Goal: Task Accomplishment & Management: Use online tool/utility

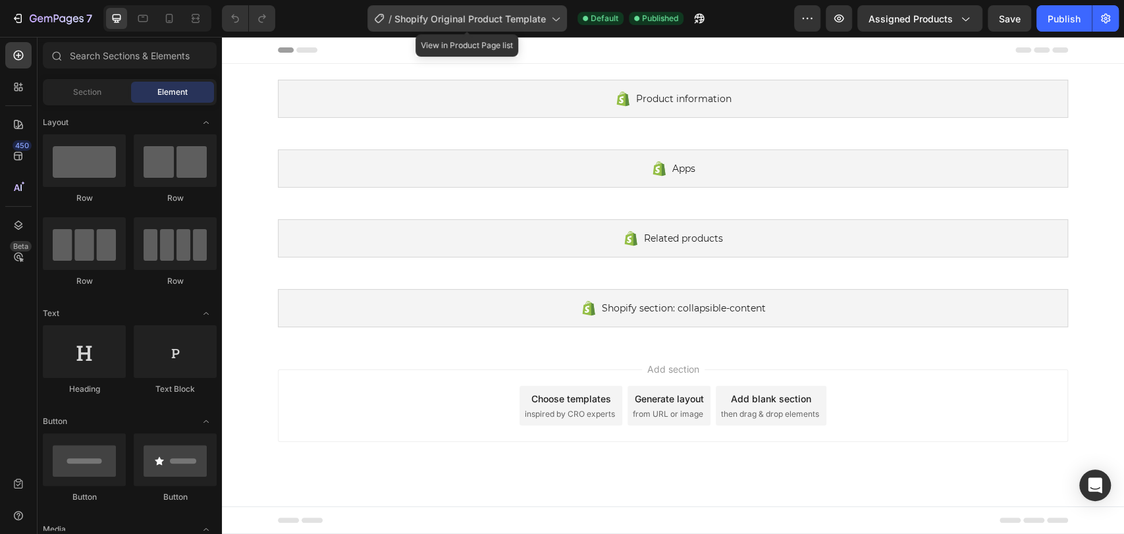
click at [478, 18] on span "Shopify Original Product Template" at bounding box center [471, 19] width 152 height 14
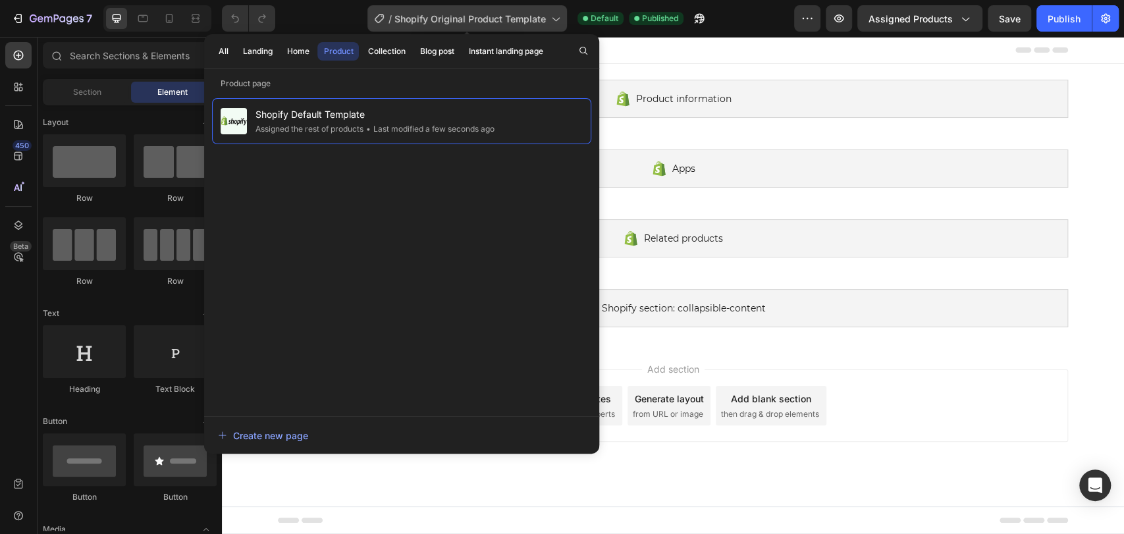
click at [478, 17] on span "Shopify Original Product Template" at bounding box center [471, 19] width 152 height 14
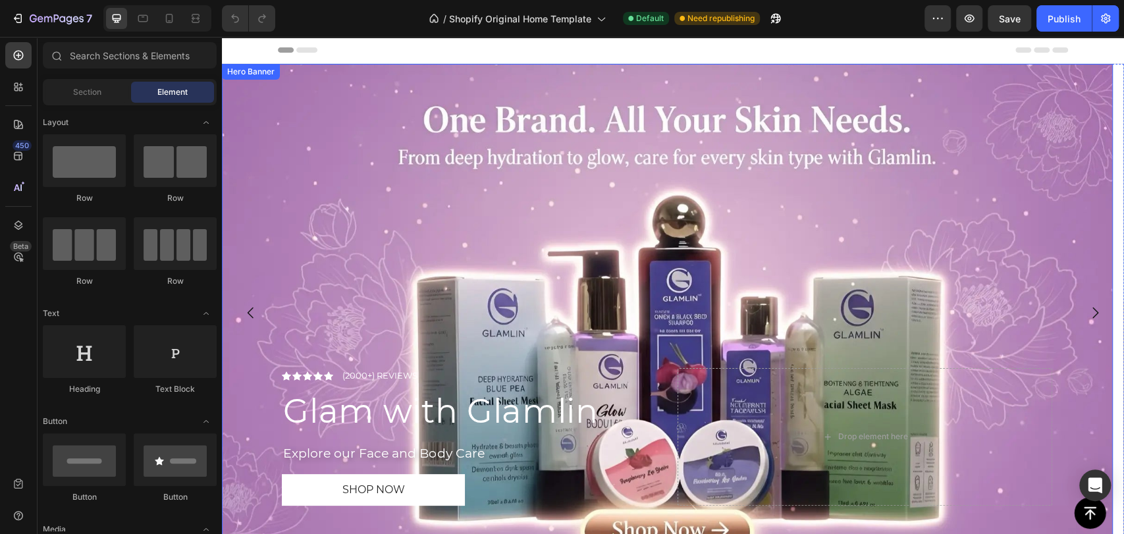
click at [233, 72] on div "Hero Banner" at bounding box center [251, 72] width 53 height 12
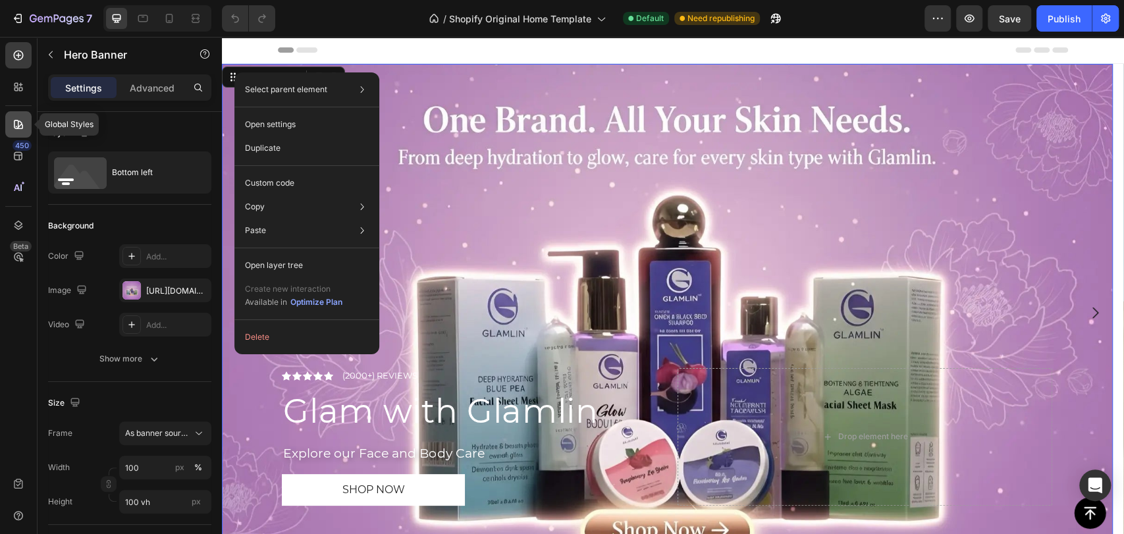
click at [14, 122] on icon at bounding box center [18, 124] width 9 height 9
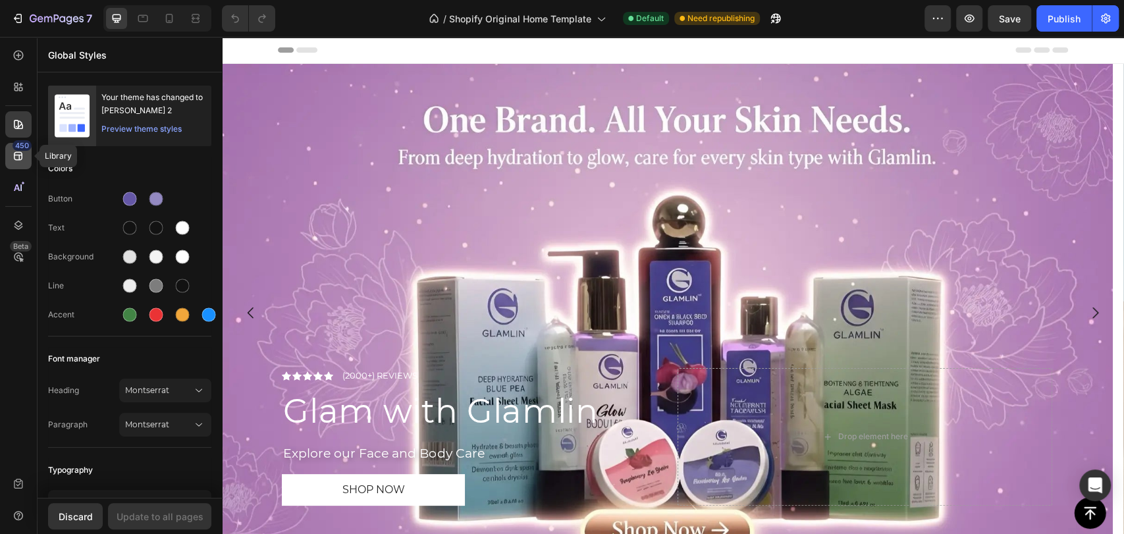
click at [14, 146] on div "450" at bounding box center [22, 145] width 19 height 11
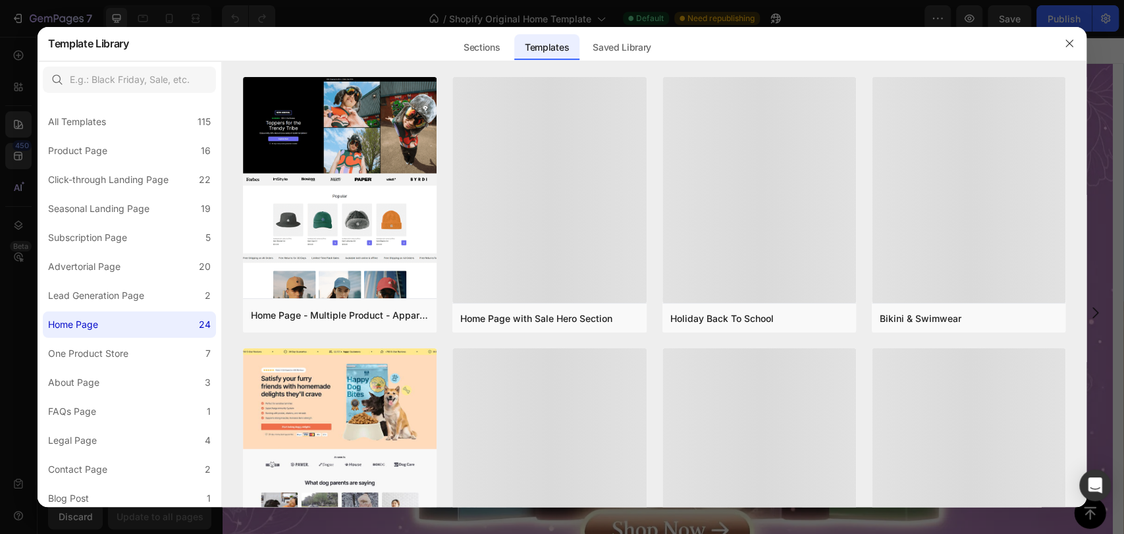
click at [16, 124] on div at bounding box center [562, 267] width 1124 height 534
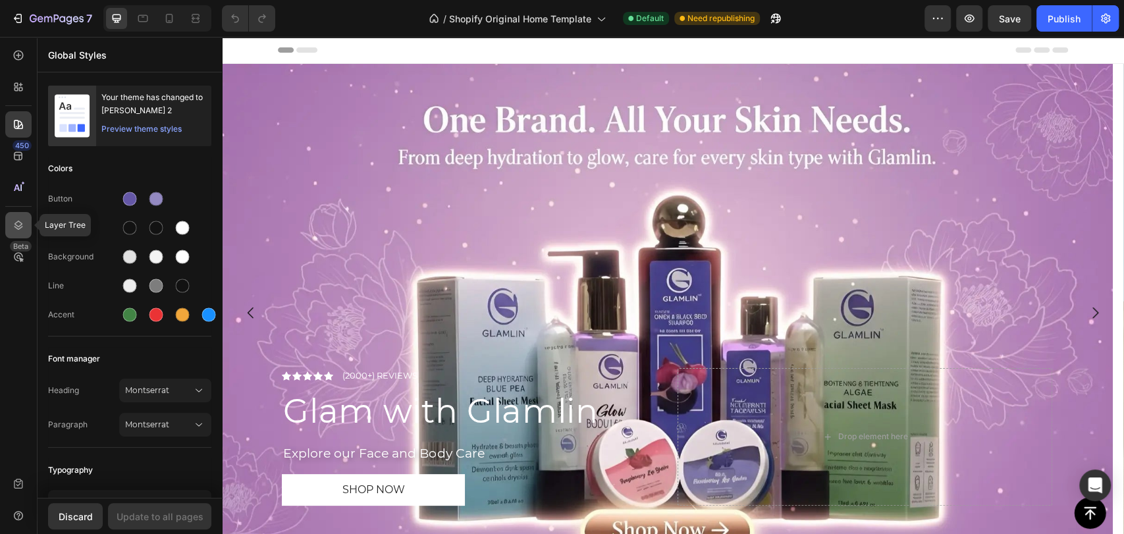
click at [12, 227] on icon at bounding box center [18, 225] width 13 height 13
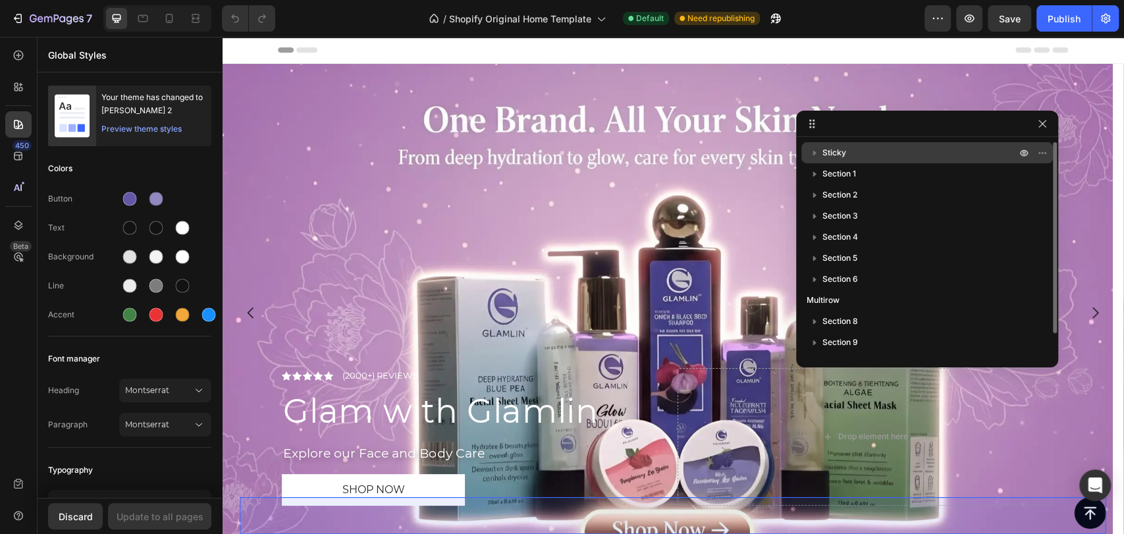
click at [839, 157] on span "Sticky" at bounding box center [835, 152] width 24 height 13
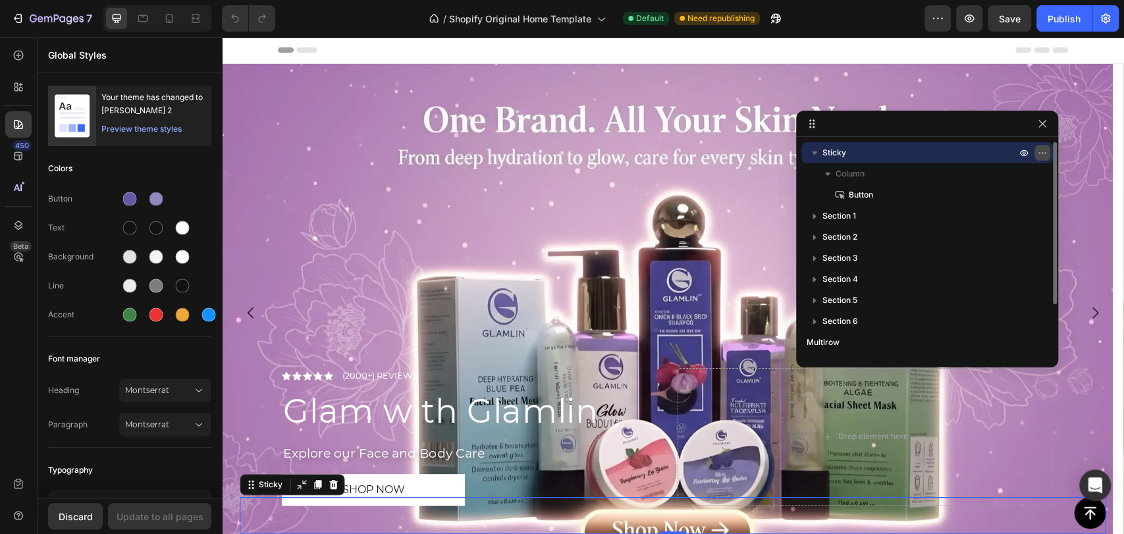
click at [1038, 152] on icon "button" at bounding box center [1043, 153] width 11 height 11
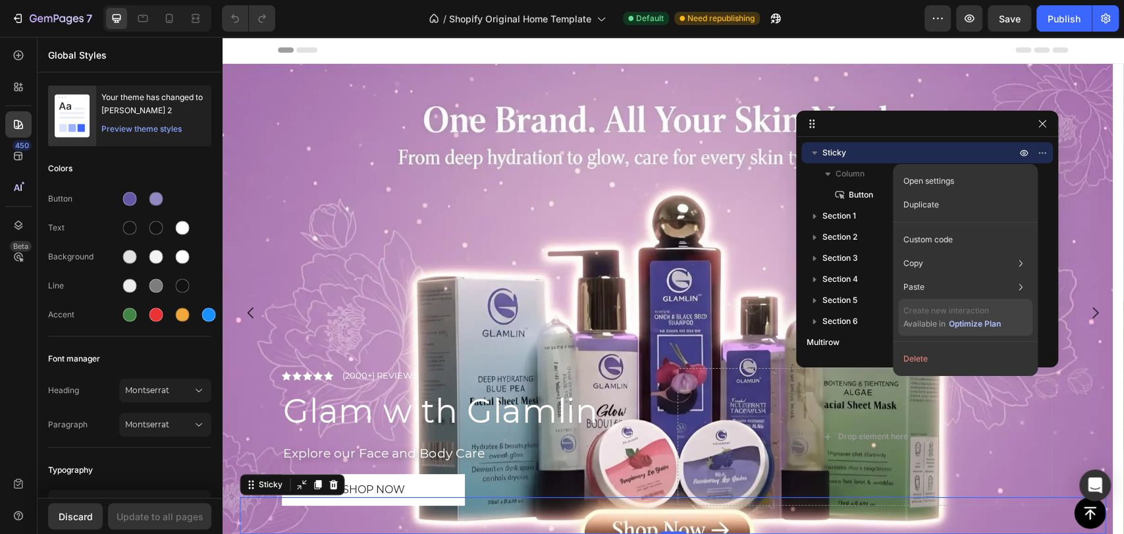
click at [982, 328] on div "Optimize Plan" at bounding box center [975, 324] width 52 height 12
click at [977, 121] on div at bounding box center [927, 124] width 262 height 26
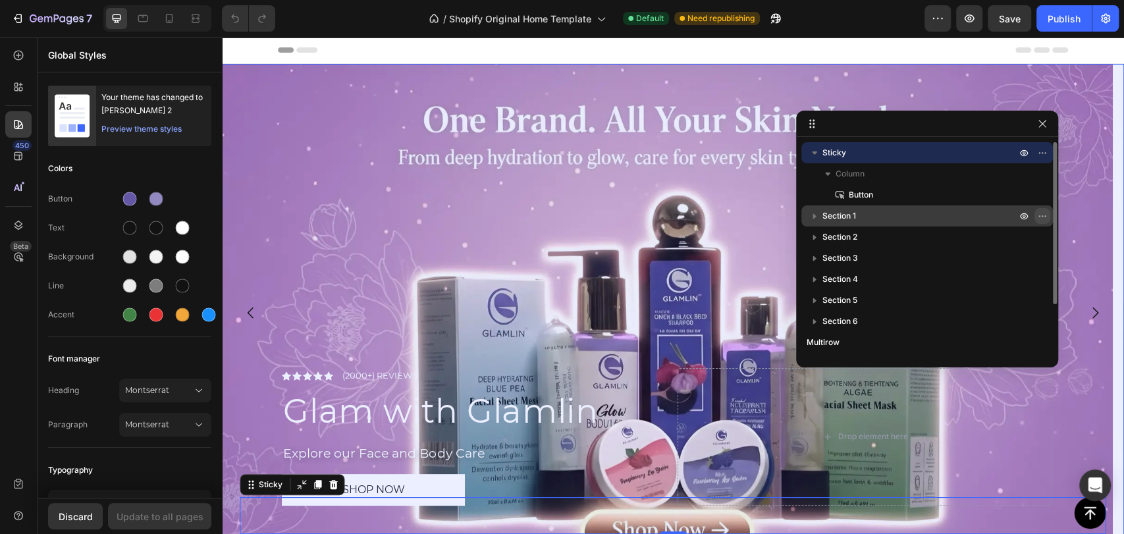
click at [1035, 220] on button "button" at bounding box center [1043, 216] width 16 height 16
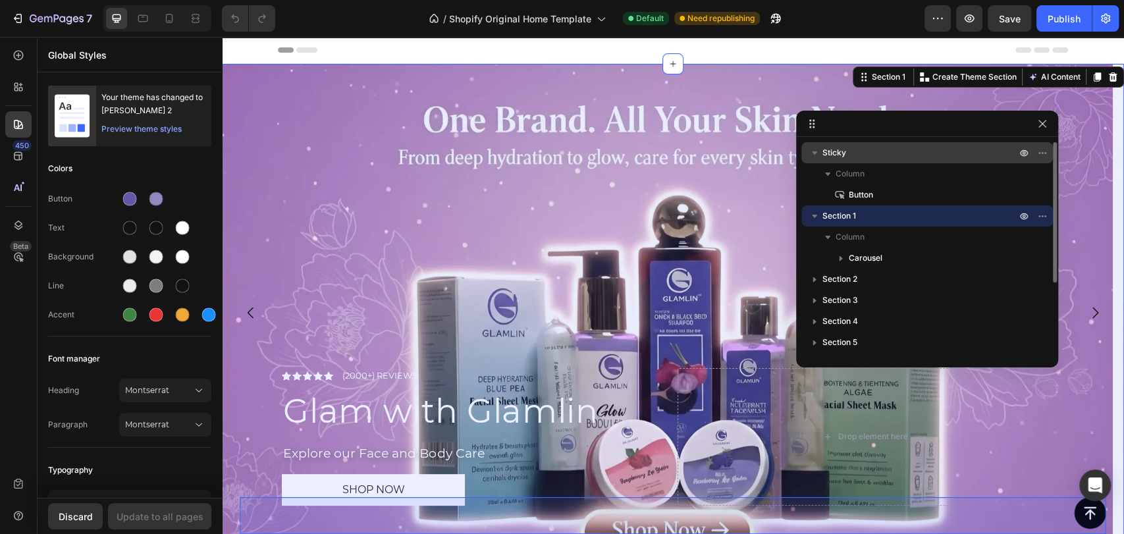
click at [922, 157] on p "Sticky" at bounding box center [921, 152] width 196 height 13
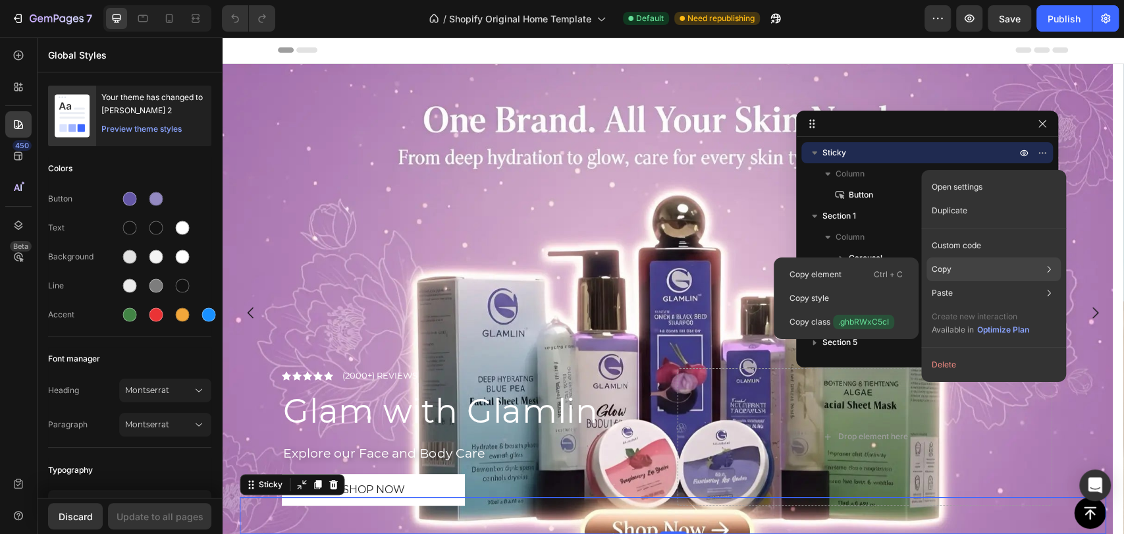
click at [954, 269] on div "Copy Copy element Ctrl + C Copy style Copy class .ghbRWxC5cI" at bounding box center [994, 270] width 134 height 24
click at [957, 265] on div "Copy Copy element Ctrl + C Copy style Copy class .ghbRWxC5cI" at bounding box center [994, 270] width 134 height 24
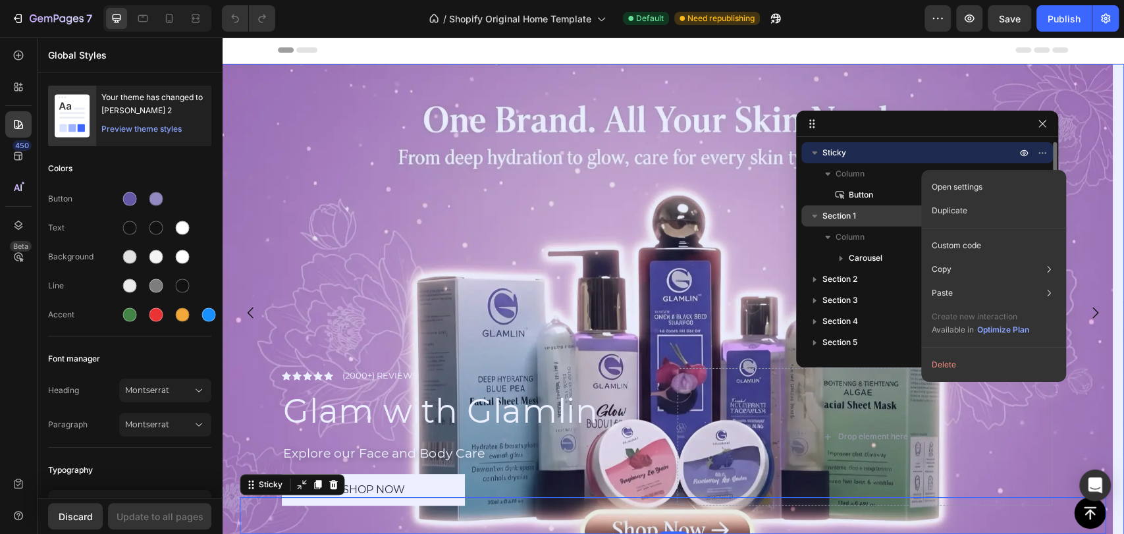
click at [861, 212] on p "Section 1" at bounding box center [921, 215] width 196 height 13
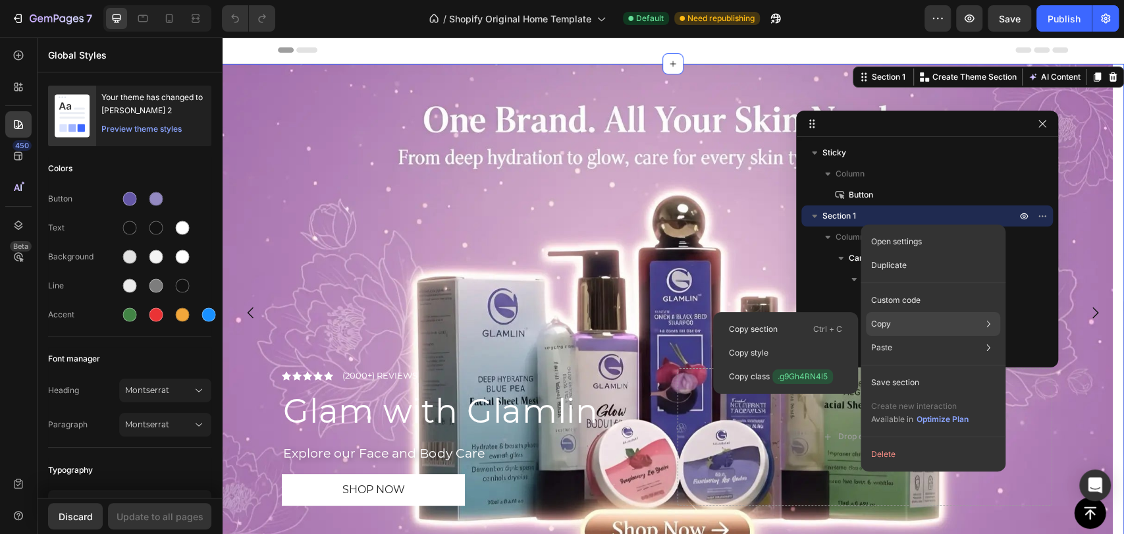
click at [891, 325] on p "Copy" at bounding box center [882, 324] width 20 height 12
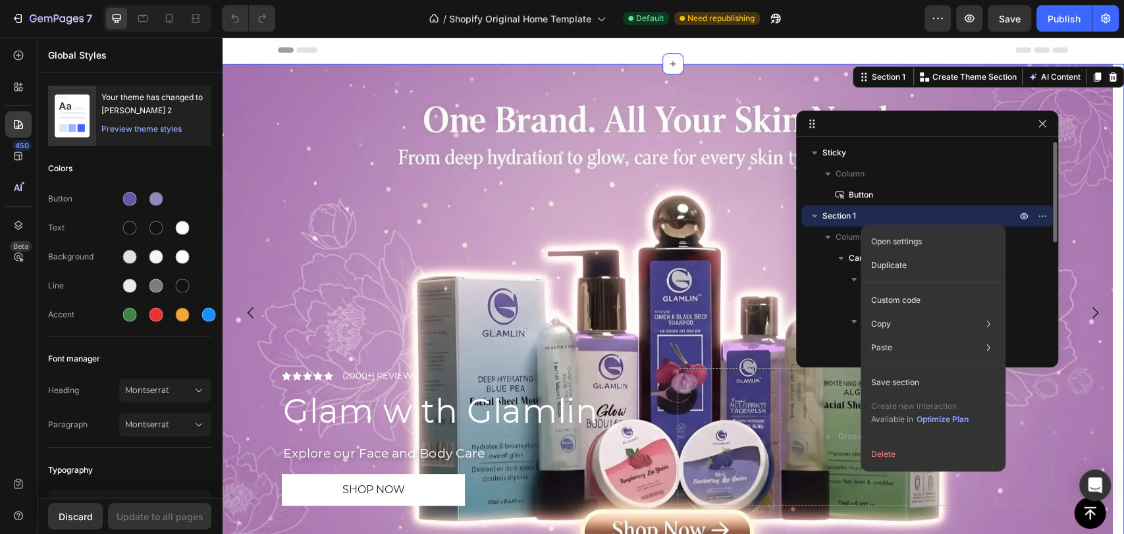
click at [814, 212] on icon "button" at bounding box center [814, 215] width 13 height 13
click at [806, 207] on div "Section 1" at bounding box center [928, 216] width 252 height 21
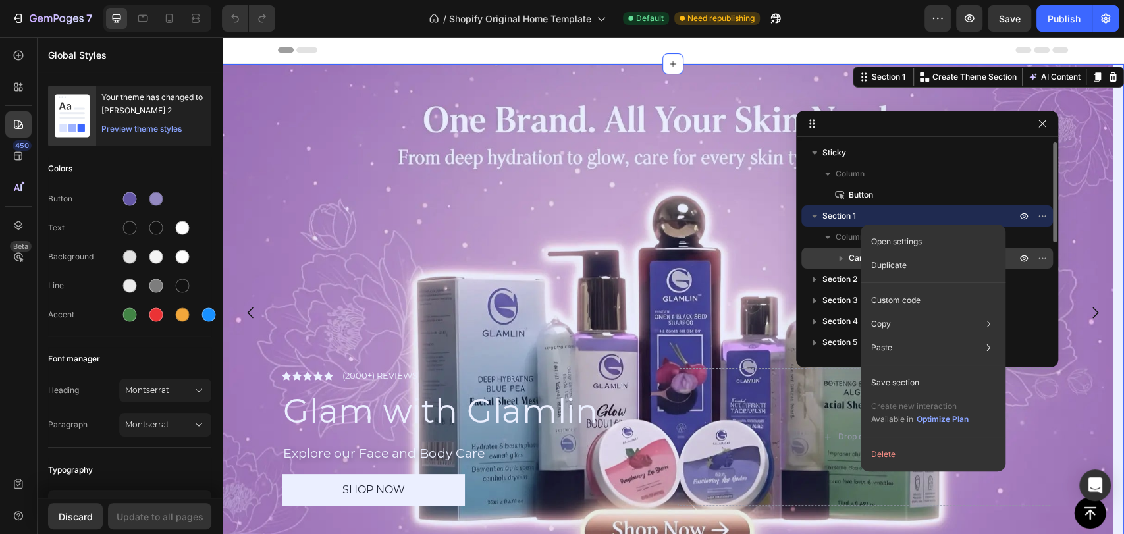
click at [854, 260] on span "Carousel" at bounding box center [866, 258] width 34 height 13
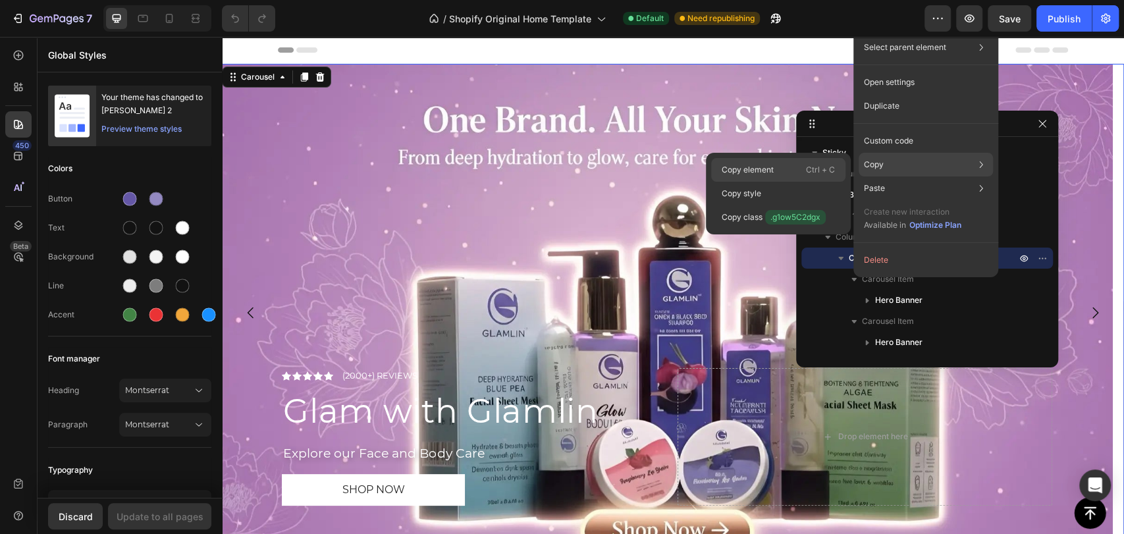
click at [792, 177] on div "Copy element Ctrl + C" at bounding box center [778, 170] width 134 height 24
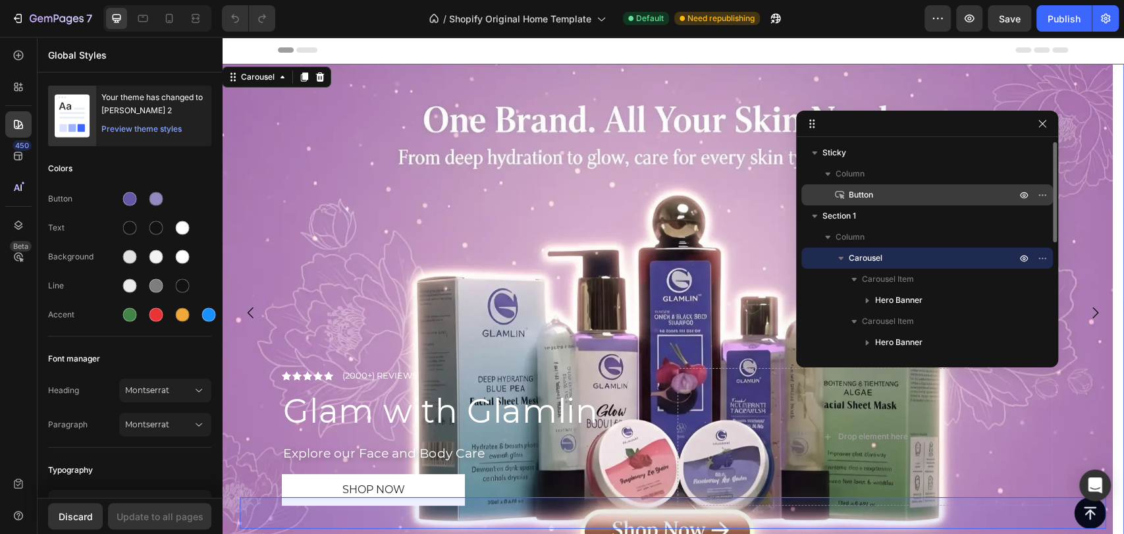
click at [876, 191] on p "Button" at bounding box center [918, 194] width 170 height 13
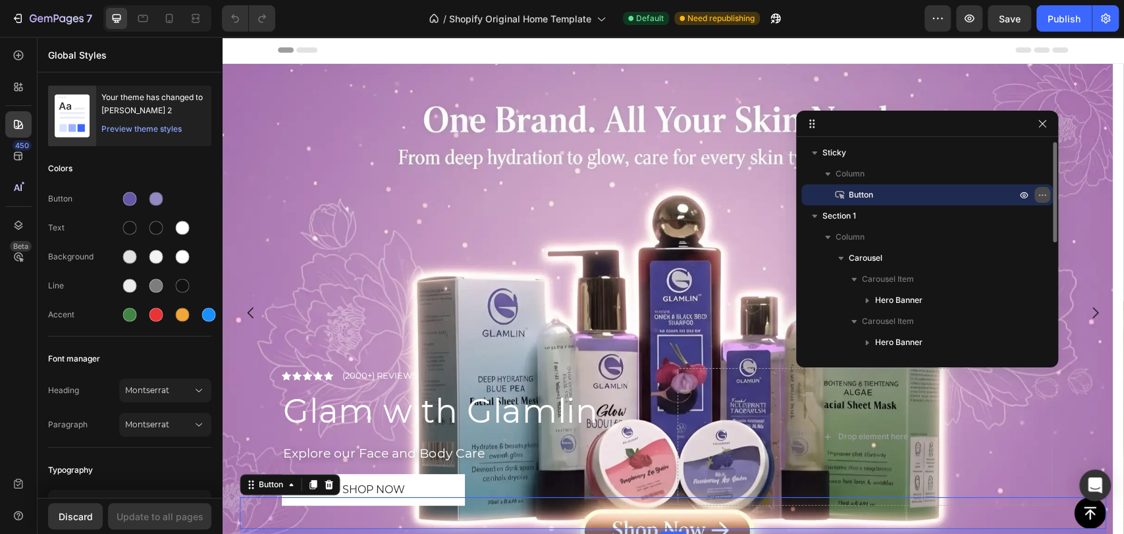
click at [1043, 196] on icon "button" at bounding box center [1043, 195] width 11 height 11
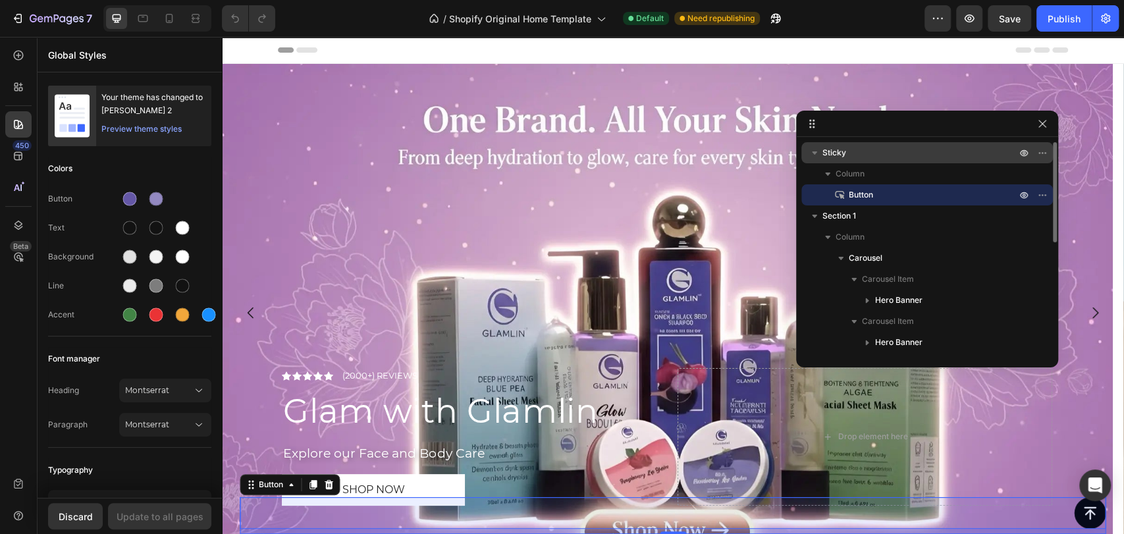
click at [1030, 159] on button "button" at bounding box center [1024, 153] width 16 height 16
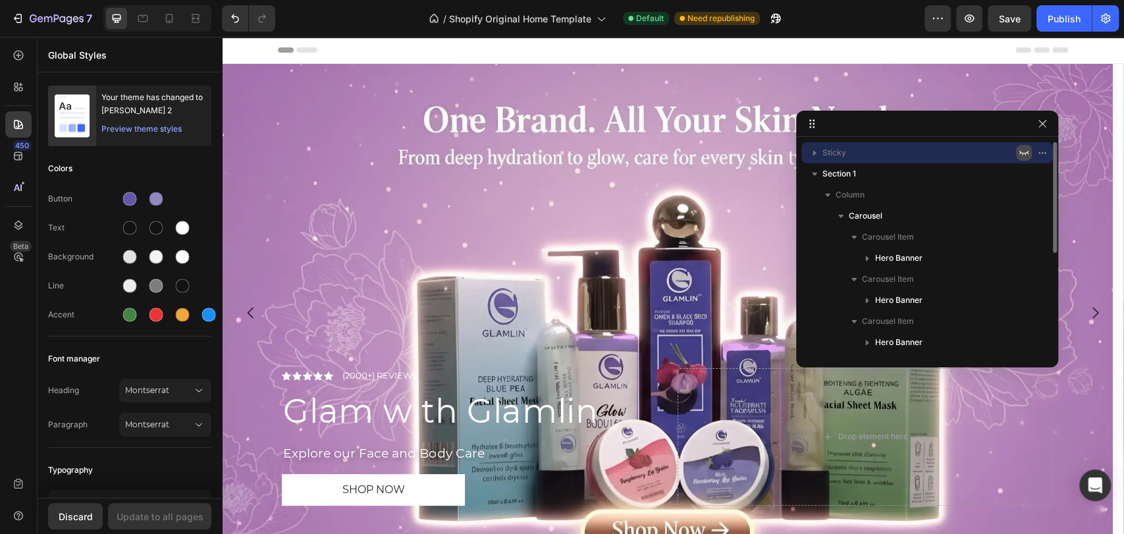
click at [1030, 153] on button "button" at bounding box center [1024, 153] width 16 height 16
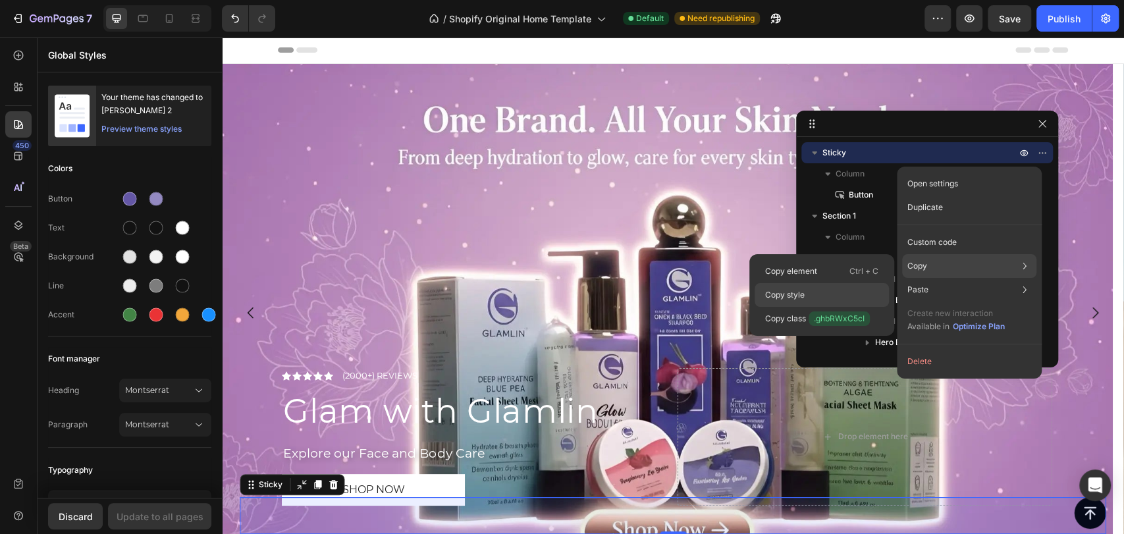
click at [841, 291] on div "Copy style" at bounding box center [822, 295] width 134 height 24
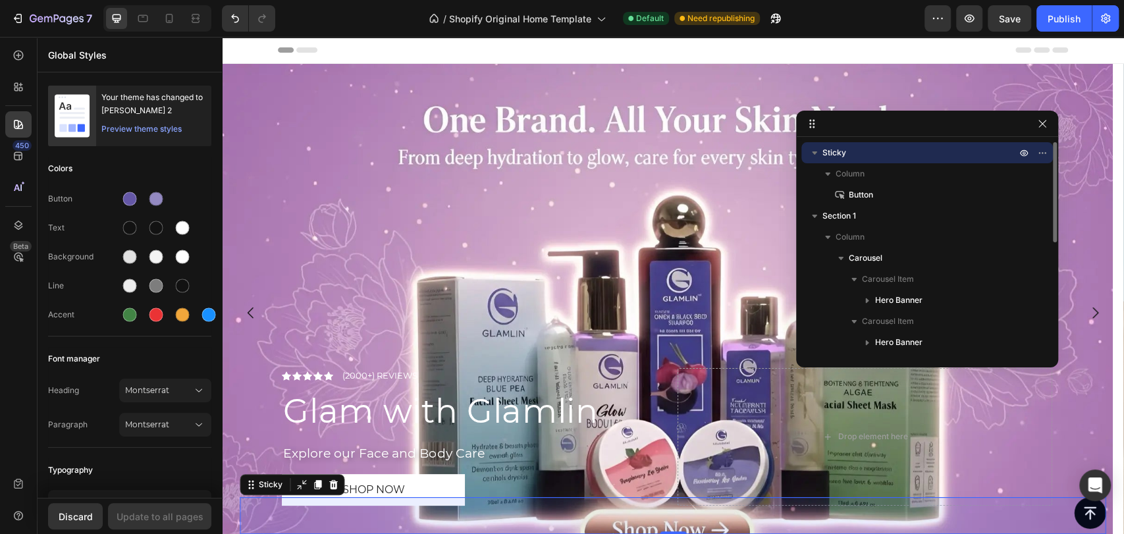
click at [898, 152] on p "Sticky" at bounding box center [921, 152] width 196 height 13
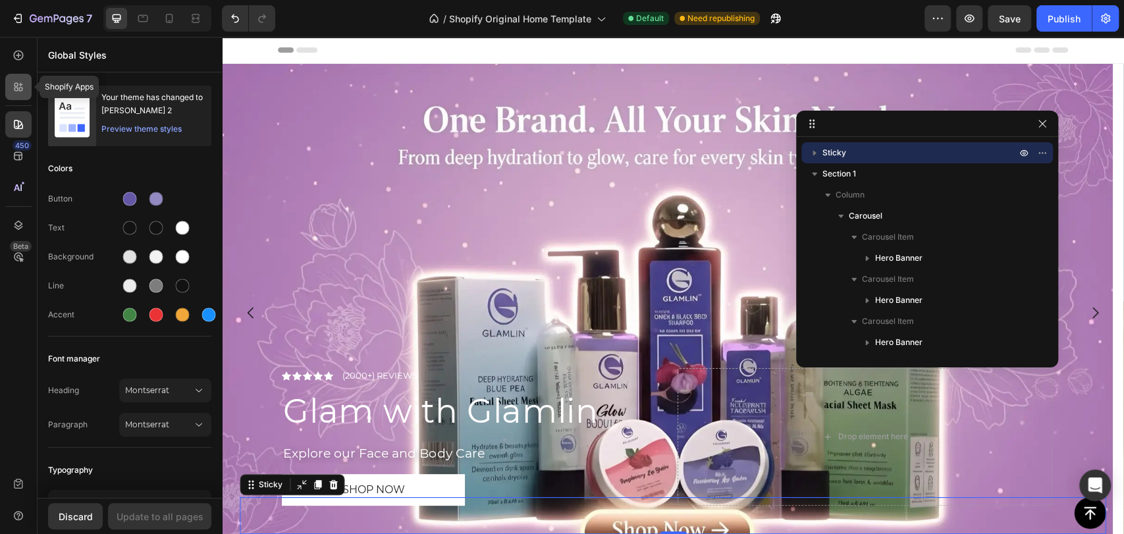
click at [13, 84] on icon at bounding box center [18, 86] width 13 height 13
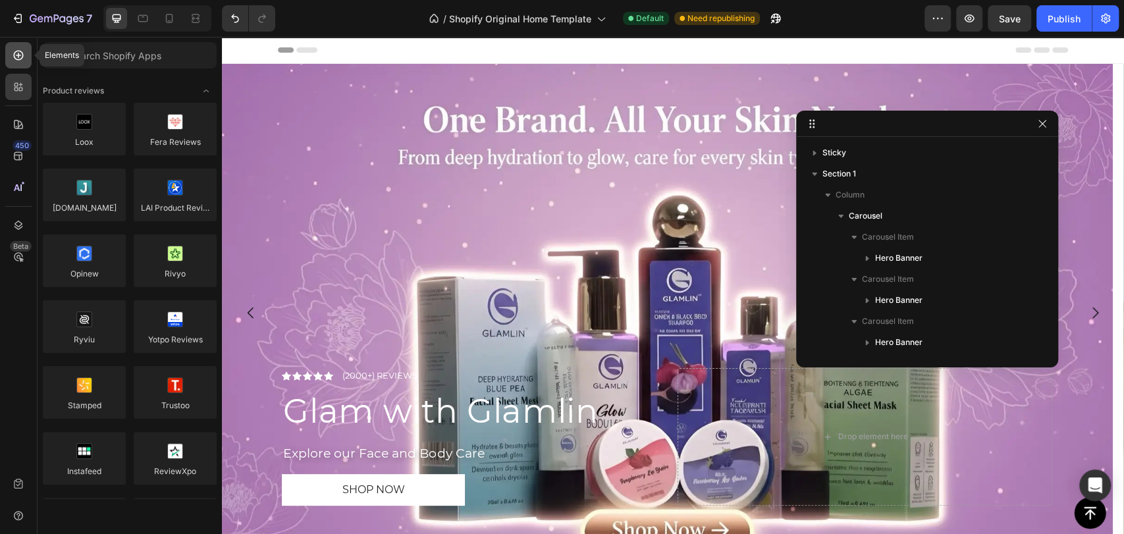
click at [13, 58] on icon at bounding box center [18, 55] width 13 height 13
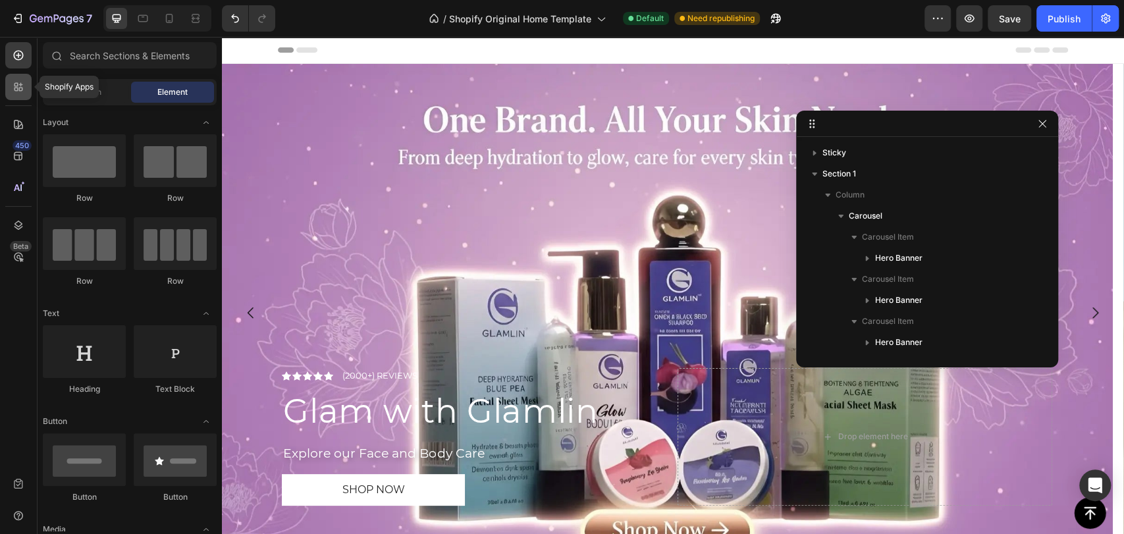
click at [16, 82] on icon at bounding box center [18, 86] width 13 height 13
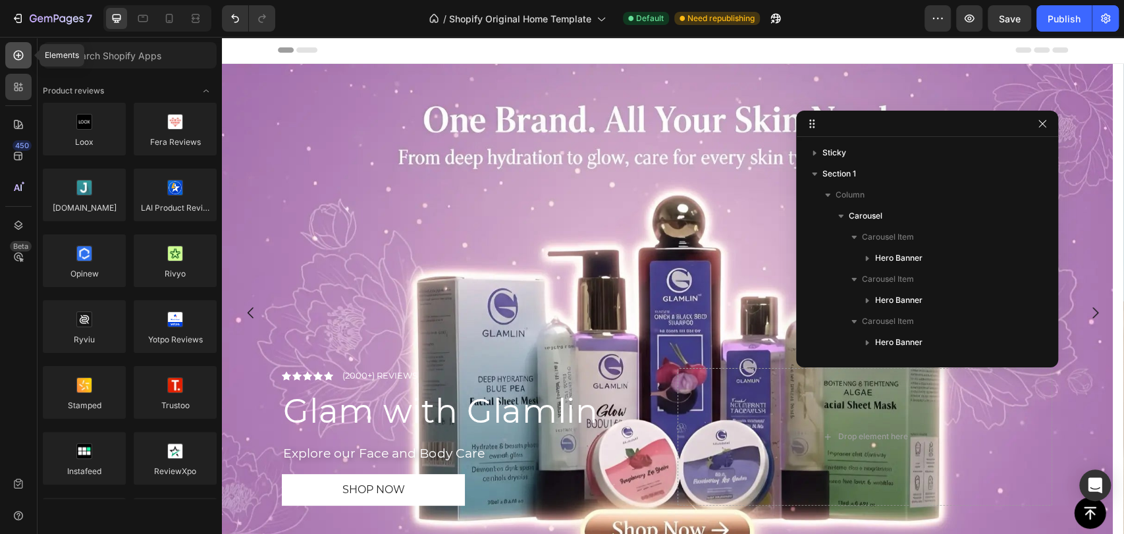
click at [24, 59] on icon at bounding box center [18, 55] width 13 height 13
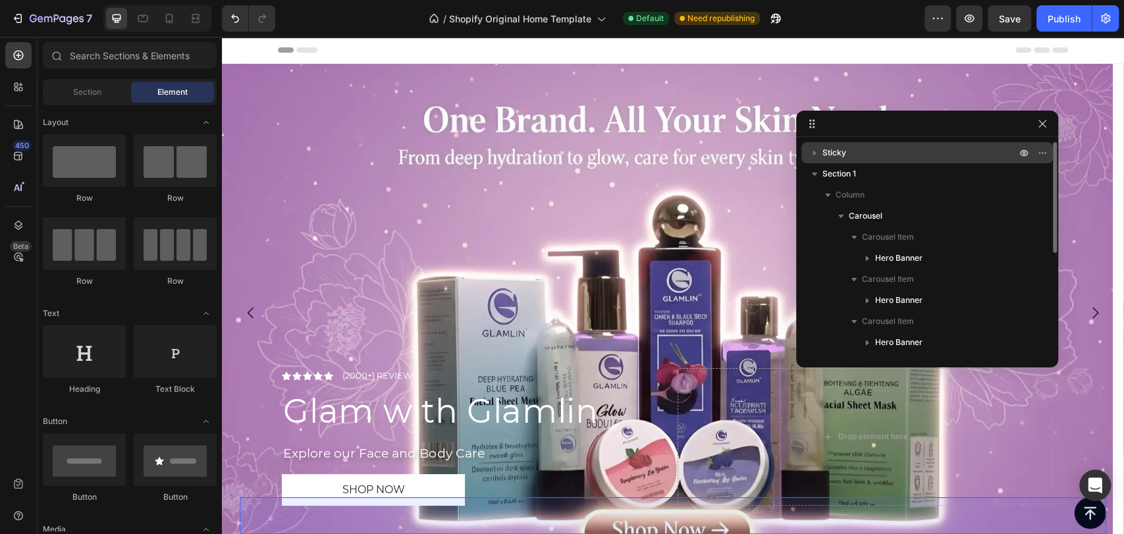
click at [892, 153] on p "Sticky" at bounding box center [921, 152] width 196 height 13
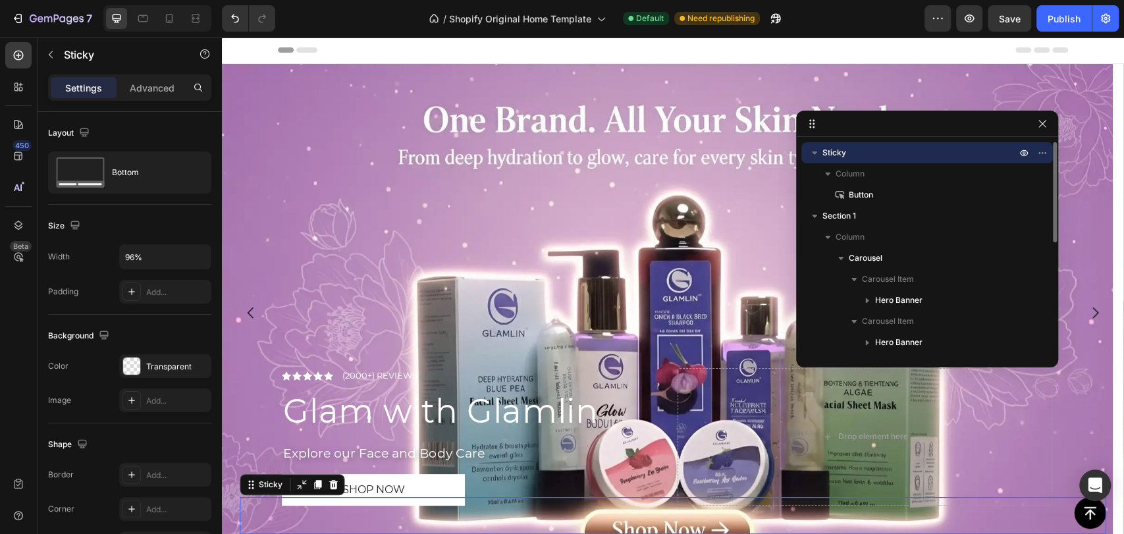
click at [892, 153] on p "Sticky" at bounding box center [921, 152] width 196 height 13
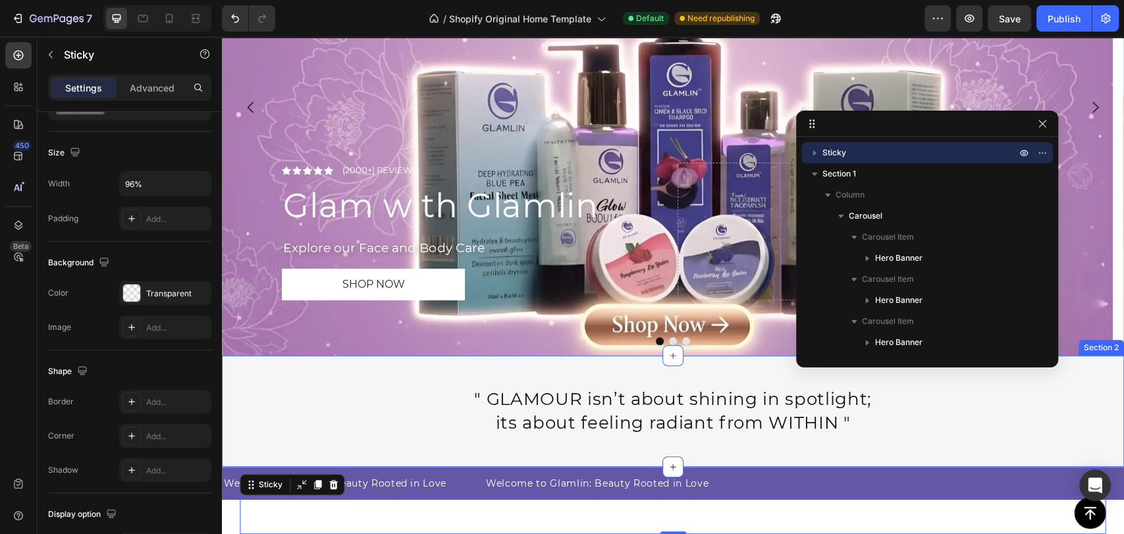
scroll to position [439, 0]
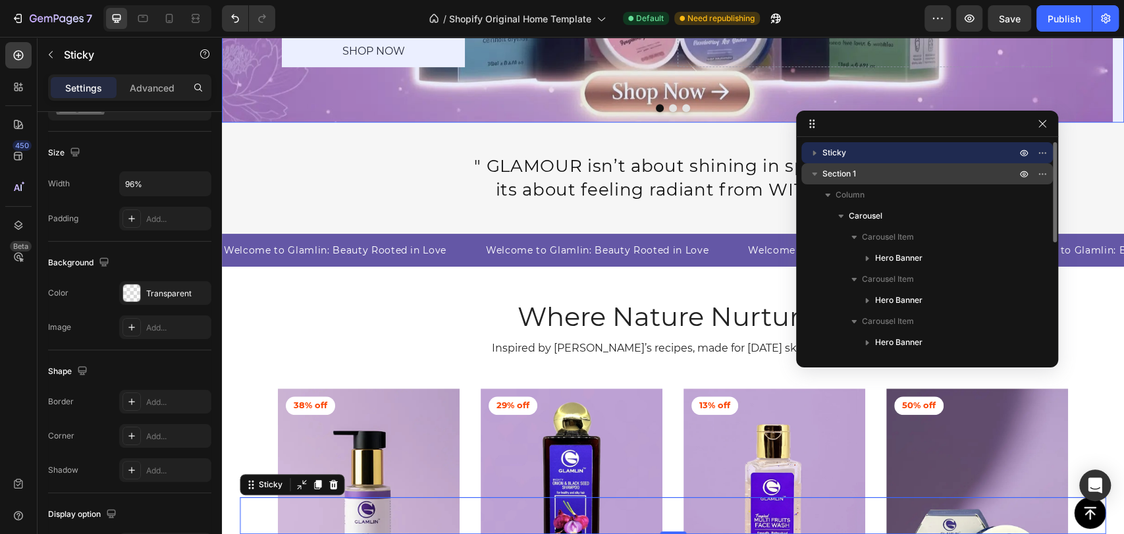
click at [813, 169] on icon "button" at bounding box center [814, 173] width 13 height 13
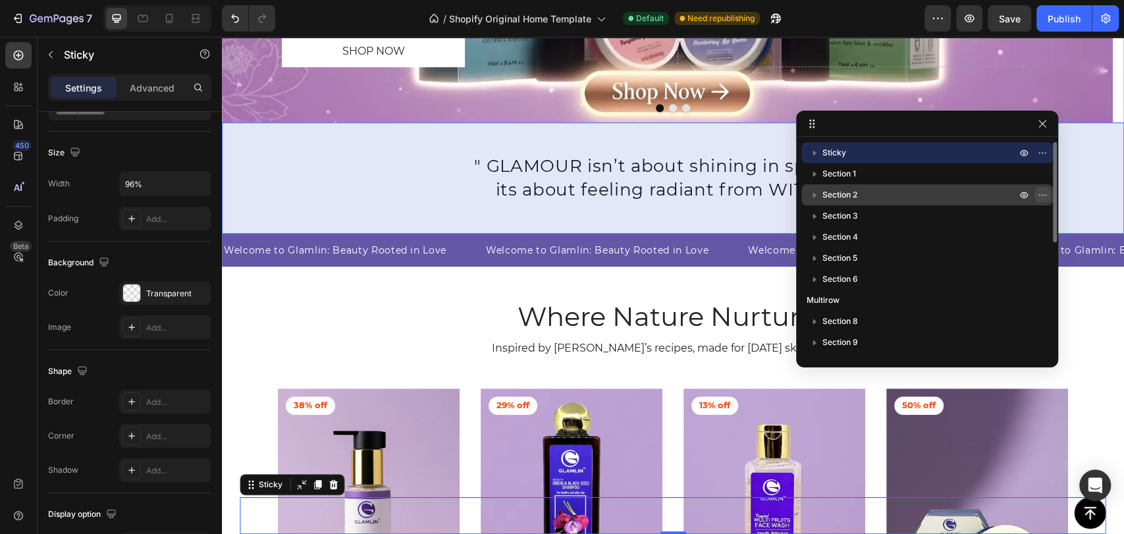
click at [1045, 195] on icon "button" at bounding box center [1045, 194] width 1 height 1
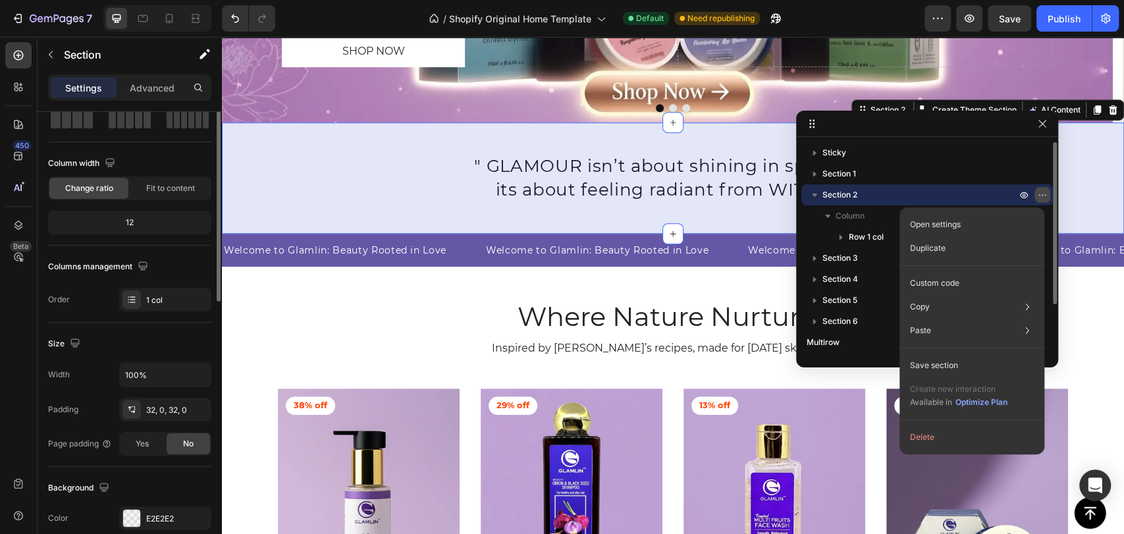
scroll to position [0, 0]
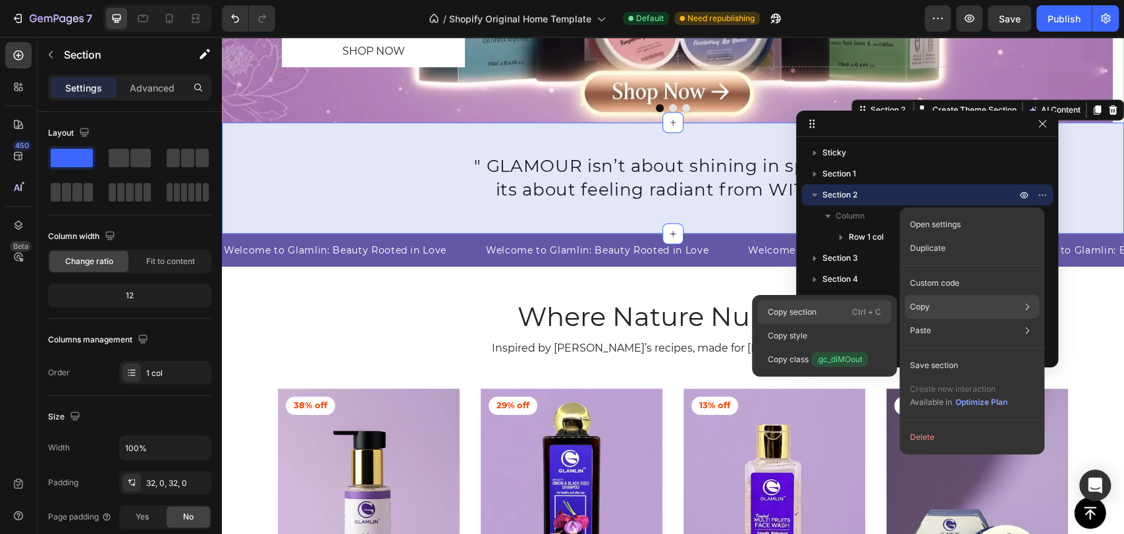
click at [834, 318] on div "Copy section Ctrl + C" at bounding box center [825, 312] width 134 height 24
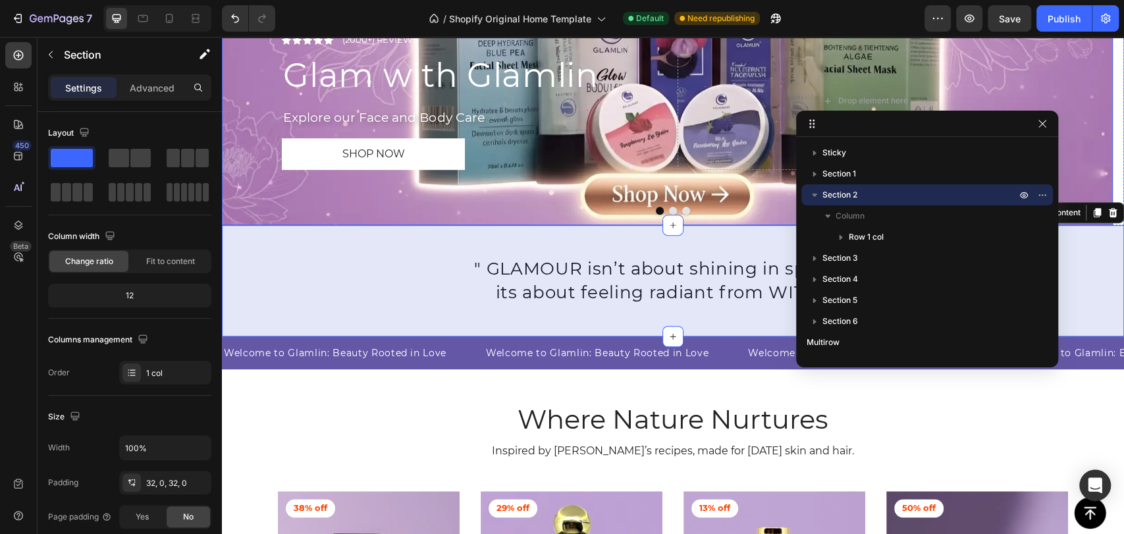
scroll to position [292, 0]
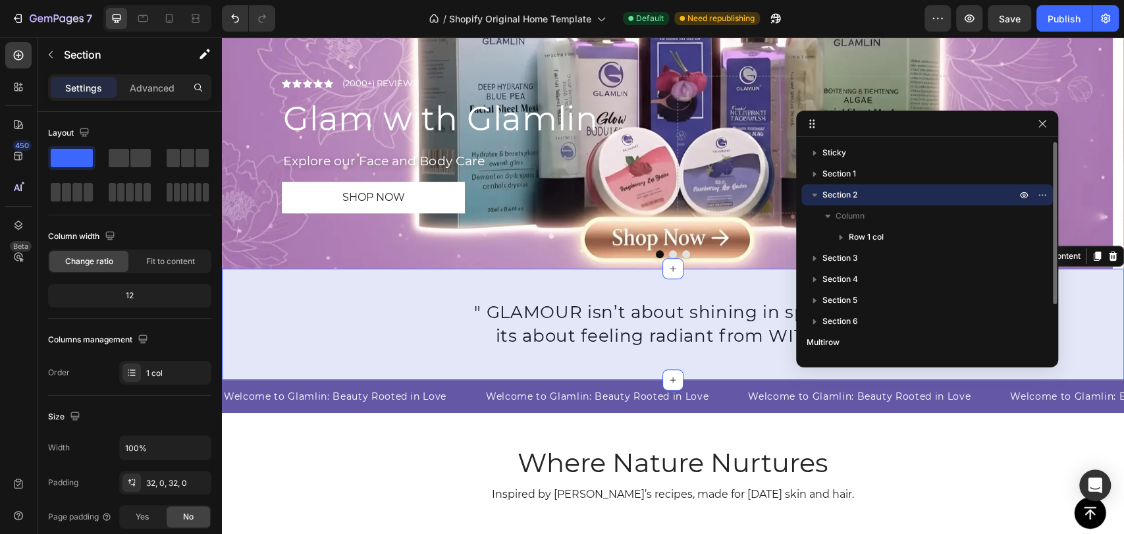
click at [819, 194] on icon "button" at bounding box center [814, 194] width 13 height 13
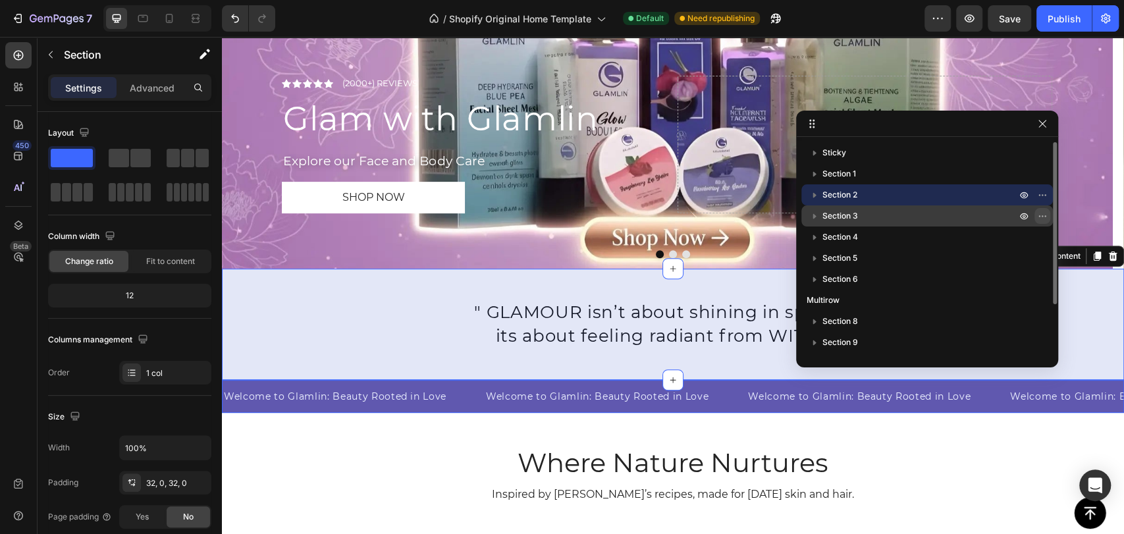
click at [1045, 214] on icon "button" at bounding box center [1043, 216] width 11 height 11
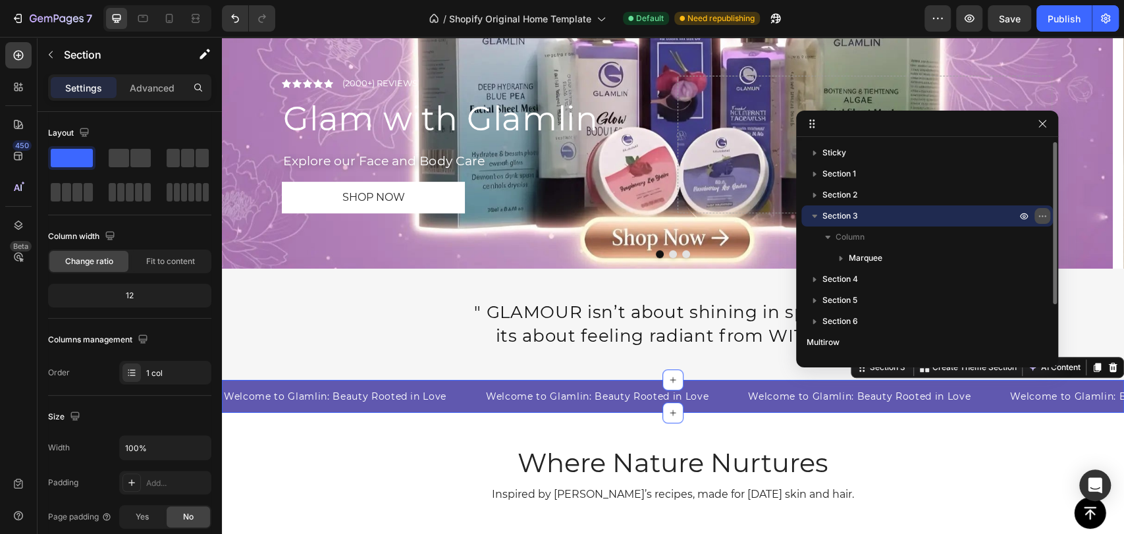
click at [1045, 214] on icon "button" at bounding box center [1043, 216] width 11 height 11
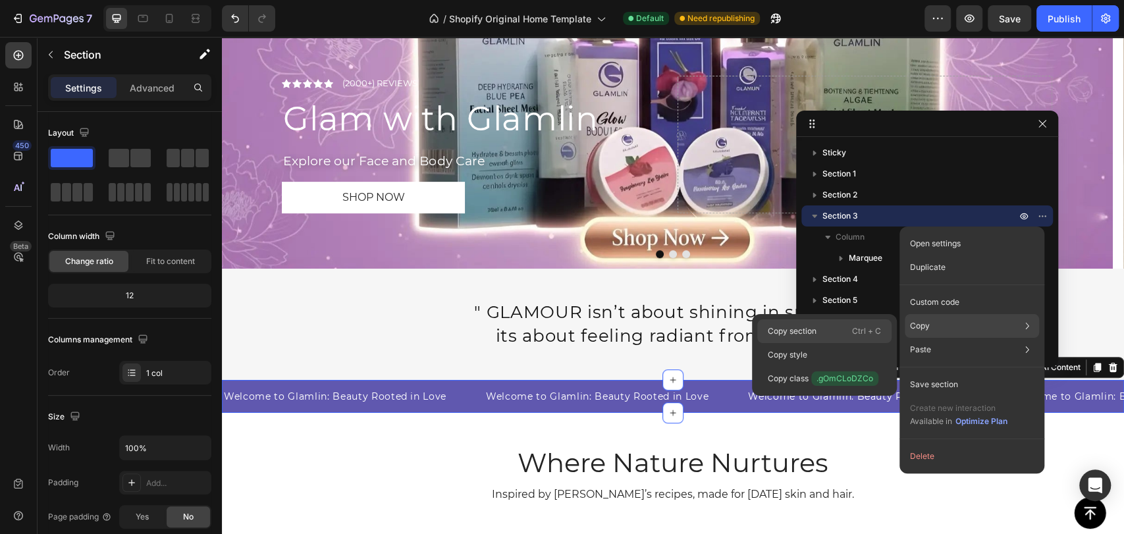
click at [831, 337] on div "Copy section Ctrl + C" at bounding box center [825, 331] width 134 height 24
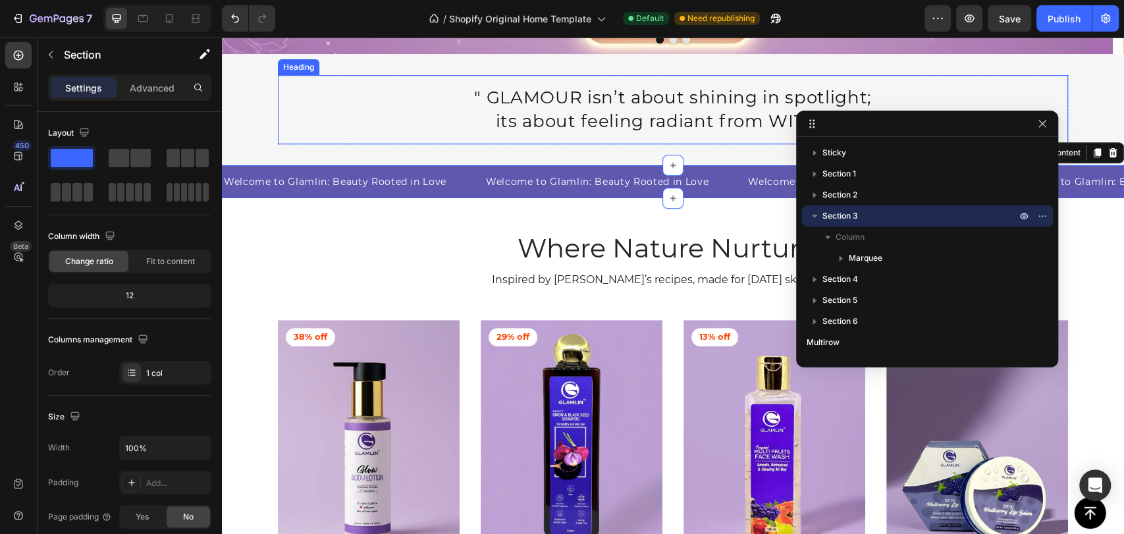
scroll to position [512, 0]
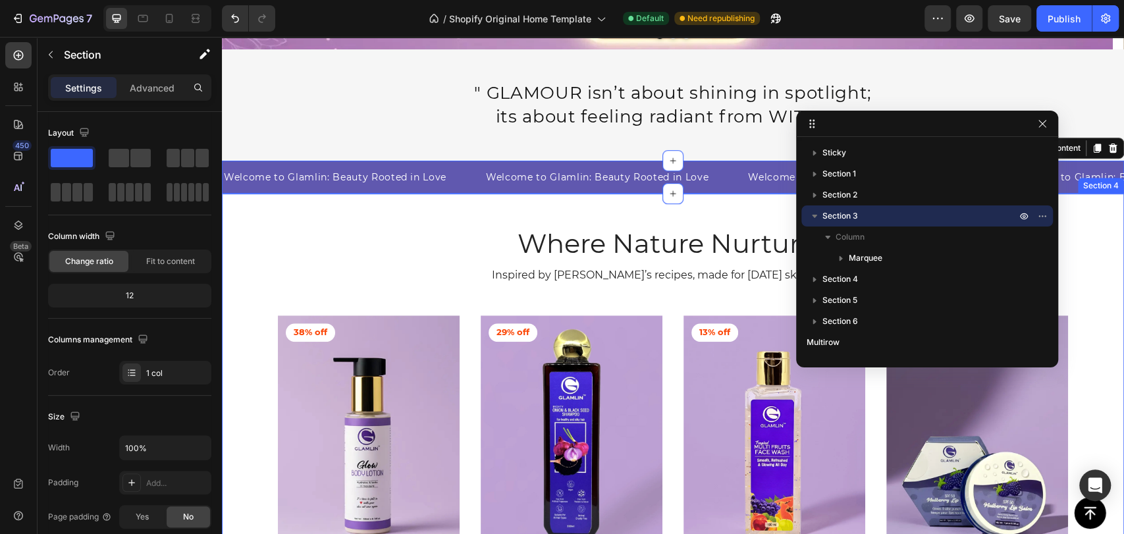
click at [435, 234] on div "Where Nature Nurtures Heading Inspired by [PERSON_NAME]’s recipes, made for [DA…" at bounding box center [673, 518] width 883 height 586
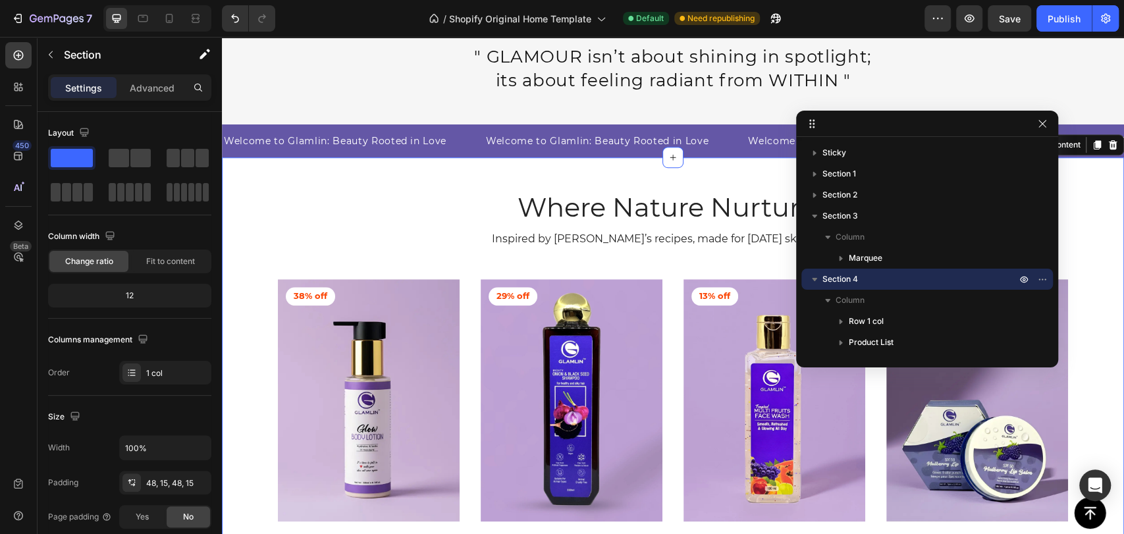
scroll to position [585, 0]
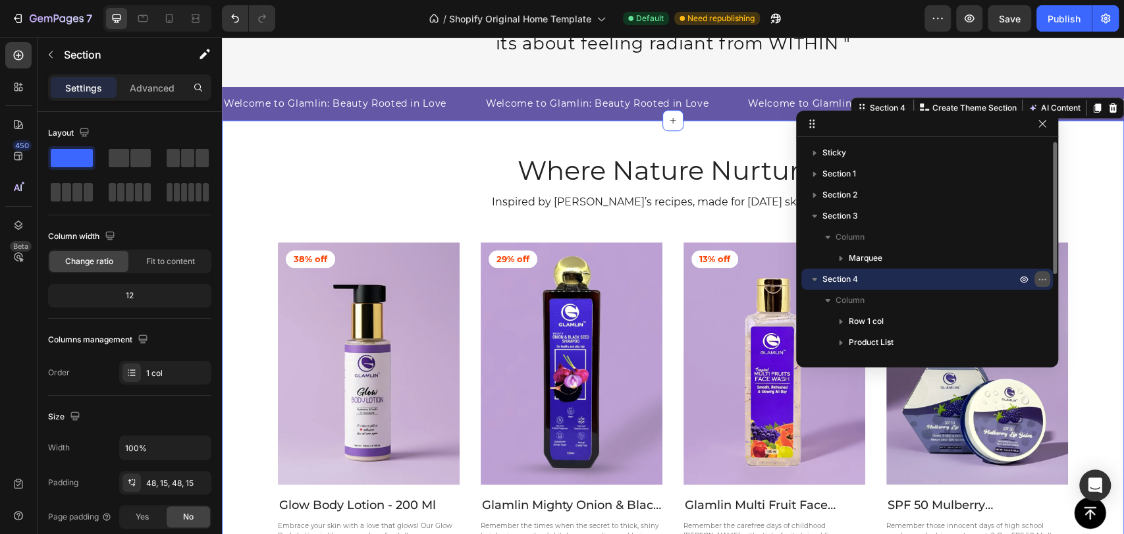
click at [1045, 281] on icon "button" at bounding box center [1043, 279] width 11 height 11
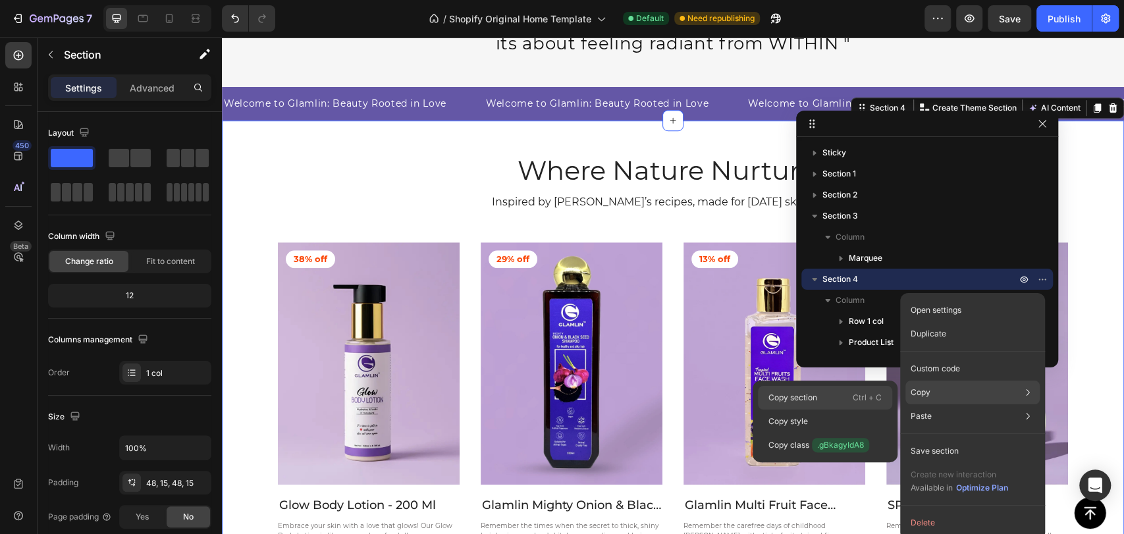
drag, startPoint x: 870, startPoint y: 399, endPoint x: 492, endPoint y: 204, distance: 424.9
click at [870, 399] on p "Ctrl + C" at bounding box center [867, 397] width 29 height 13
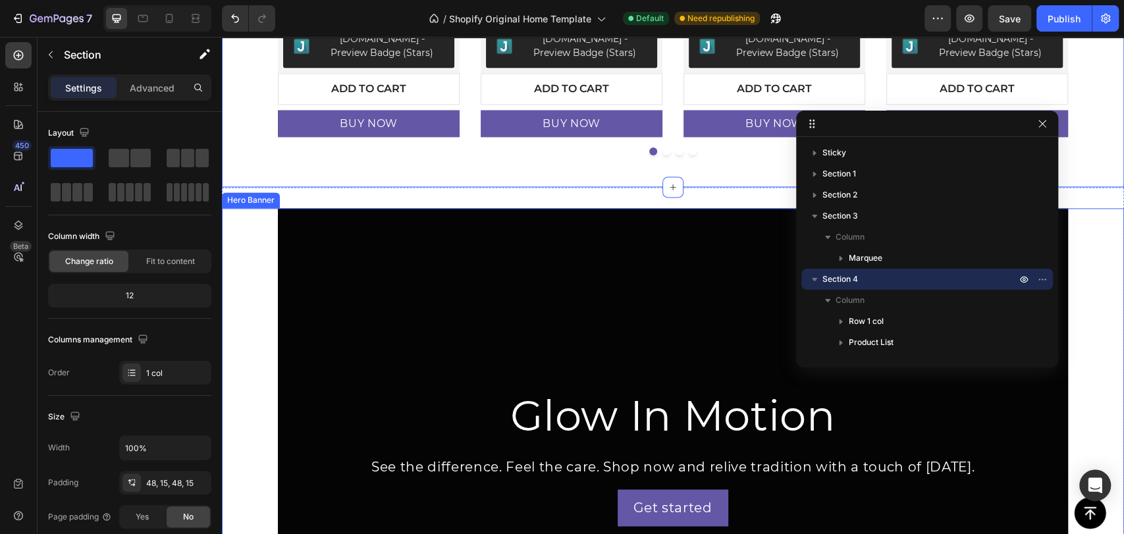
scroll to position [1171, 0]
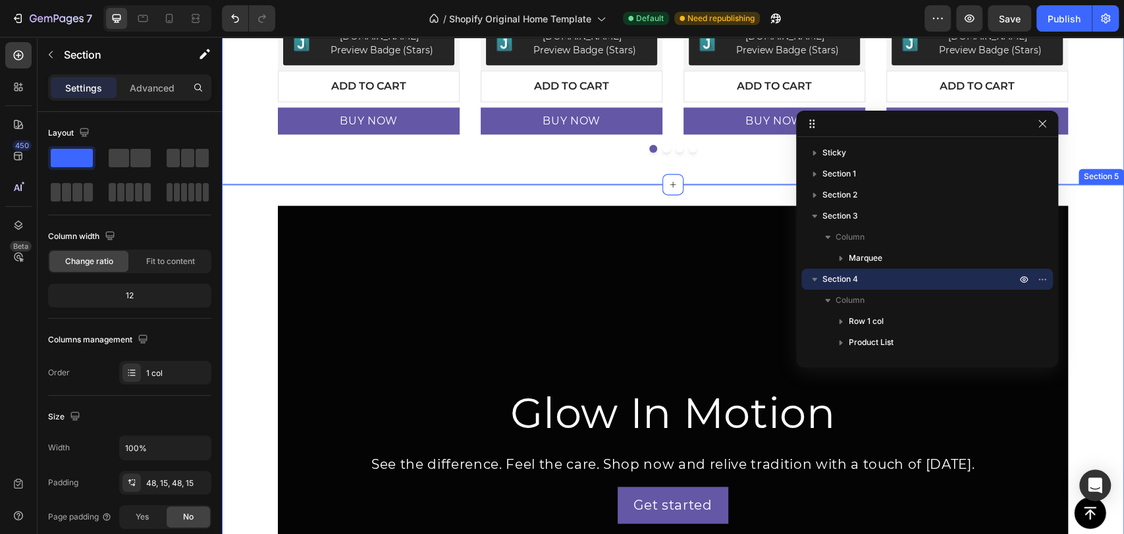
click at [248, 351] on div "Glow In Motion Heading See the difference. Feel the care. Shop now and relive t…" at bounding box center [673, 454] width 902 height 497
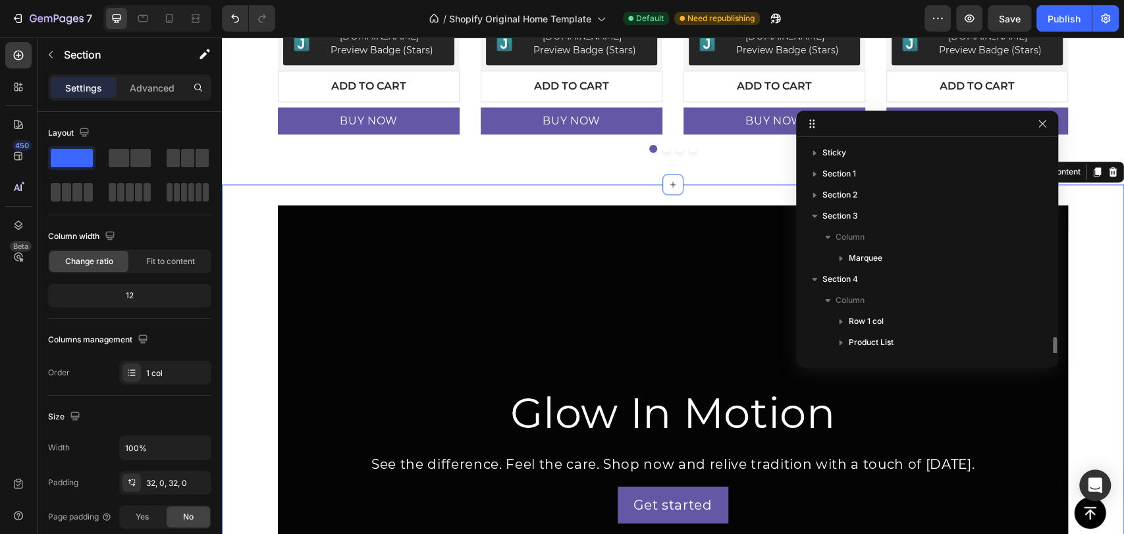
scroll to position [125, 0]
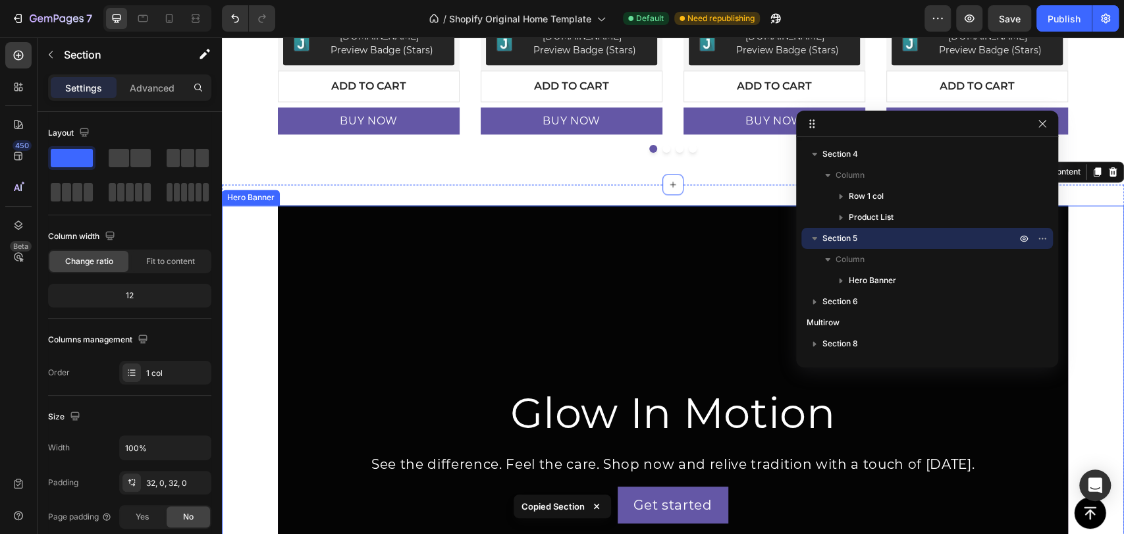
click at [364, 298] on div "Overlay" at bounding box center [673, 454] width 790 height 497
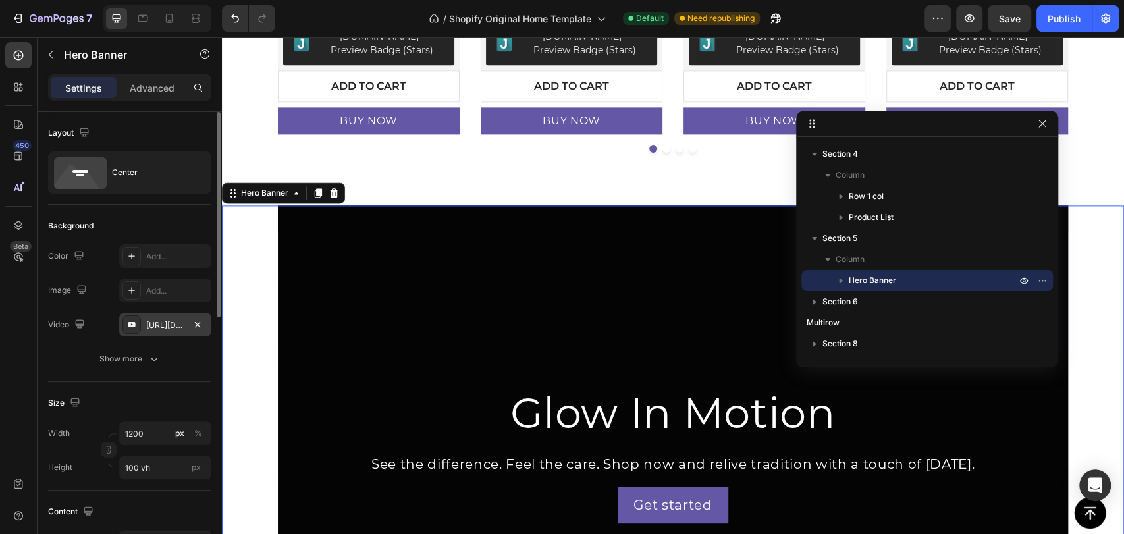
click at [159, 319] on div "[URL][DOMAIN_NAME]" at bounding box center [165, 325] width 38 height 12
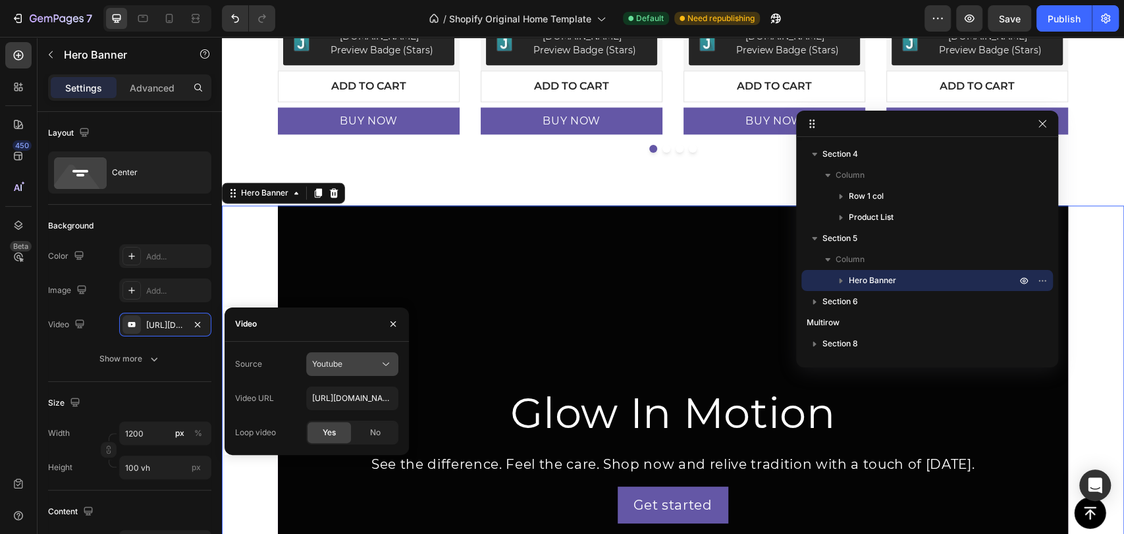
click at [369, 370] on button "Youtube" at bounding box center [352, 364] width 92 height 24
click at [369, 391] on p "Video hosting" at bounding box center [349, 397] width 75 height 12
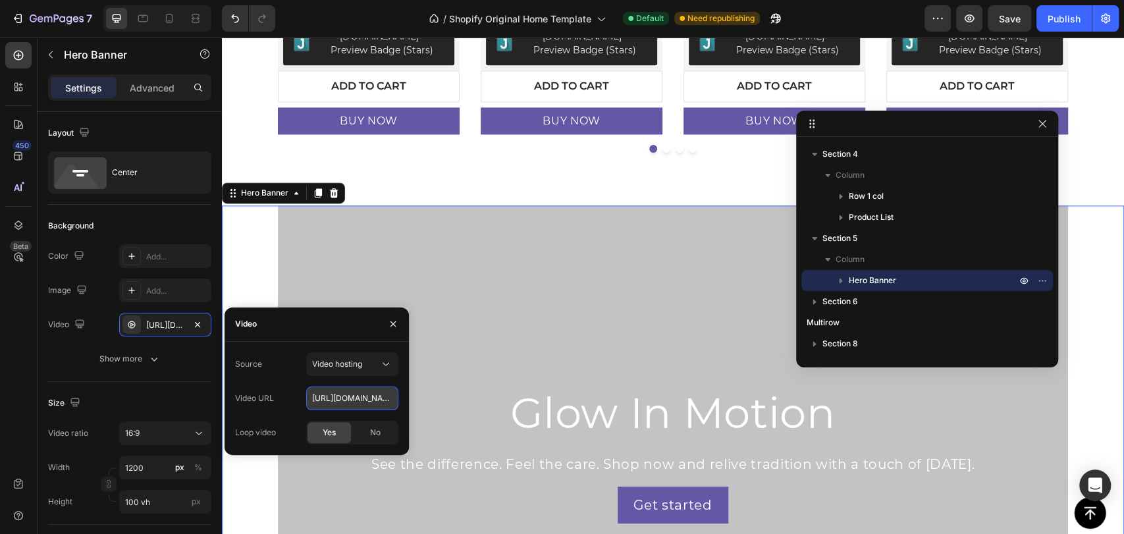
click at [368, 401] on input "[URL][DOMAIN_NAME]" at bounding box center [352, 399] width 92 height 24
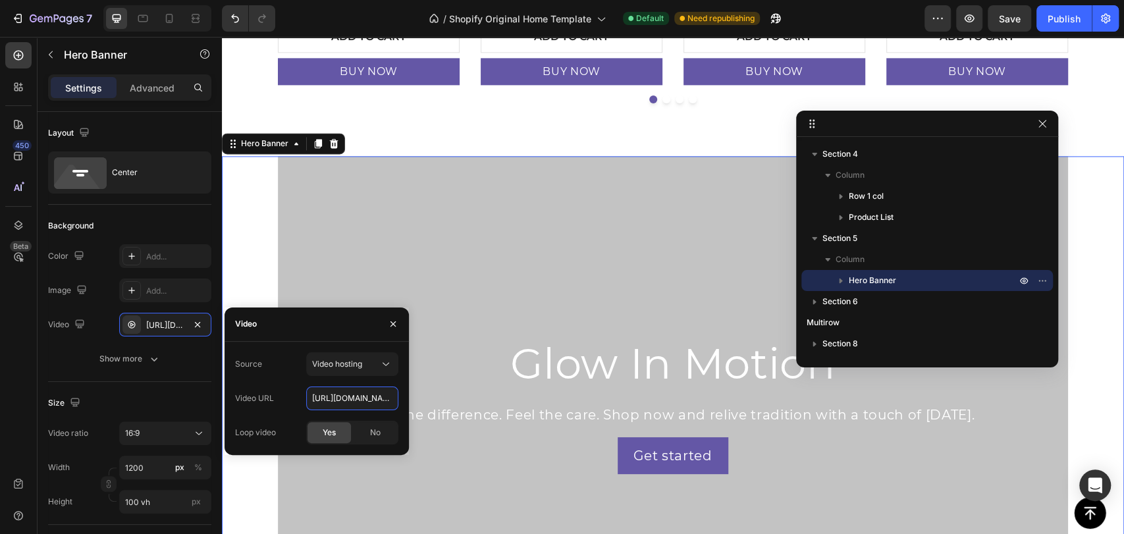
scroll to position [1171, 0]
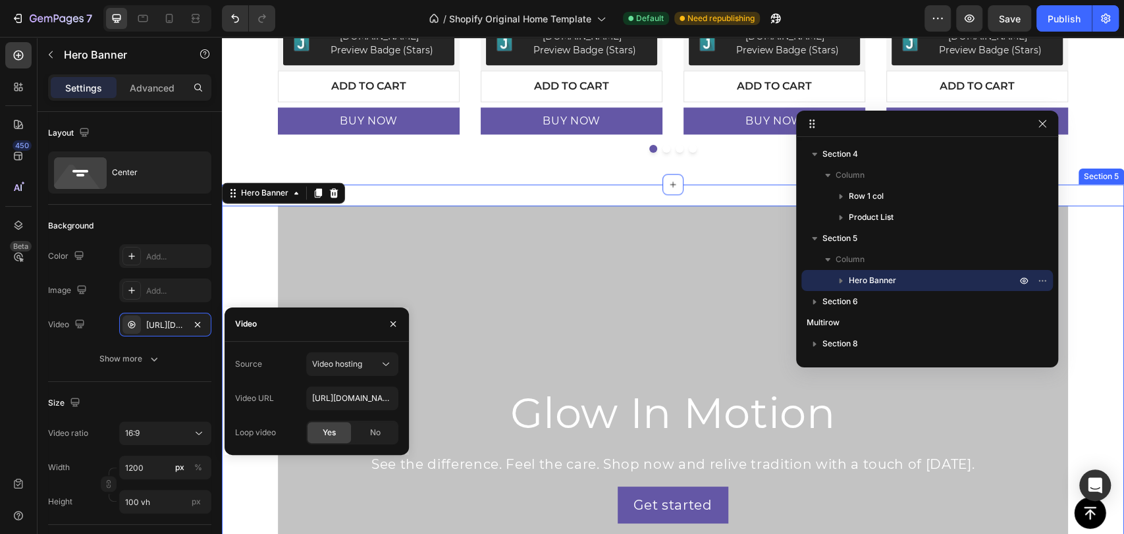
click at [235, 248] on div "Glow In Motion Heading See the difference. Feel the care. Shop now and relive t…" at bounding box center [673, 454] width 902 height 497
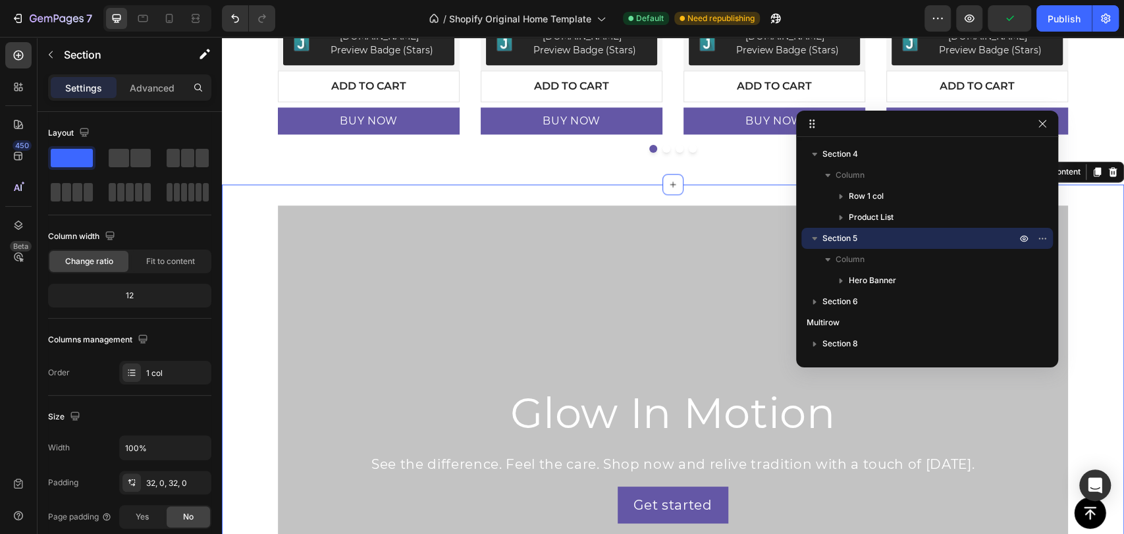
click at [254, 307] on div "Glow In Motion Heading See the difference. Feel the care. Shop now and relive t…" at bounding box center [673, 454] width 902 height 497
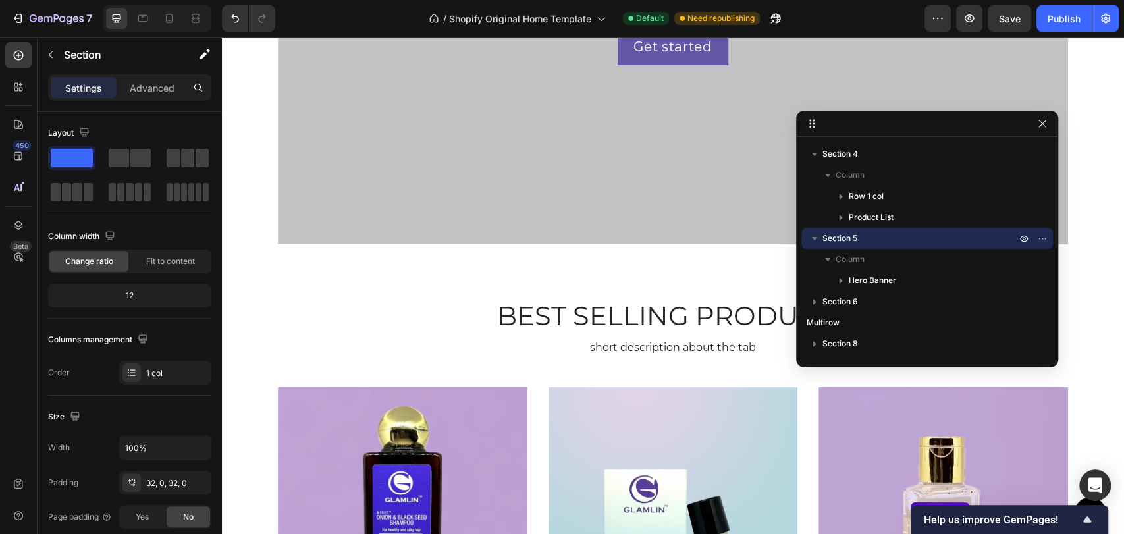
scroll to position [1820, 0]
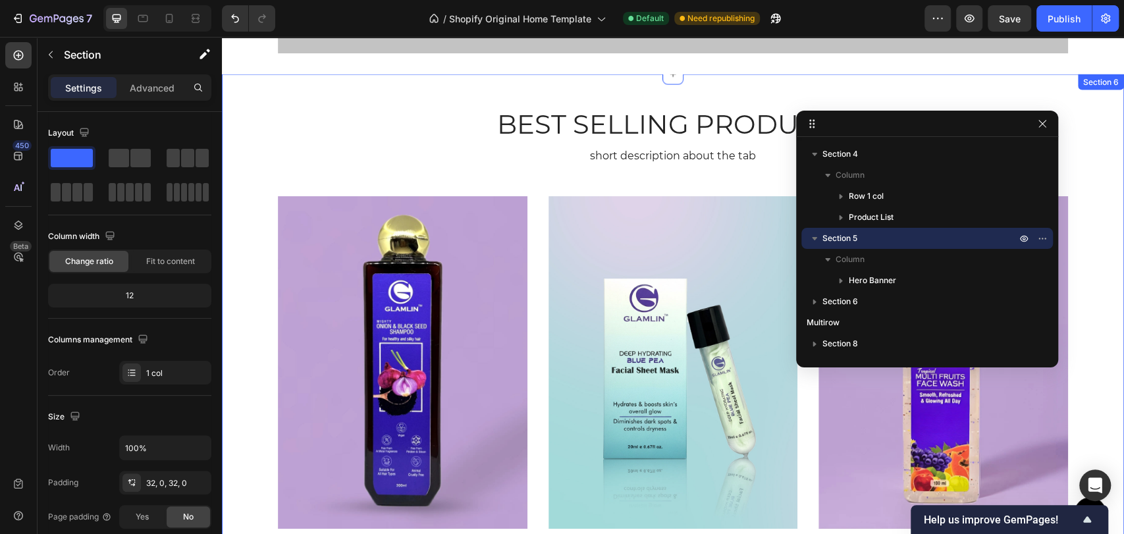
click at [364, 124] on div "BEST SELLING PRODUCTS Heading short description about the tab Text Block Row 29…" at bounding box center [673, 394] width 883 height 577
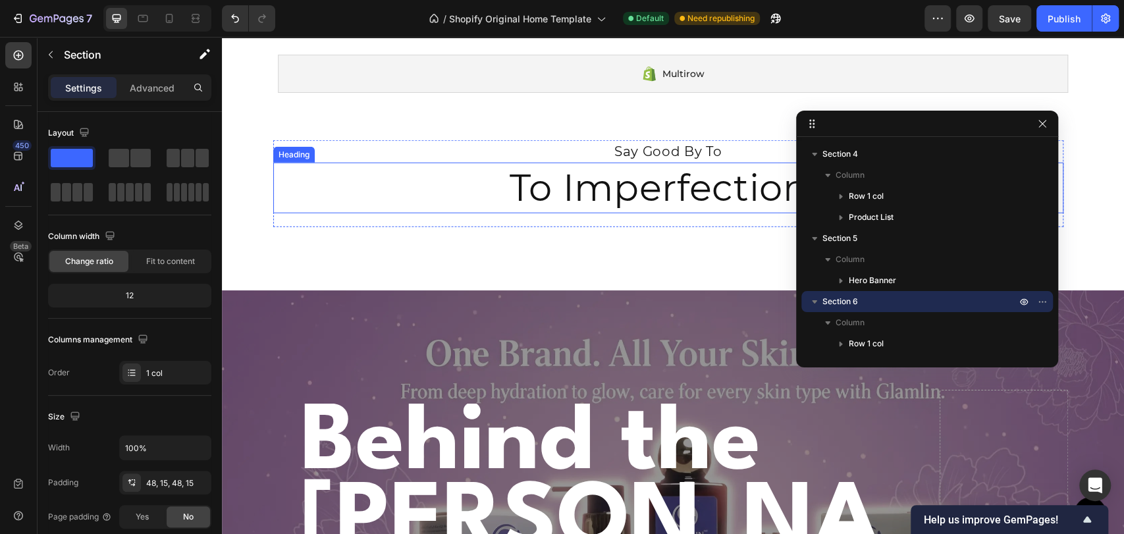
scroll to position [2406, 0]
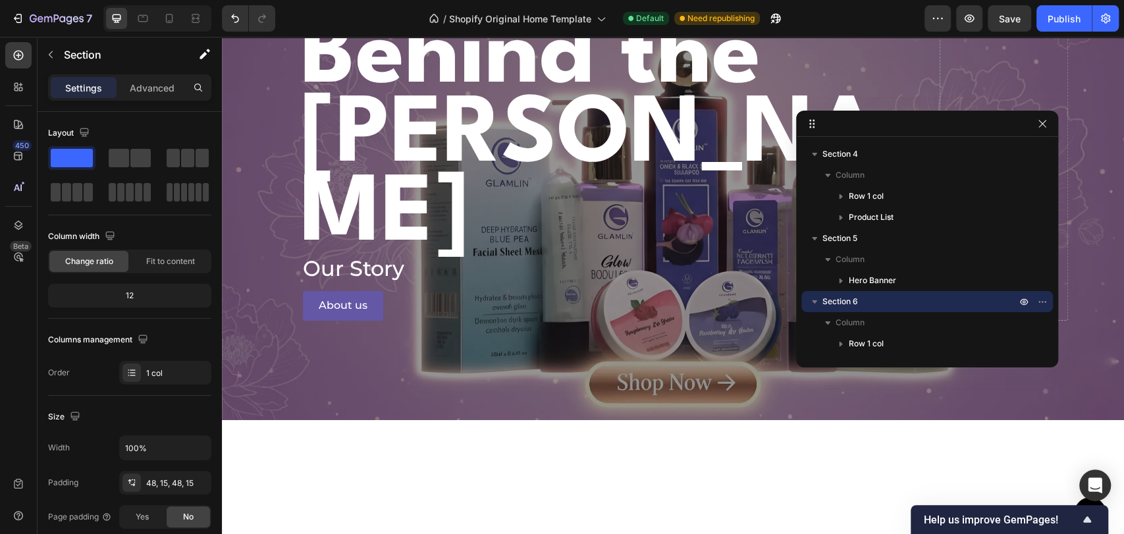
click at [337, 258] on p "Our Story" at bounding box center [610, 268] width 615 height 21
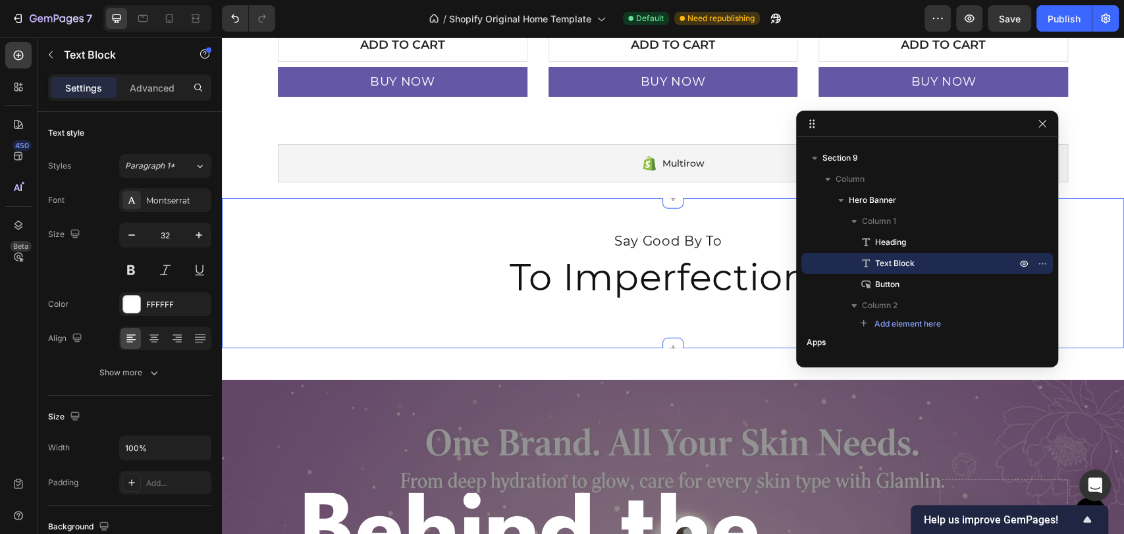
click at [319, 218] on div "Say Good By To Text Block To Imperfections Heading Row BEFORE AFTER Image Compa…" at bounding box center [673, 273] width 902 height 150
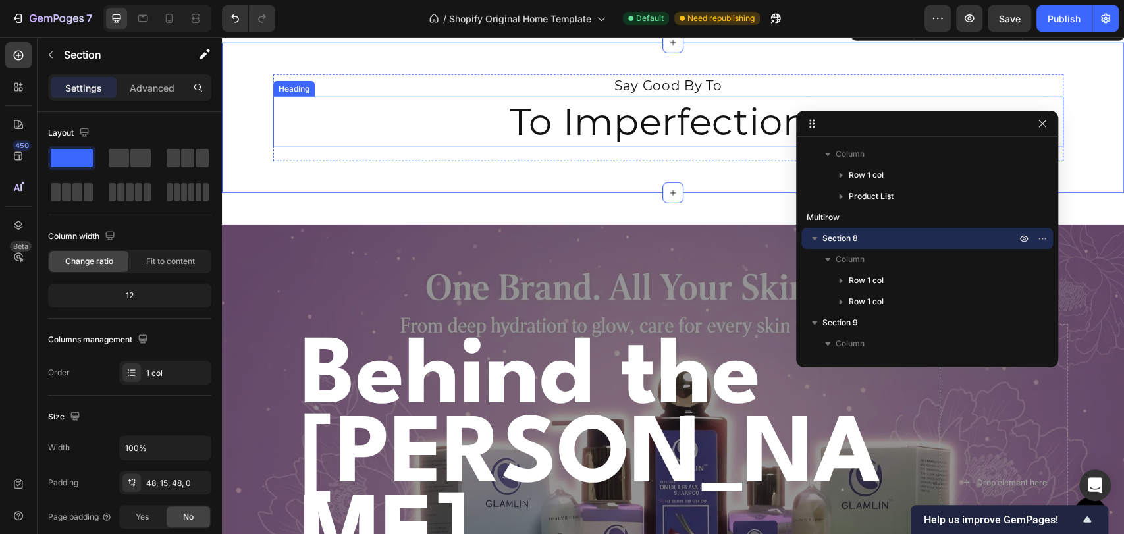
scroll to position [2625, 0]
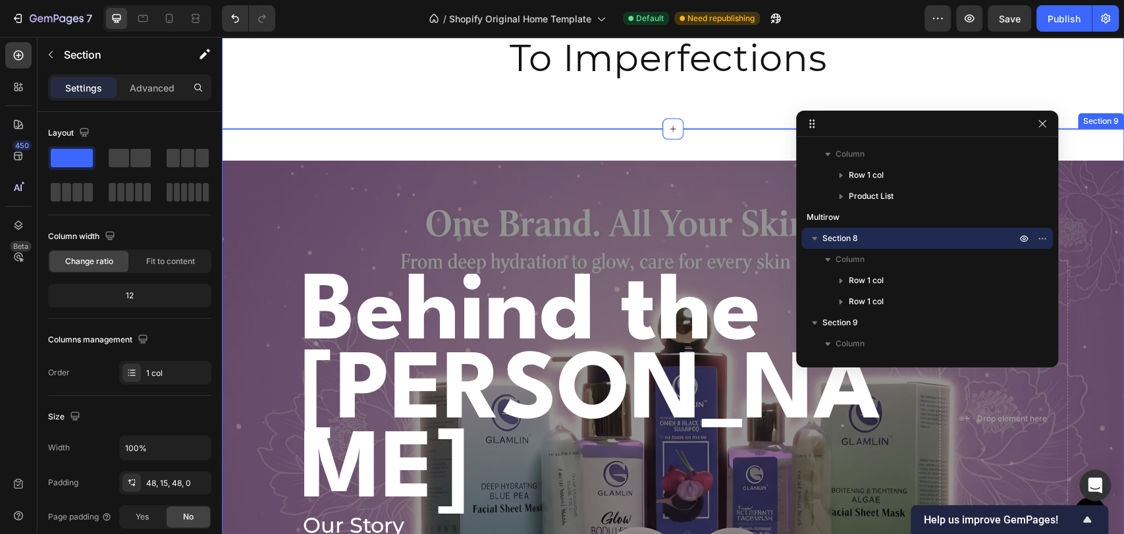
click at [311, 140] on div "Behind the [PERSON_NAME] Heading Our Story Text Block About us Button Drop elem…" at bounding box center [673, 419] width 902 height 580
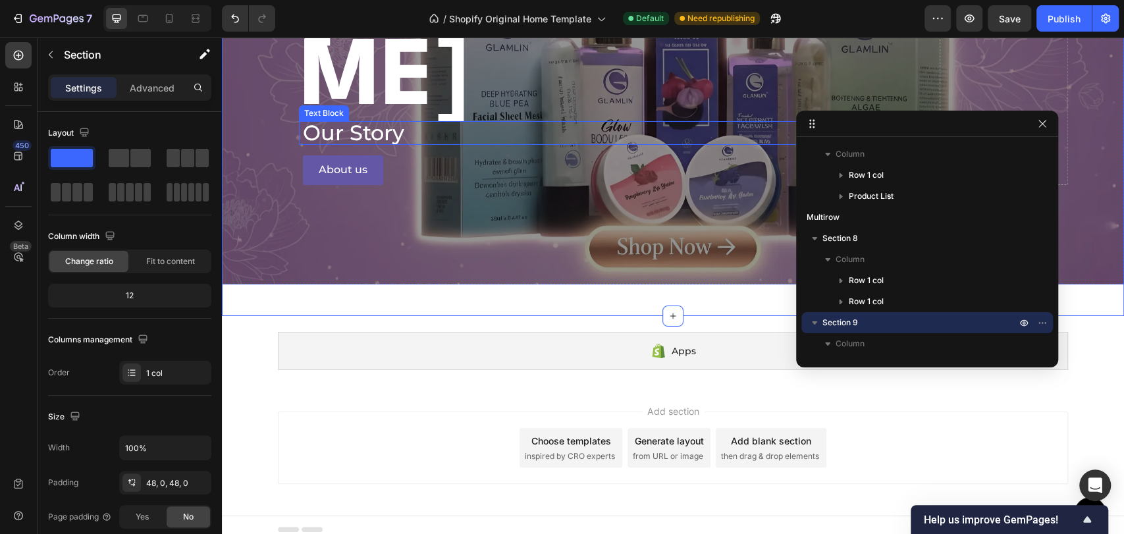
scroll to position [3020, 0]
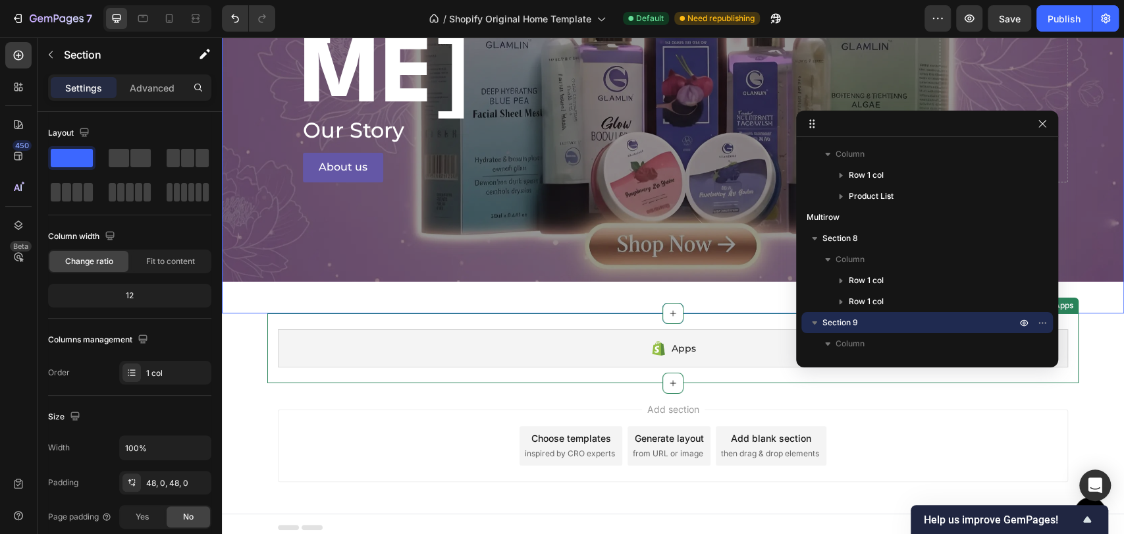
click at [377, 354] on div "Apps" at bounding box center [673, 348] width 790 height 38
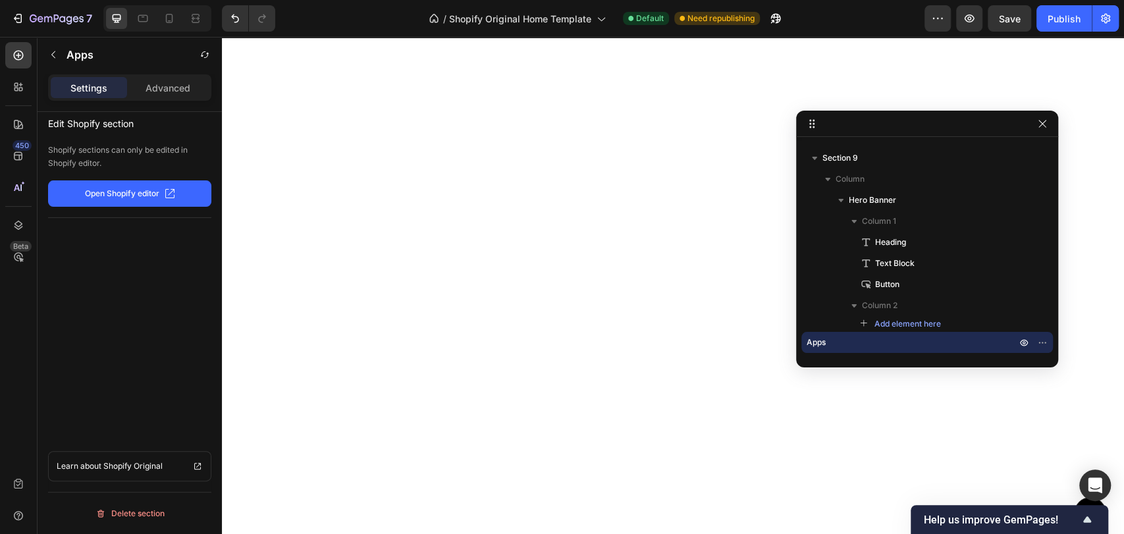
scroll to position [0, 0]
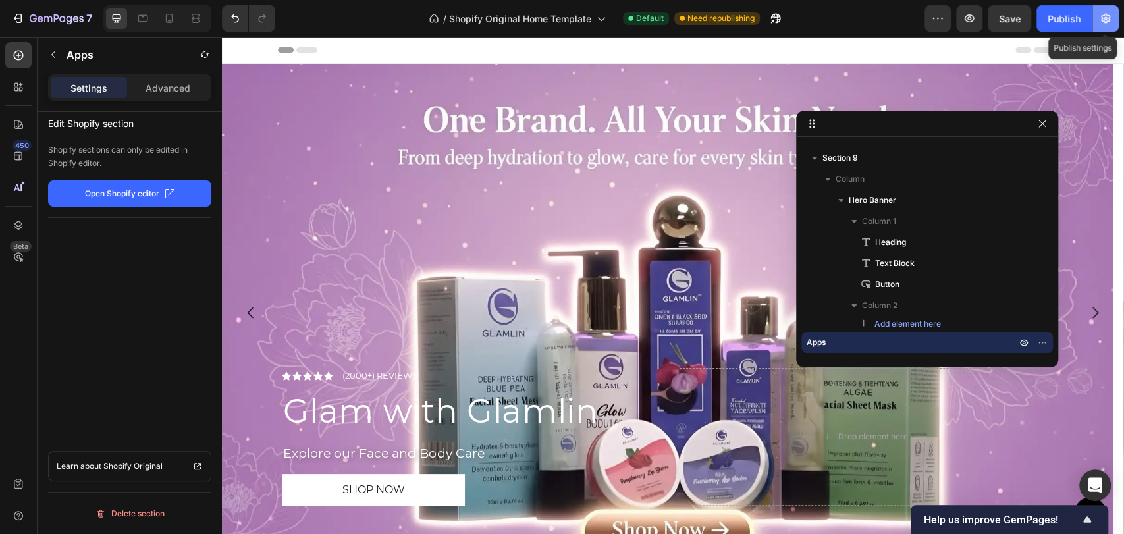
click at [1109, 20] on icon "button" at bounding box center [1105, 19] width 9 height 10
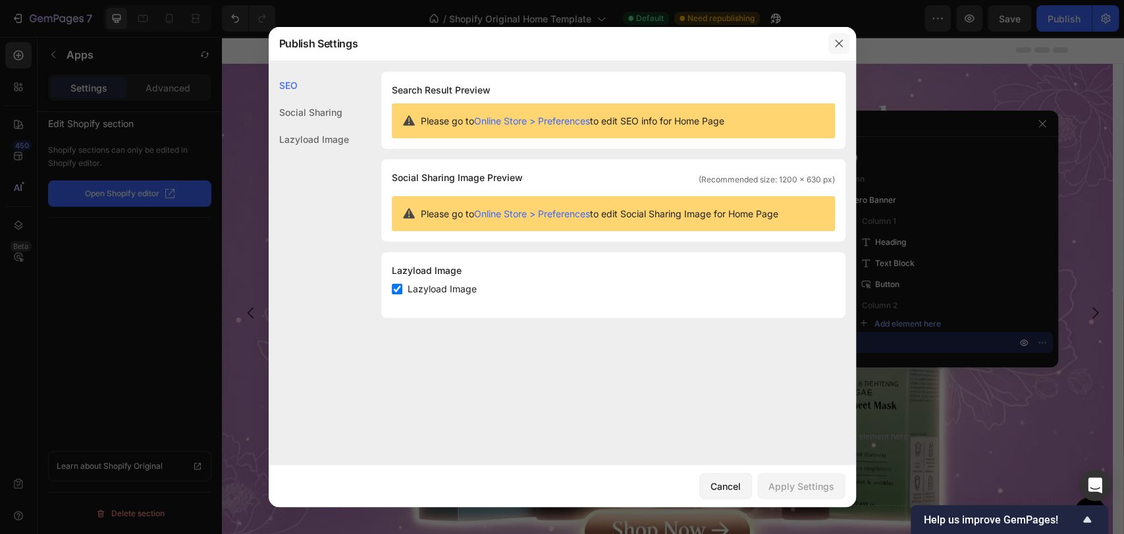
click at [841, 47] on icon "button" at bounding box center [839, 43] width 11 height 11
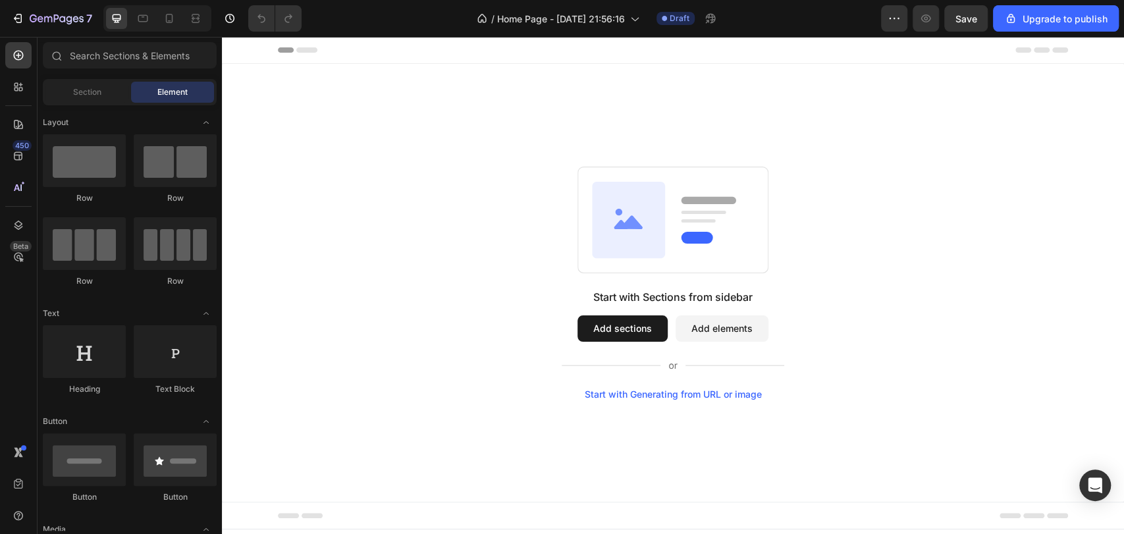
click at [587, 324] on button "Add sections" at bounding box center [623, 329] width 90 height 26
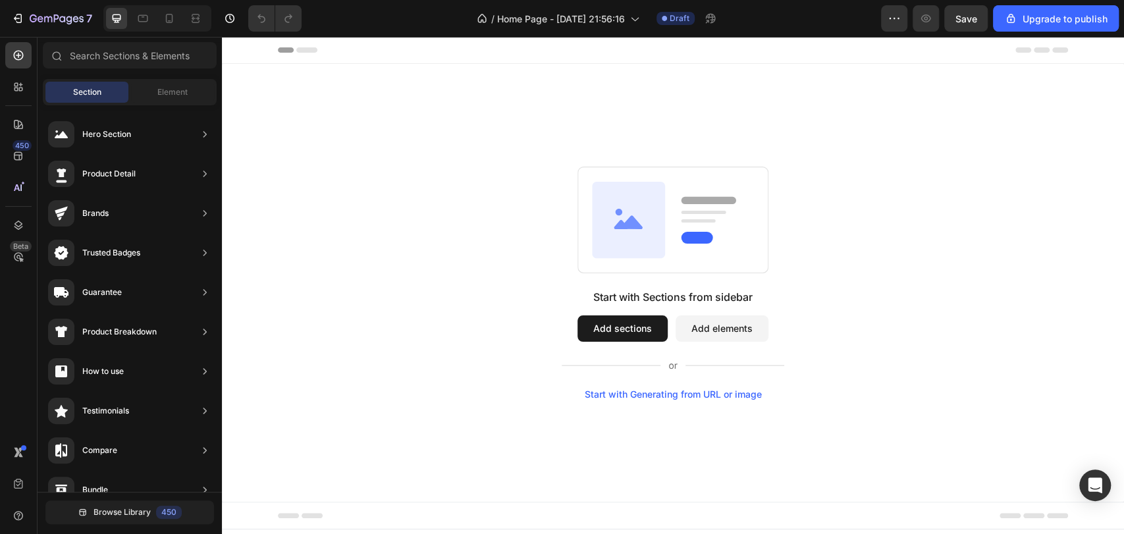
click at [381, 169] on div "Start with Sections from sidebar Add sections Add elements Start with Generatin…" at bounding box center [673, 283] width 808 height 233
drag, startPoint x: 381, startPoint y: 168, endPoint x: 343, endPoint y: 159, distance: 39.2
click at [343, 159] on div "Start with Sections from sidebar Add sections Add elements Start with Generatin…" at bounding box center [673, 283] width 902 height 438
drag, startPoint x: 617, startPoint y: 256, endPoint x: 584, endPoint y: 277, distance: 39.5
click at [584, 277] on div "Start with Sections from sidebar Add sections Add elements Start with Generatin…" at bounding box center [673, 283] width 808 height 233
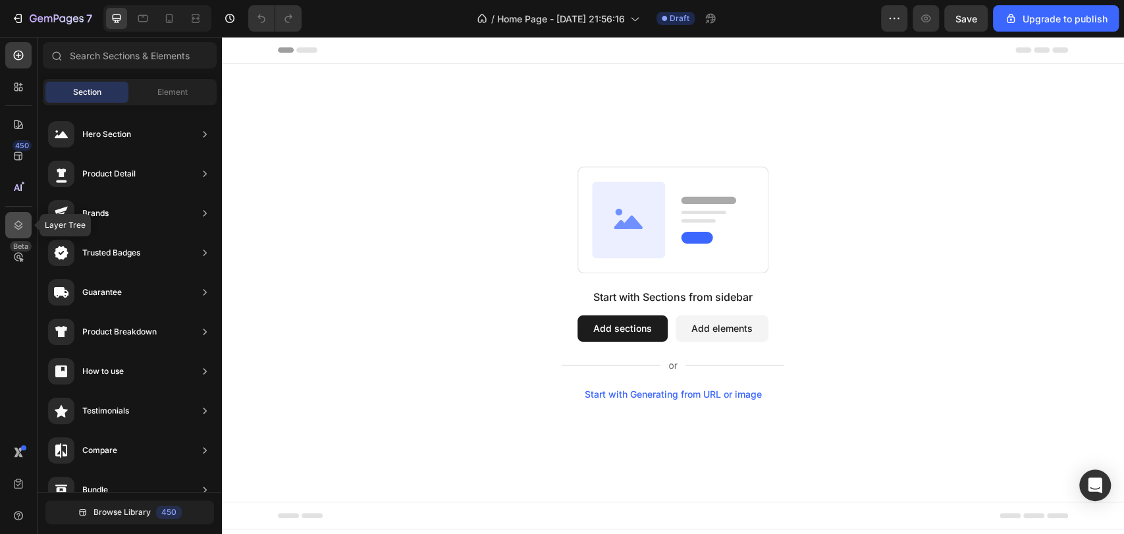
click at [30, 227] on div at bounding box center [18, 225] width 26 height 26
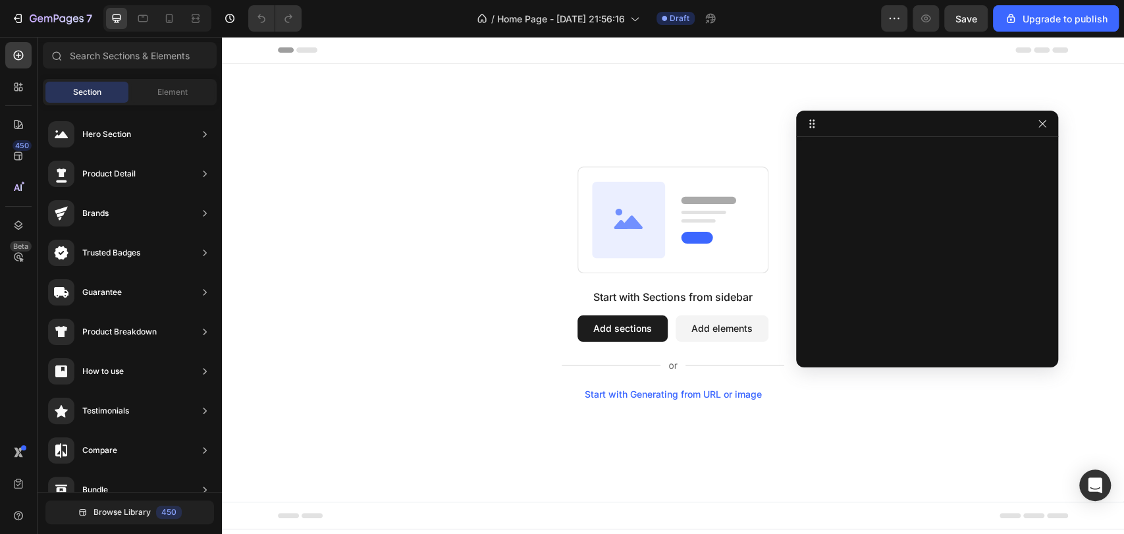
drag, startPoint x: 1144, startPoint y: 212, endPoint x: 541, endPoint y: 144, distance: 607.3
click at [541, 144] on div "Start with Sections from sidebar Add sections Add elements Start with Generatin…" at bounding box center [673, 283] width 902 height 438
click at [132, 51] on input "text" at bounding box center [130, 55] width 174 height 26
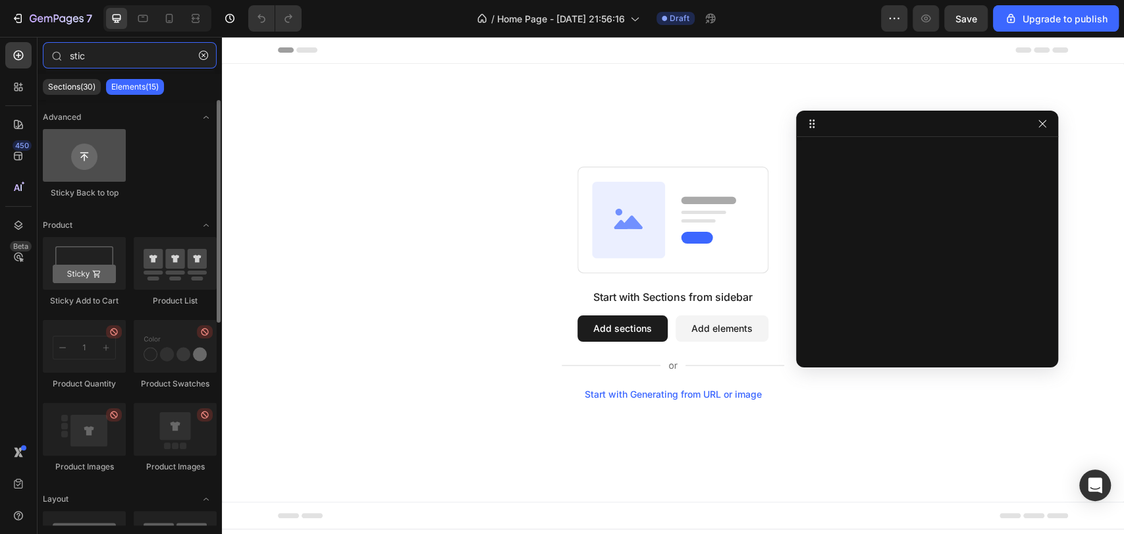
type input "stic"
click at [73, 170] on div at bounding box center [84, 155] width 83 height 53
click at [82, 153] on div at bounding box center [84, 155] width 83 height 53
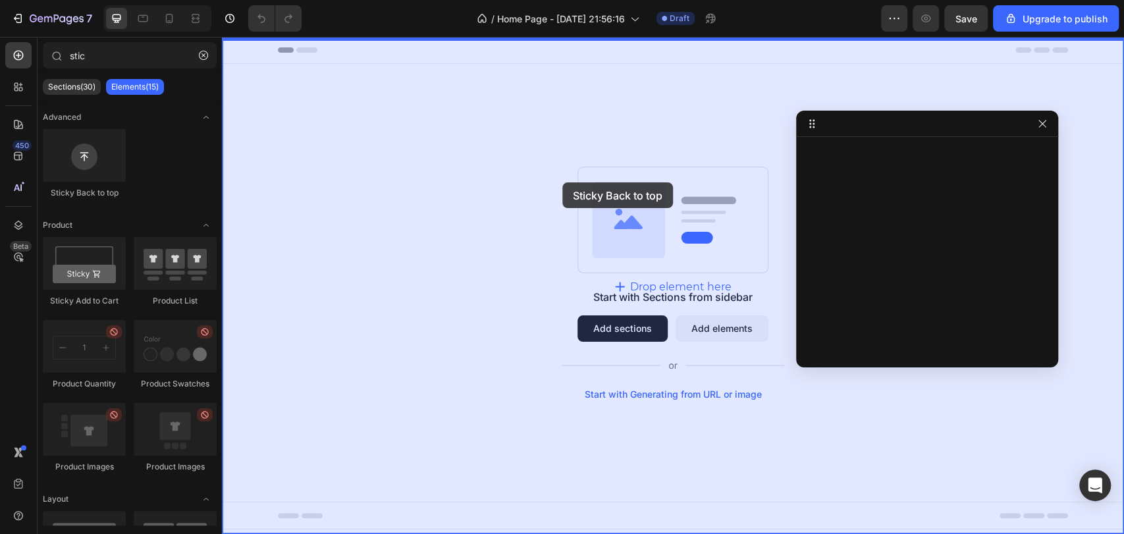
drag, startPoint x: 313, startPoint y: 196, endPoint x: 563, endPoint y: 182, distance: 250.0
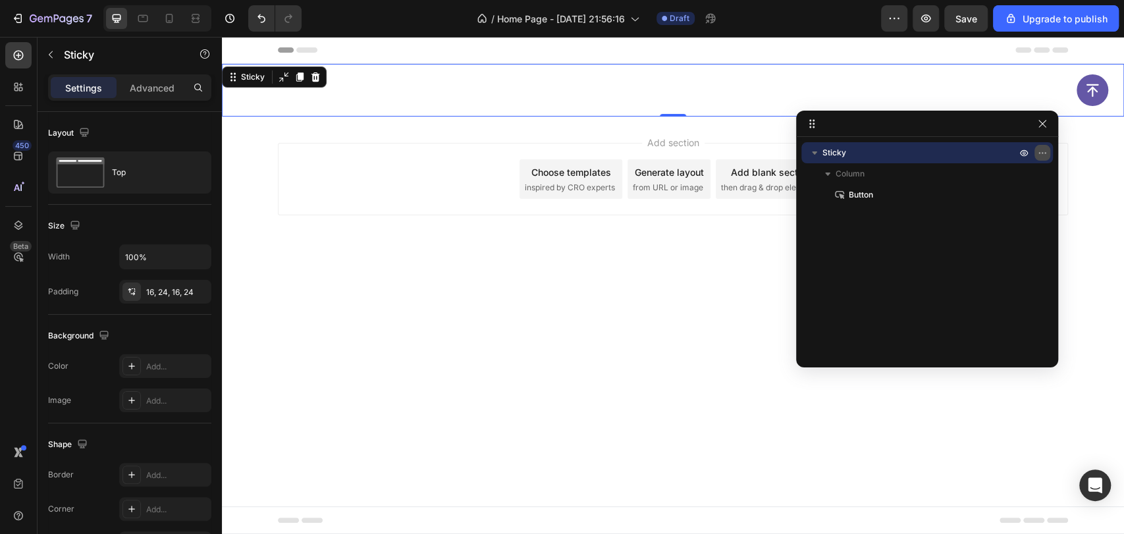
click at [1043, 151] on icon "button" at bounding box center [1043, 153] width 11 height 11
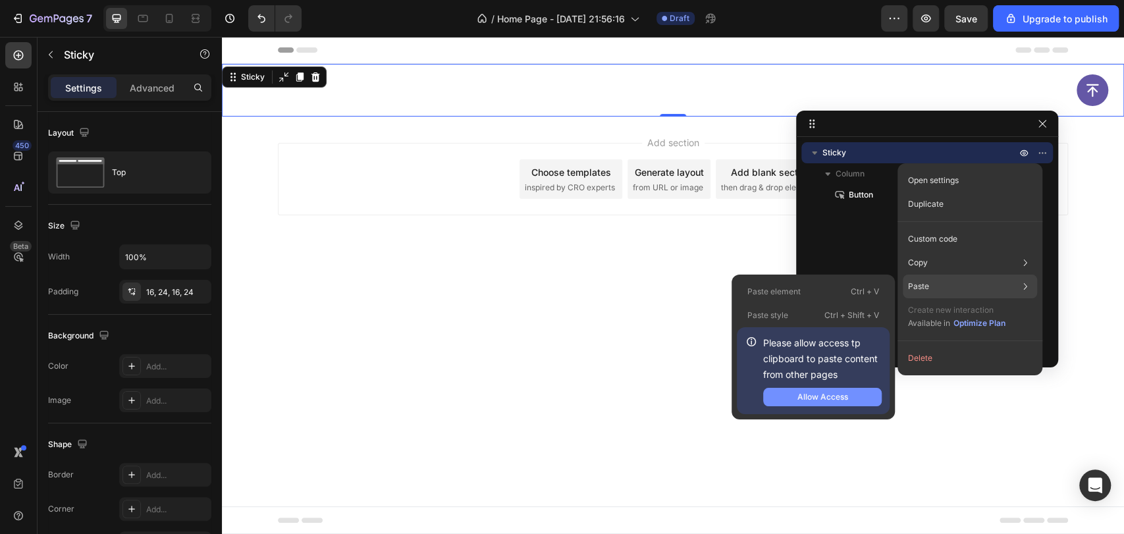
click at [827, 401] on div "Allow Access" at bounding box center [823, 397] width 51 height 12
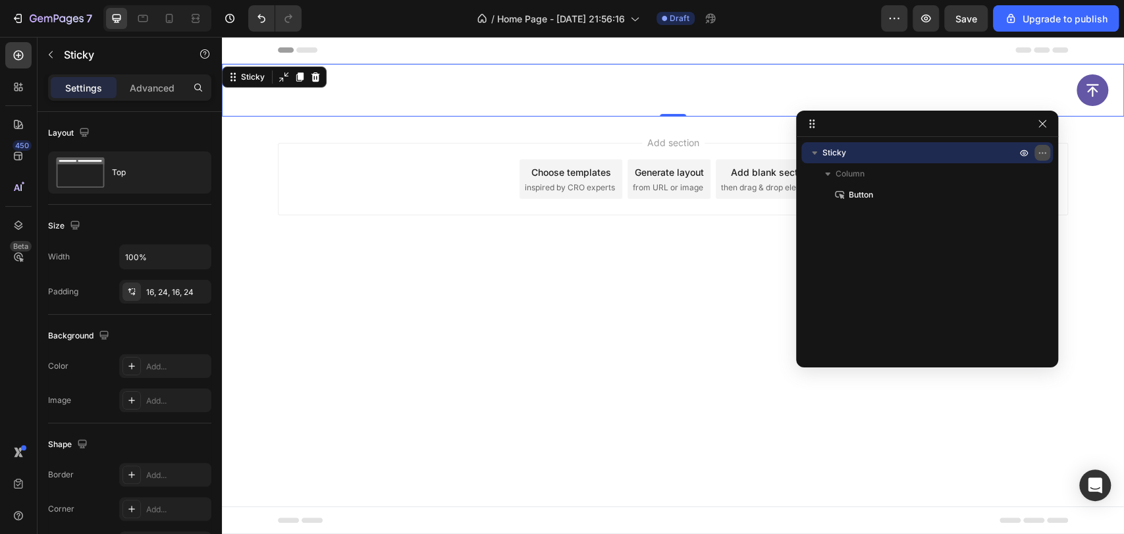
click at [1038, 154] on icon "button" at bounding box center [1043, 153] width 11 height 11
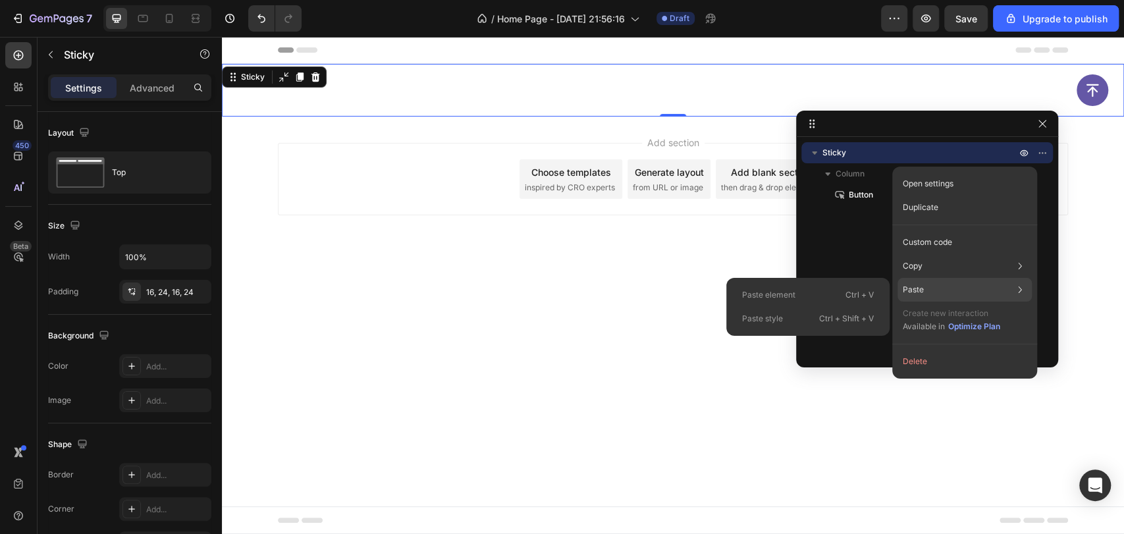
click at [808, 312] on div "Paste style Ctrl + Shift + V" at bounding box center [808, 319] width 153 height 24
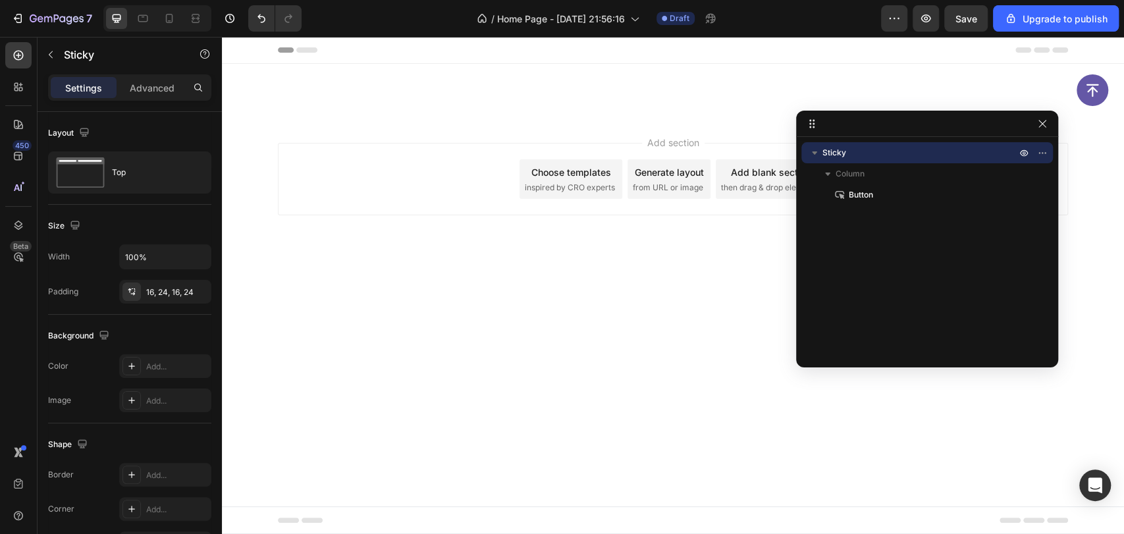
click at [377, 189] on div "Add section Choose templates inspired by CRO experts Generate layout from URL o…" at bounding box center [673, 179] width 790 height 72
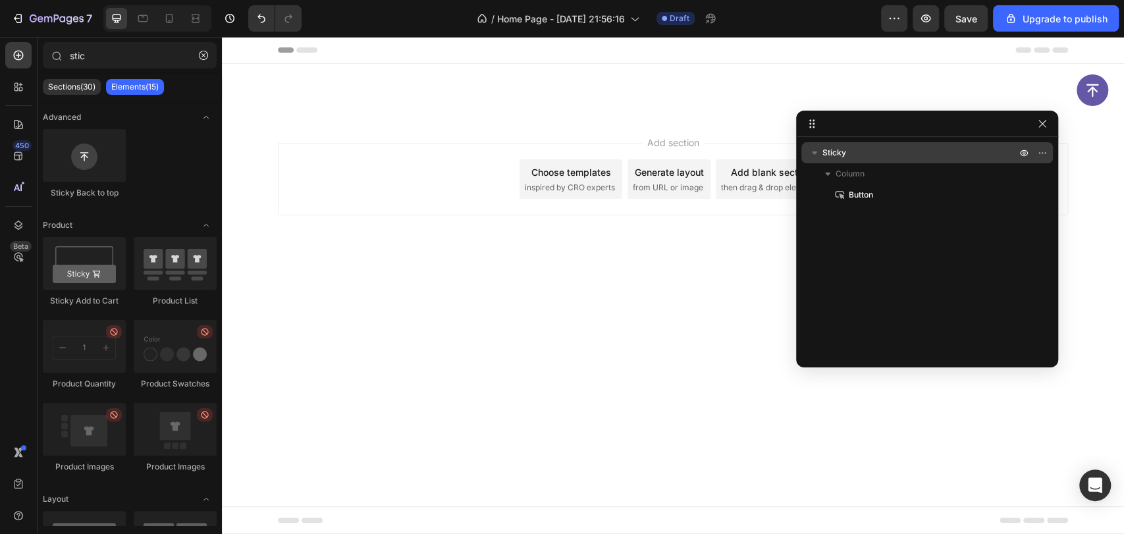
drag, startPoint x: 155, startPoint y: 152, endPoint x: 867, endPoint y: 158, distance: 712.1
click at [867, 158] on p "Sticky" at bounding box center [921, 152] width 196 height 13
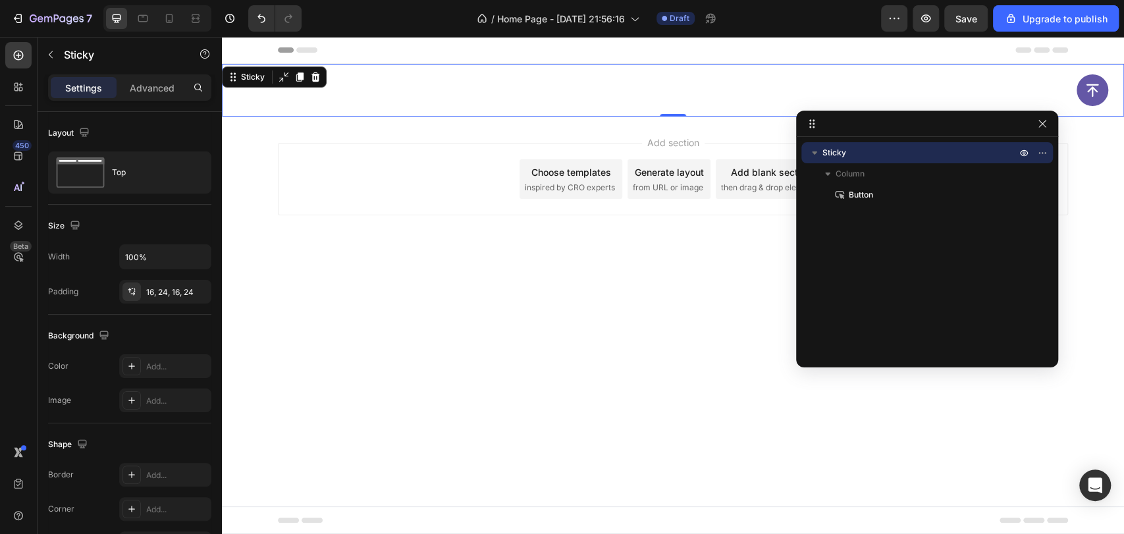
click at [868, 218] on div "Sticky Column Button" at bounding box center [927, 247] width 262 height 211
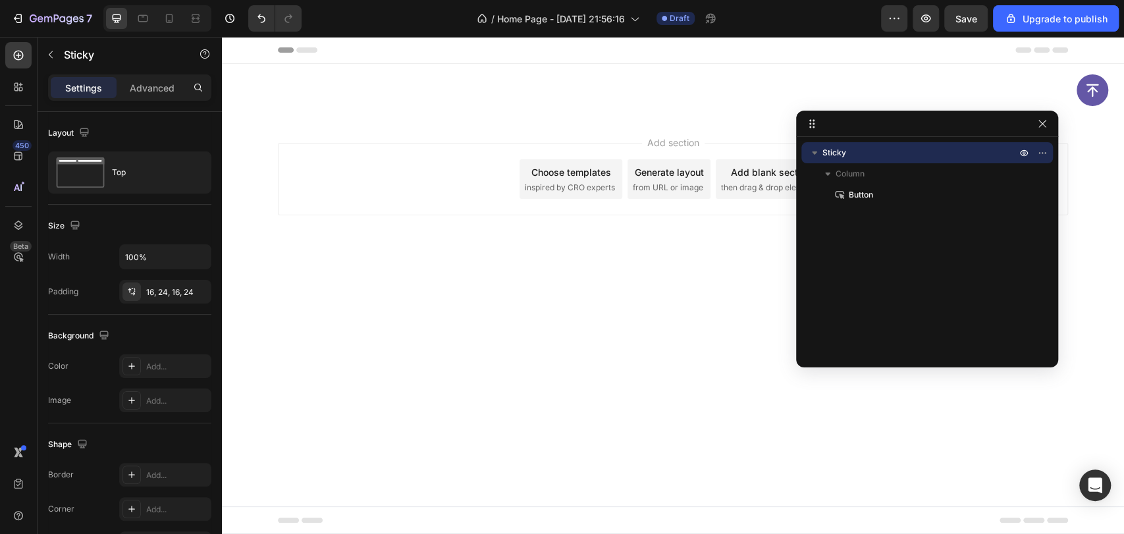
drag, startPoint x: 1090, startPoint y: 255, endPoint x: 281, endPoint y: 163, distance: 814.2
click at [281, 163] on div "Add section Choose templates inspired by CRO experts Generate layout from URL o…" at bounding box center [673, 179] width 790 height 72
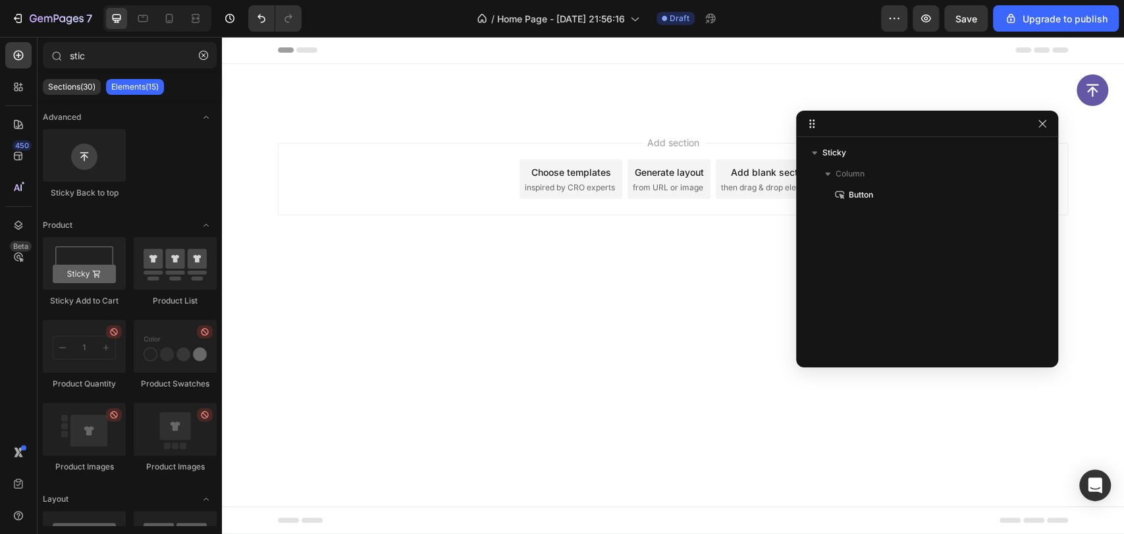
click at [728, 183] on span "then drag & drop elements" at bounding box center [770, 188] width 98 height 12
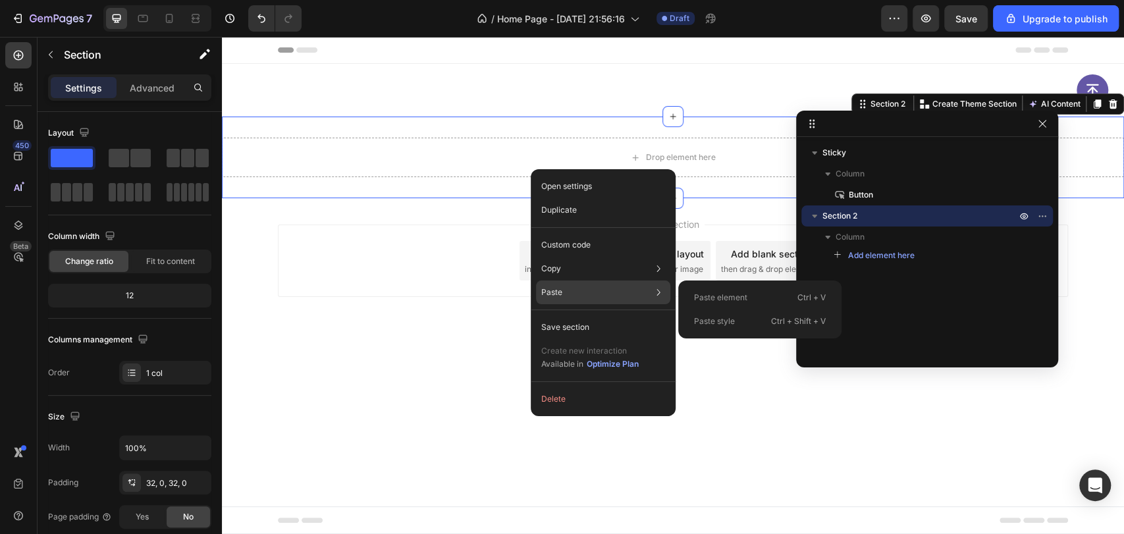
drag, startPoint x: 710, startPoint y: 298, endPoint x: 384, endPoint y: 180, distance: 346.7
click at [710, 298] on p "Paste element" at bounding box center [720, 298] width 53 height 12
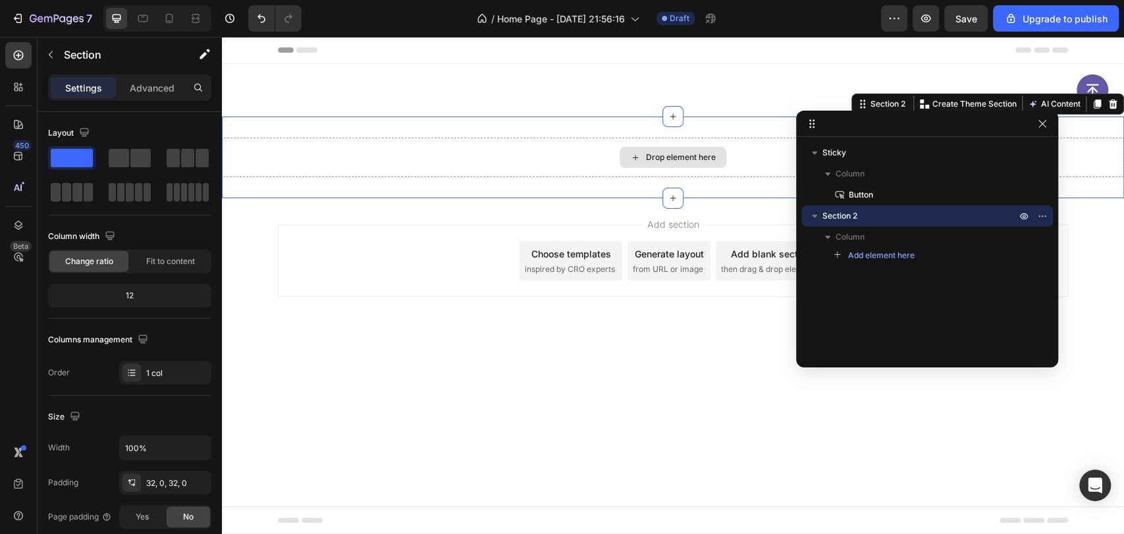
click at [449, 150] on div "Drop element here" at bounding box center [673, 158] width 902 height 40
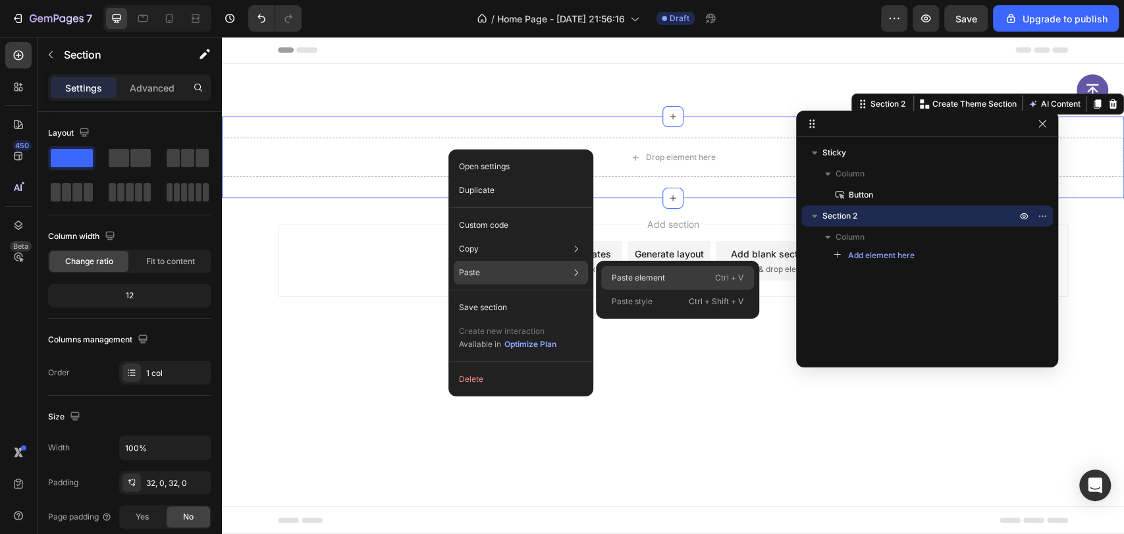
click at [629, 270] on div "Paste element Ctrl + V" at bounding box center [677, 278] width 153 height 24
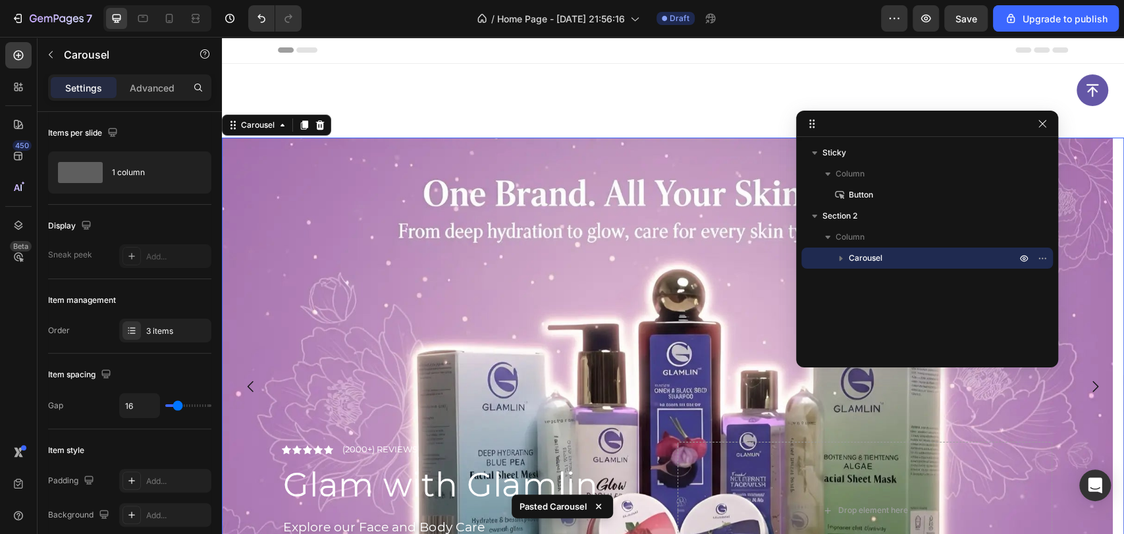
click at [837, 256] on icon "button" at bounding box center [841, 258] width 13 height 13
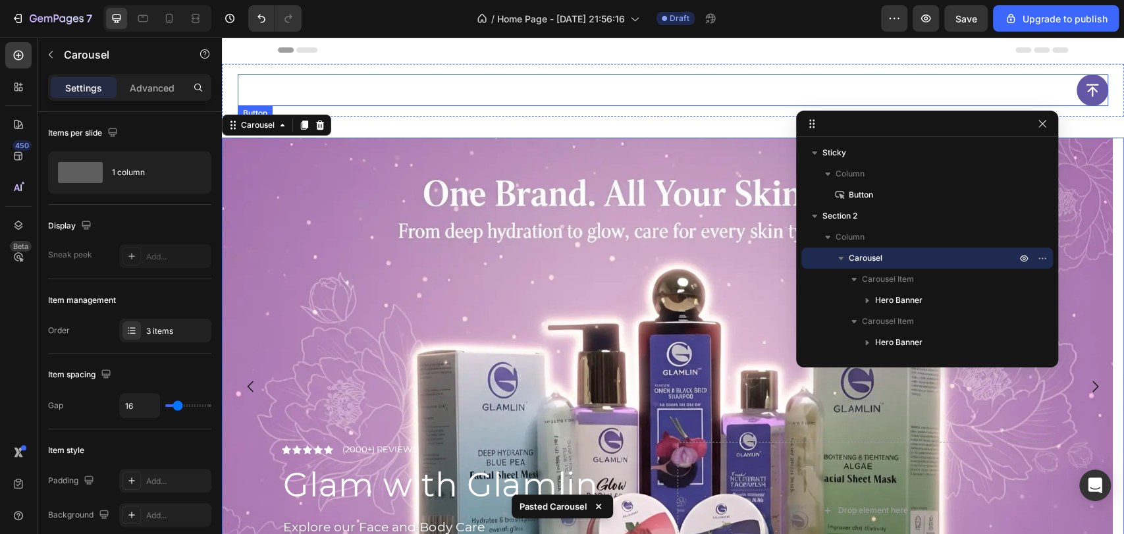
click at [633, 94] on div "Button" at bounding box center [673, 90] width 871 height 32
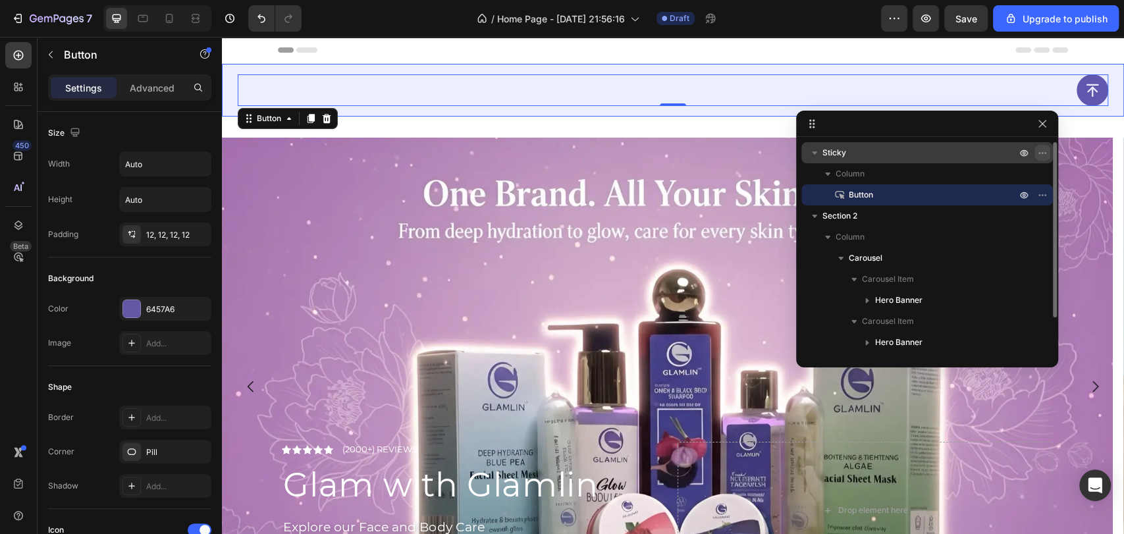
click at [1041, 152] on icon "button" at bounding box center [1043, 153] width 11 height 11
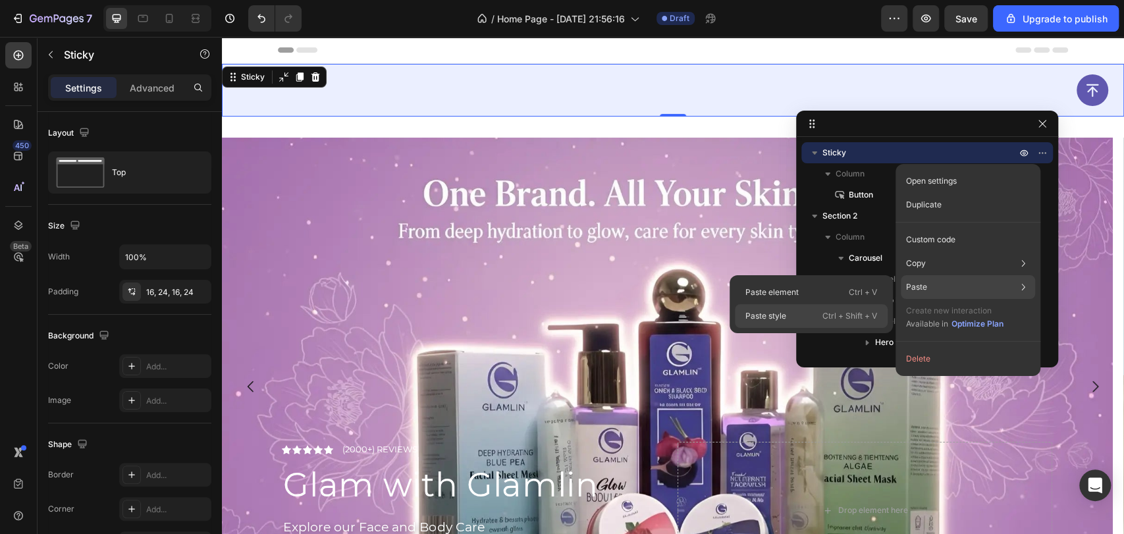
click at [825, 312] on p "Ctrl + Shift + V" at bounding box center [850, 316] width 55 height 13
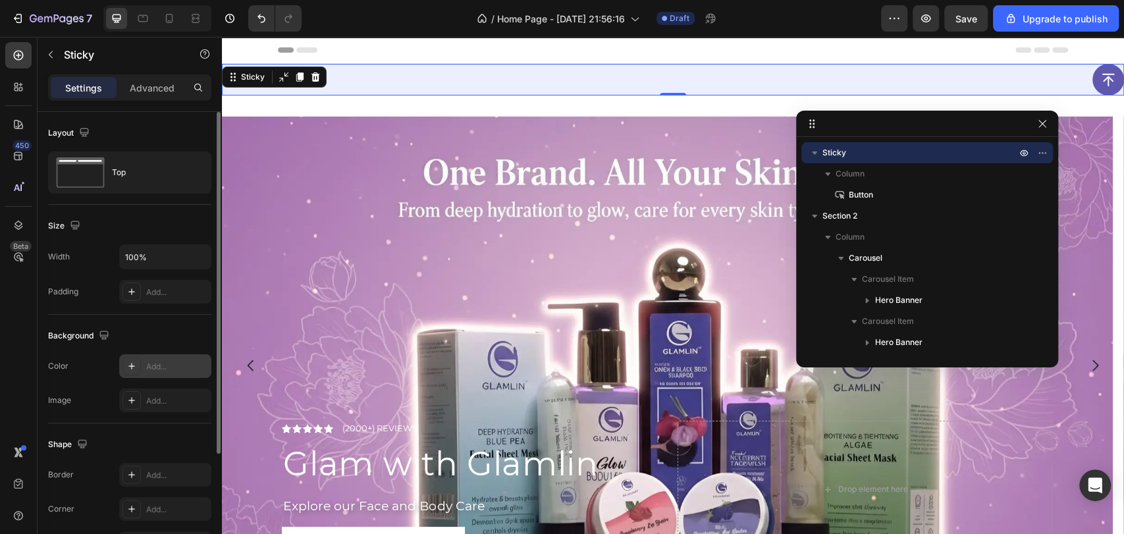
click at [127, 364] on icon at bounding box center [131, 366] width 11 height 11
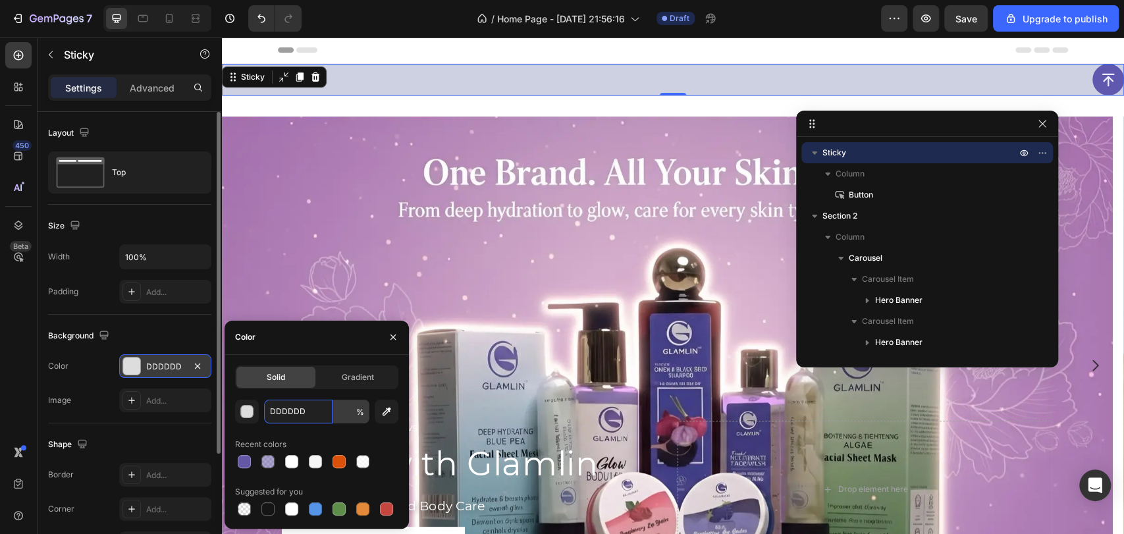
type input "100"
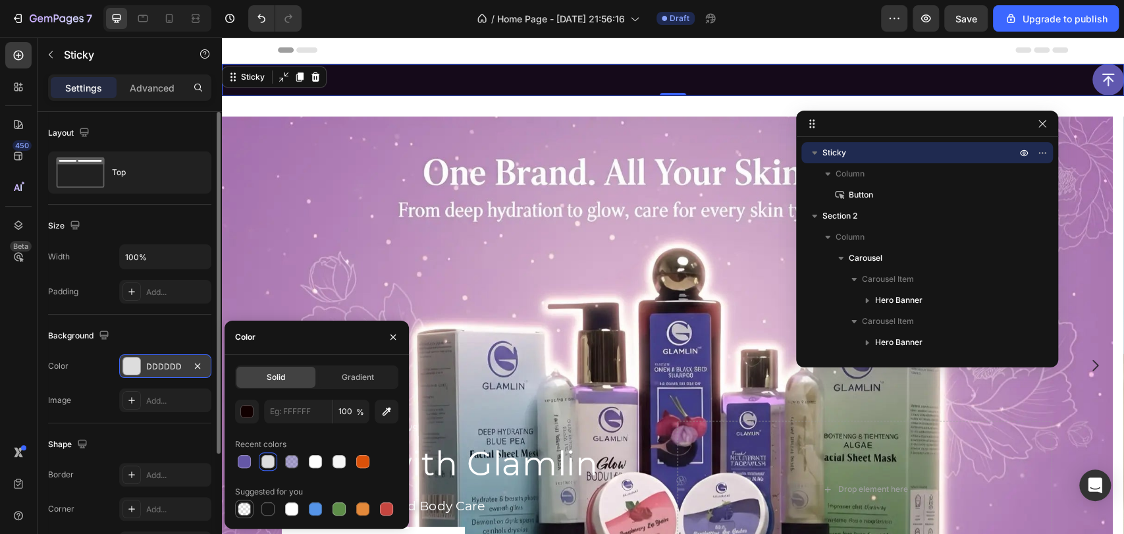
click at [239, 515] on div at bounding box center [244, 509] width 13 height 13
type input "000000"
type input "0"
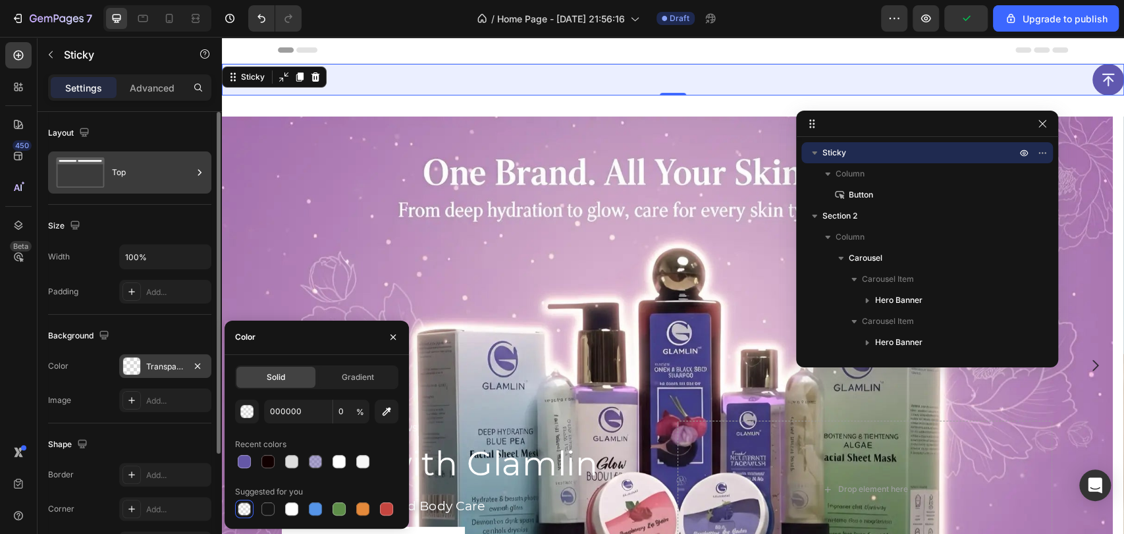
click at [126, 177] on div "Top" at bounding box center [152, 172] width 80 height 30
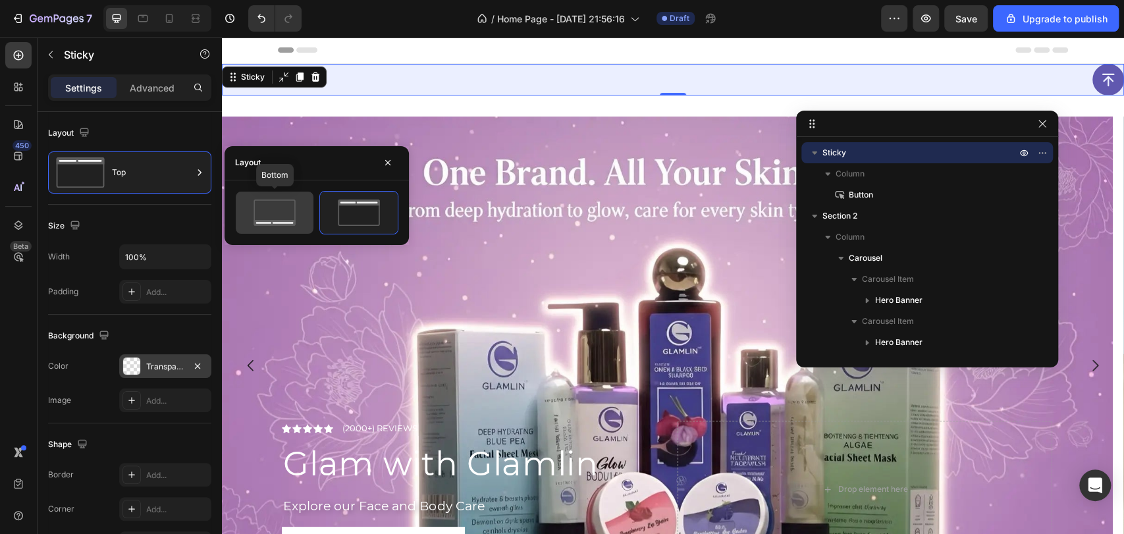
click at [257, 213] on icon at bounding box center [275, 213] width 62 height 26
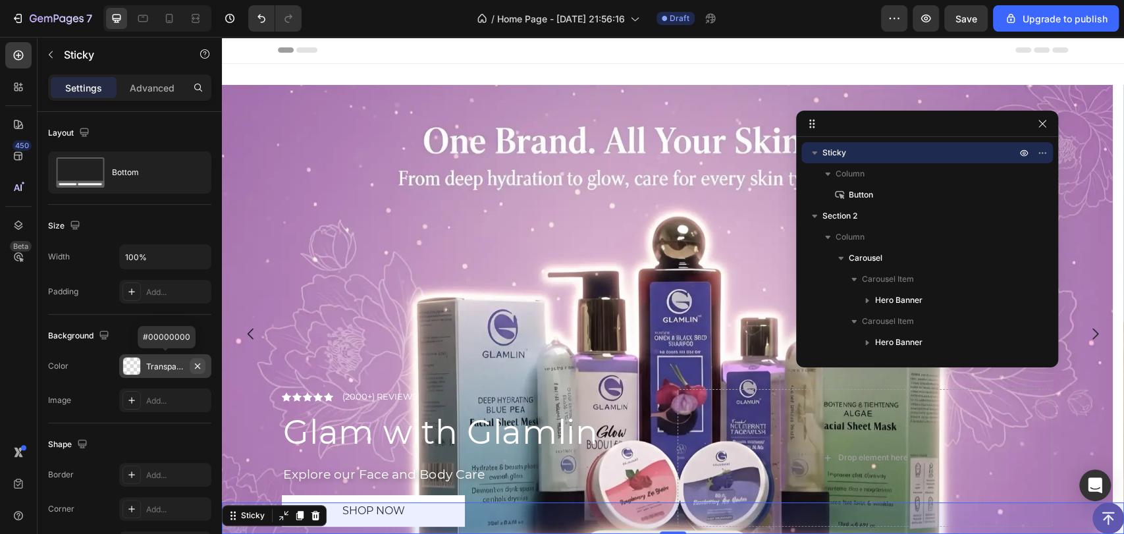
click at [198, 365] on icon "button" at bounding box center [197, 365] width 5 height 5
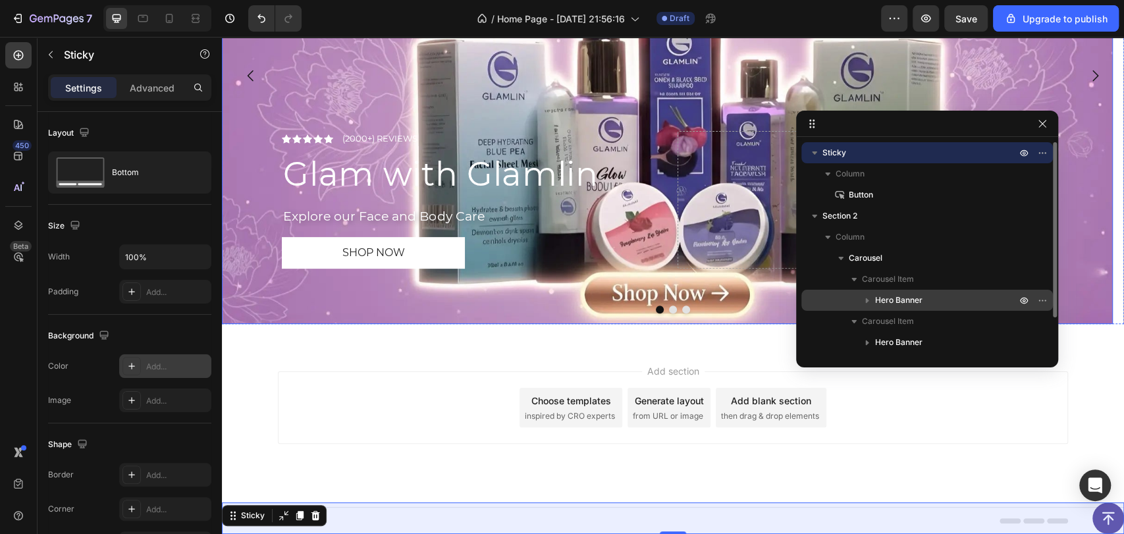
scroll to position [42, 0]
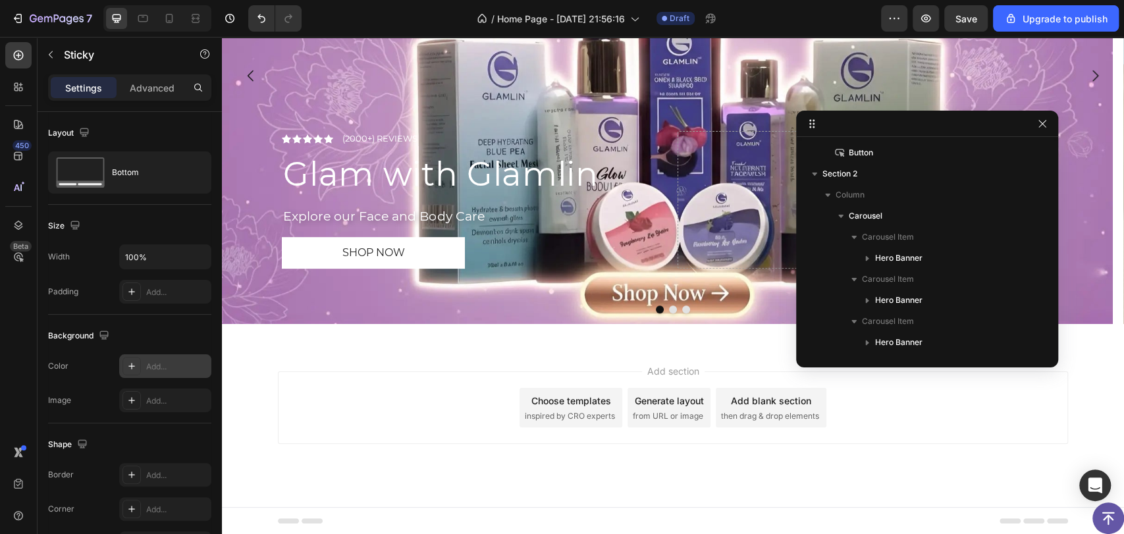
click at [440, 383] on div "Add section Choose templates inspired by CRO experts Generate layout from URL o…" at bounding box center [673, 408] width 790 height 72
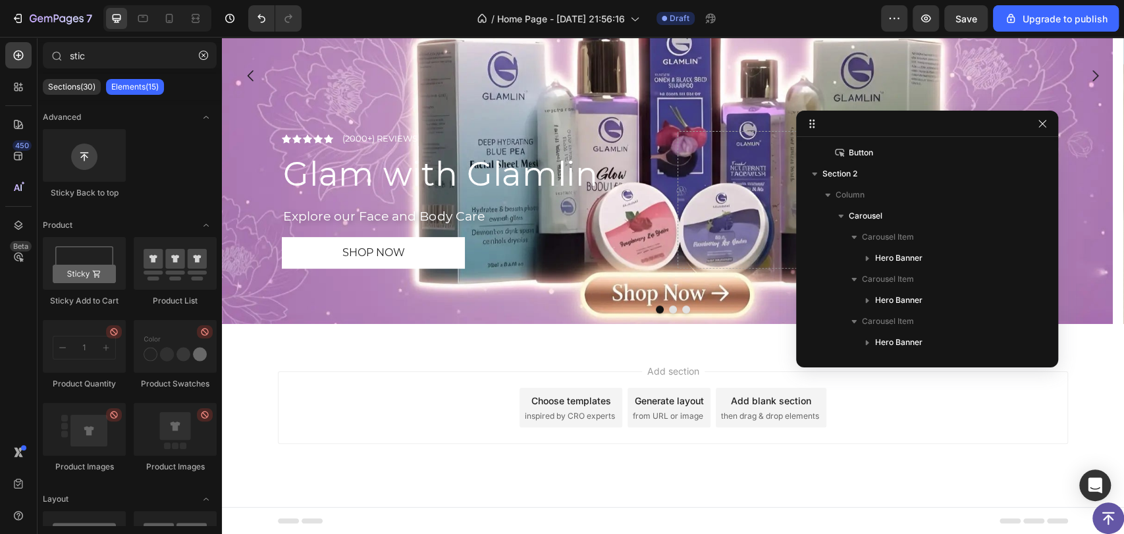
click at [441, 383] on div "Add section Choose templates inspired by CRO experts Generate layout from URL o…" at bounding box center [673, 408] width 790 height 72
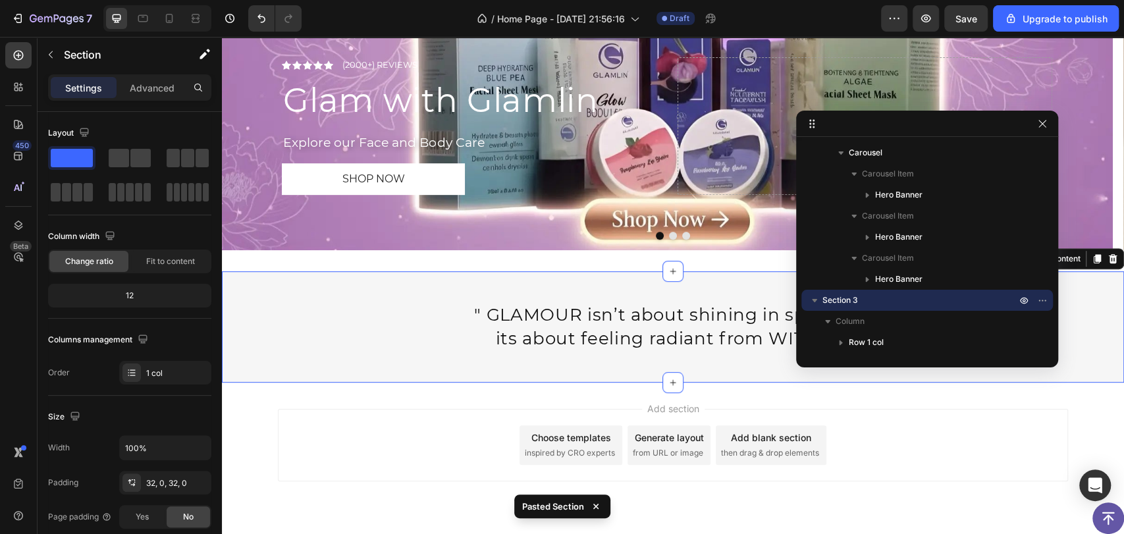
scroll to position [258, 0]
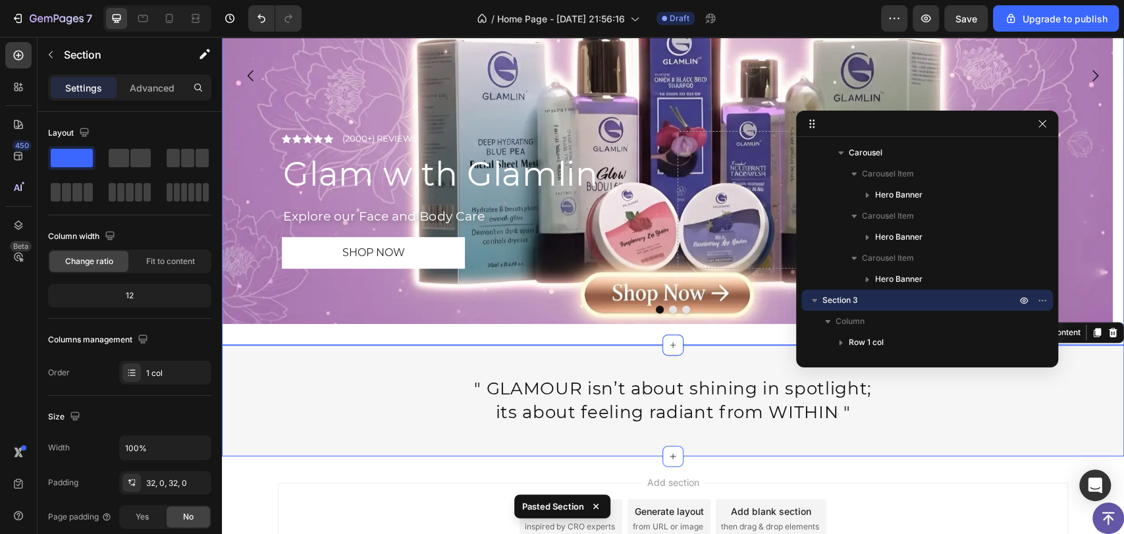
click at [443, 331] on div "Icon Icon Icon Icon Icon Icon List (2000+) REVIEWS Text Block Row Glam with Gla…" at bounding box center [673, 76] width 902 height 540
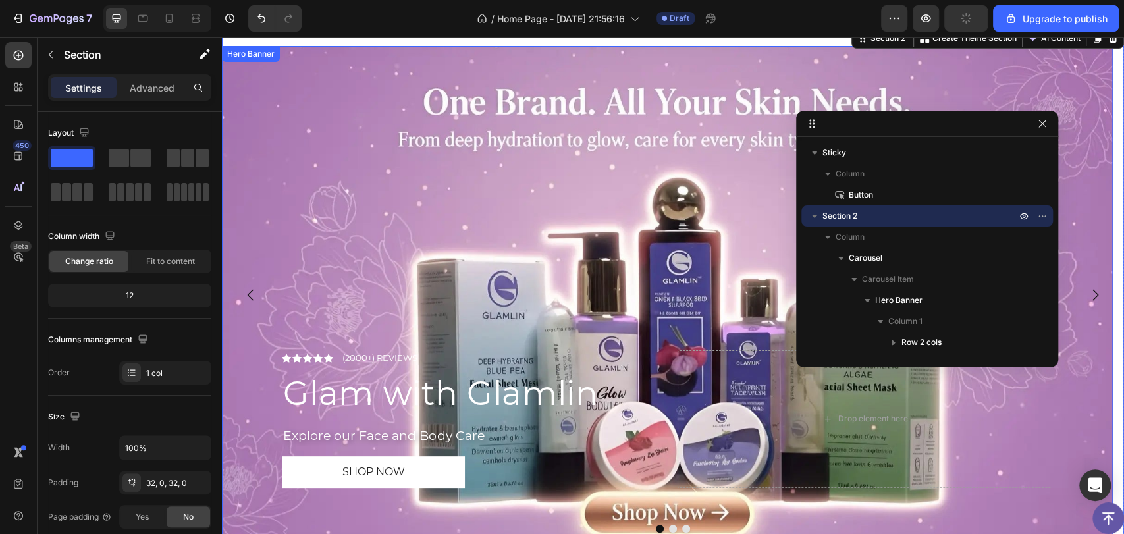
scroll to position [0, 0]
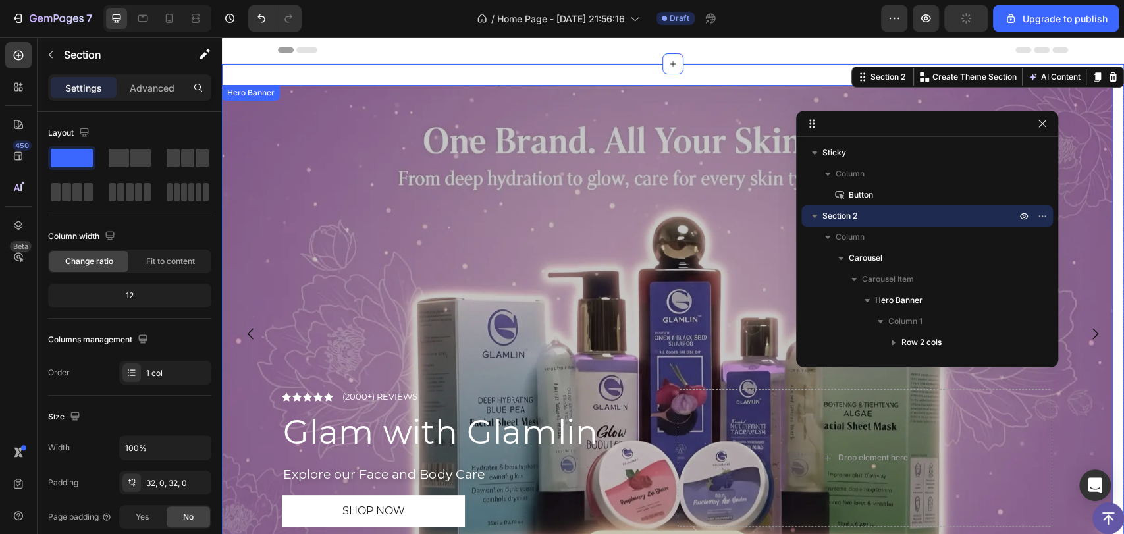
click at [399, 249] on div "Overlay" at bounding box center [667, 333] width 891 height 497
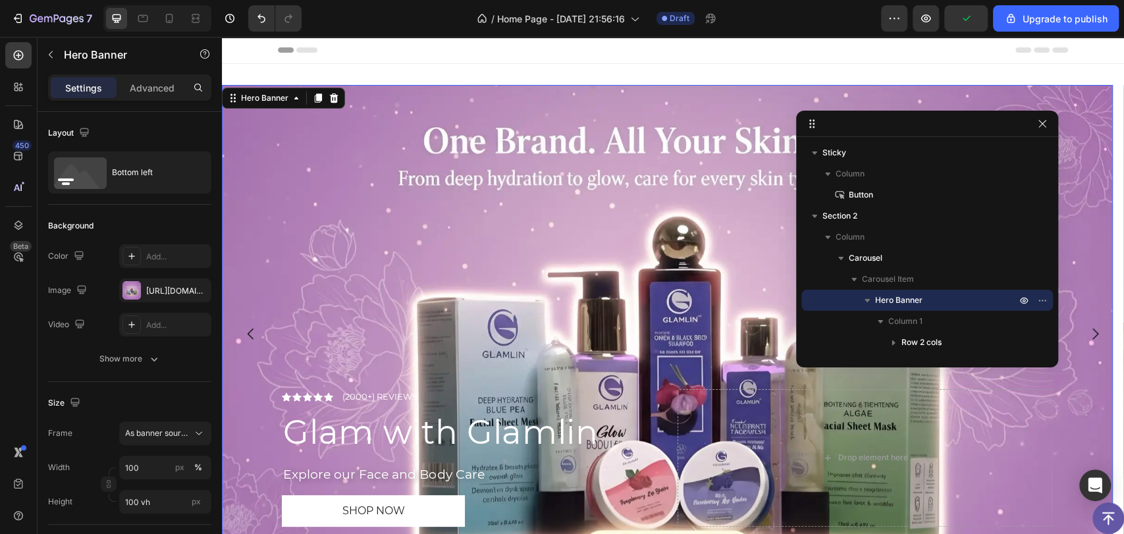
click at [148, 103] on div "Settings Advanced" at bounding box center [130, 93] width 184 height 38
click at [152, 86] on p "Advanced" at bounding box center [152, 88] width 45 height 14
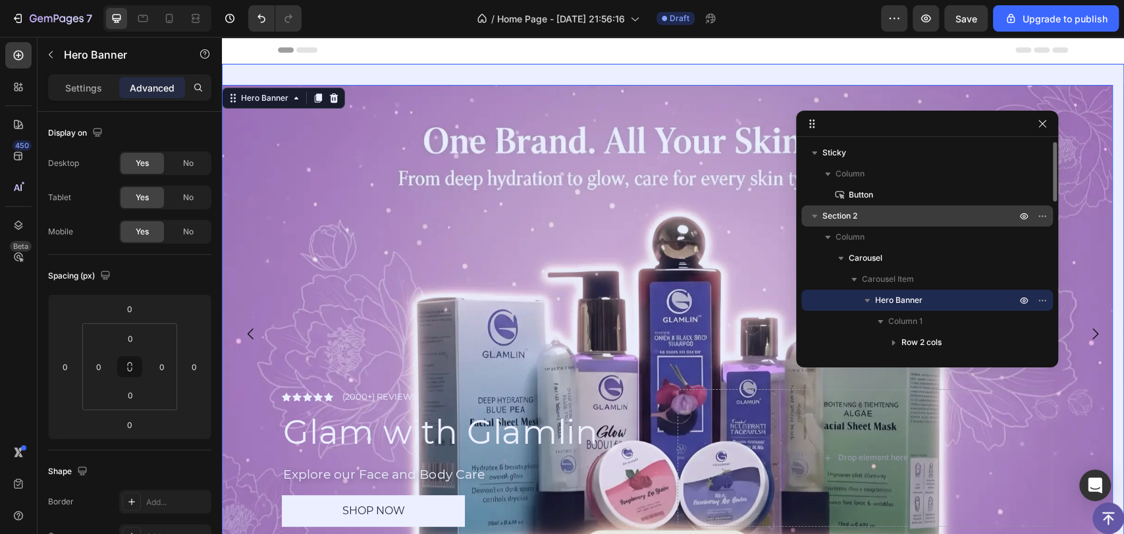
click at [936, 217] on p "Section 2" at bounding box center [921, 215] width 196 height 13
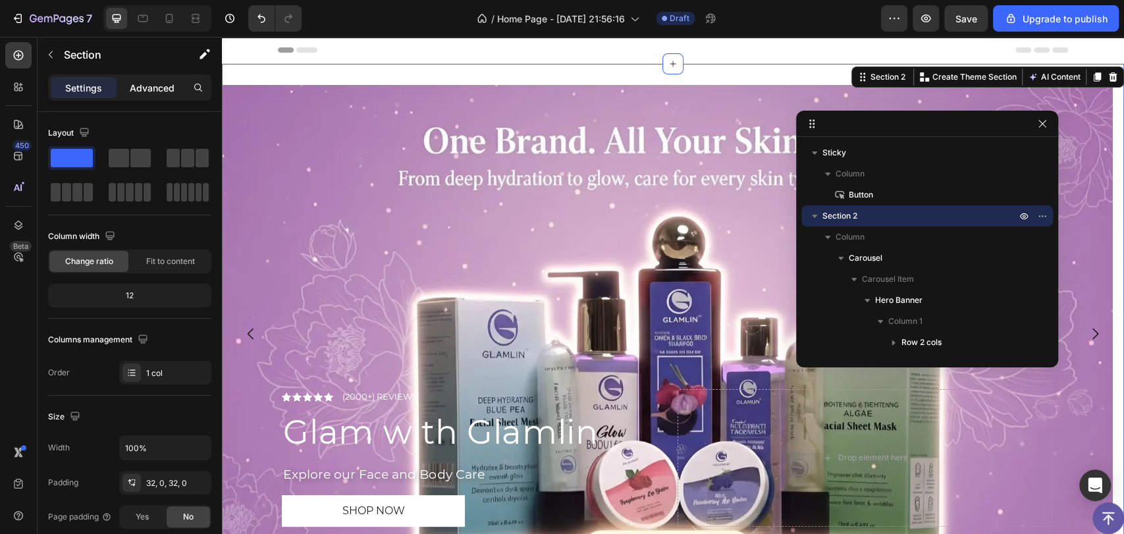
click at [161, 81] on p "Advanced" at bounding box center [152, 88] width 45 height 14
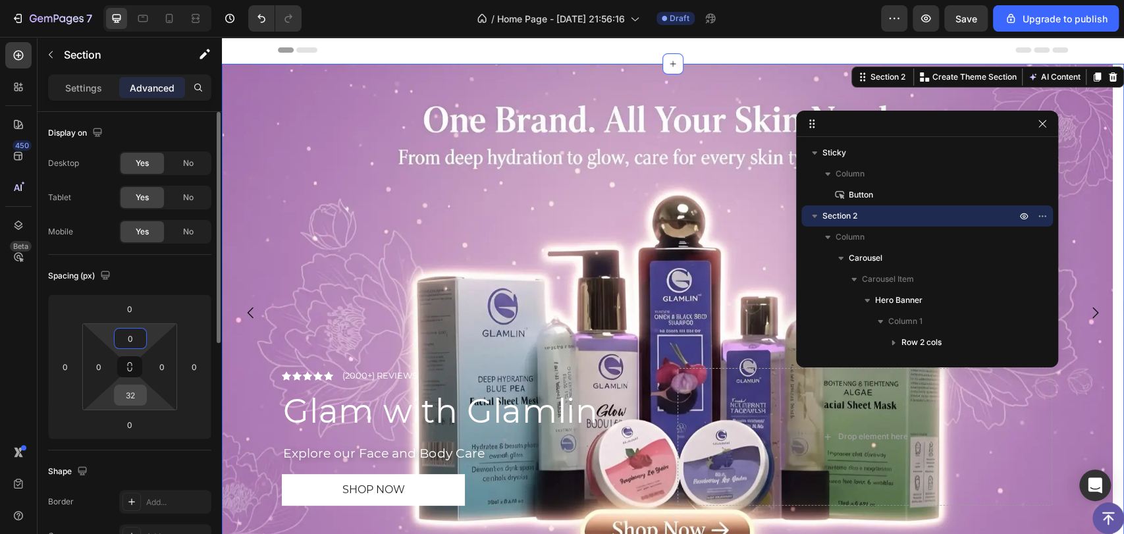
type input "0"
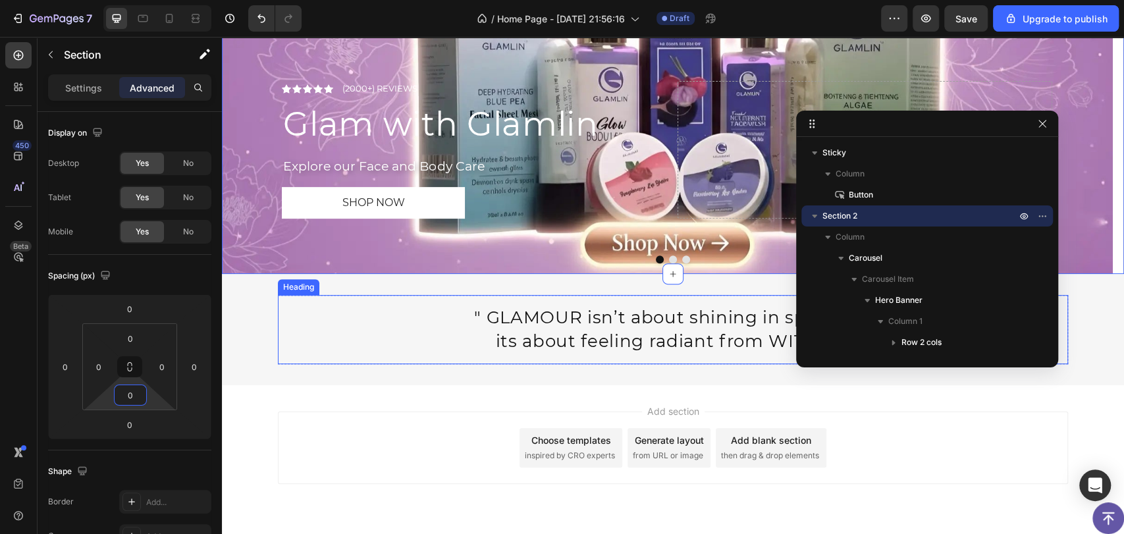
scroll to position [292, 0]
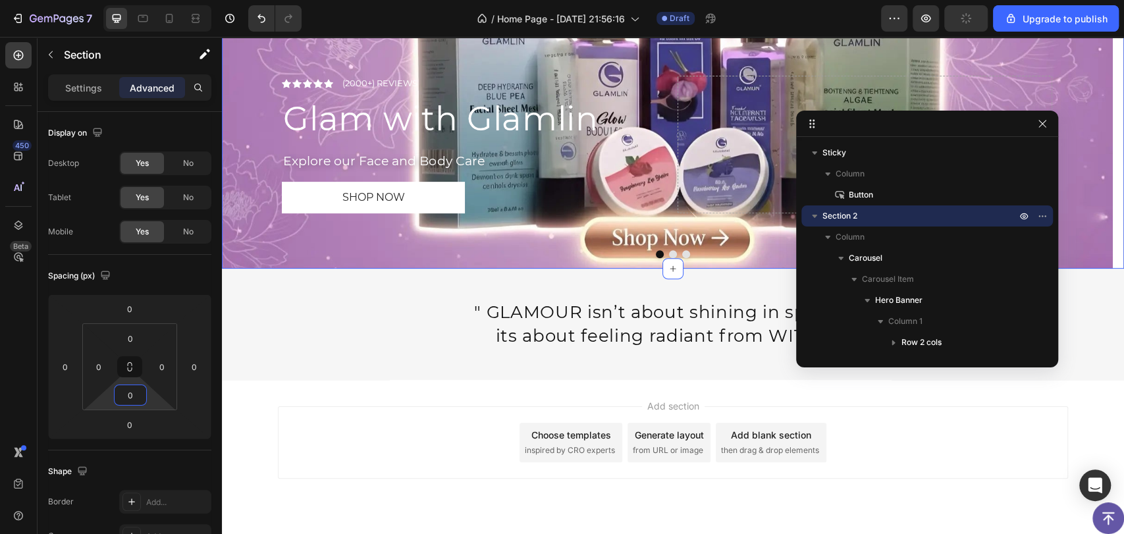
type input "0"
click at [394, 425] on div "Add section Choose templates inspired by CRO experts Generate layout from URL o…" at bounding box center [673, 442] width 790 height 72
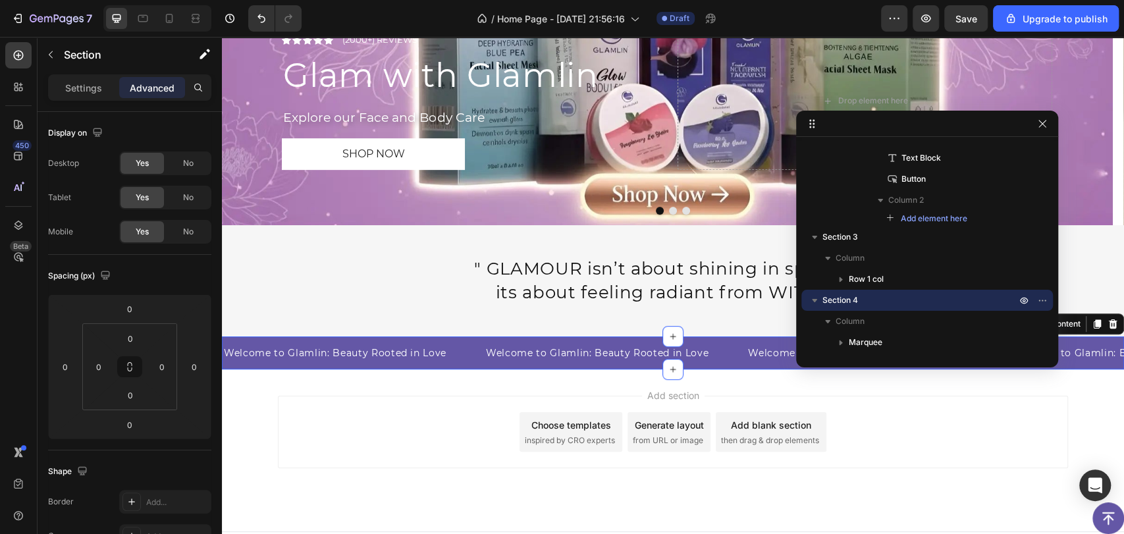
scroll to position [360, 0]
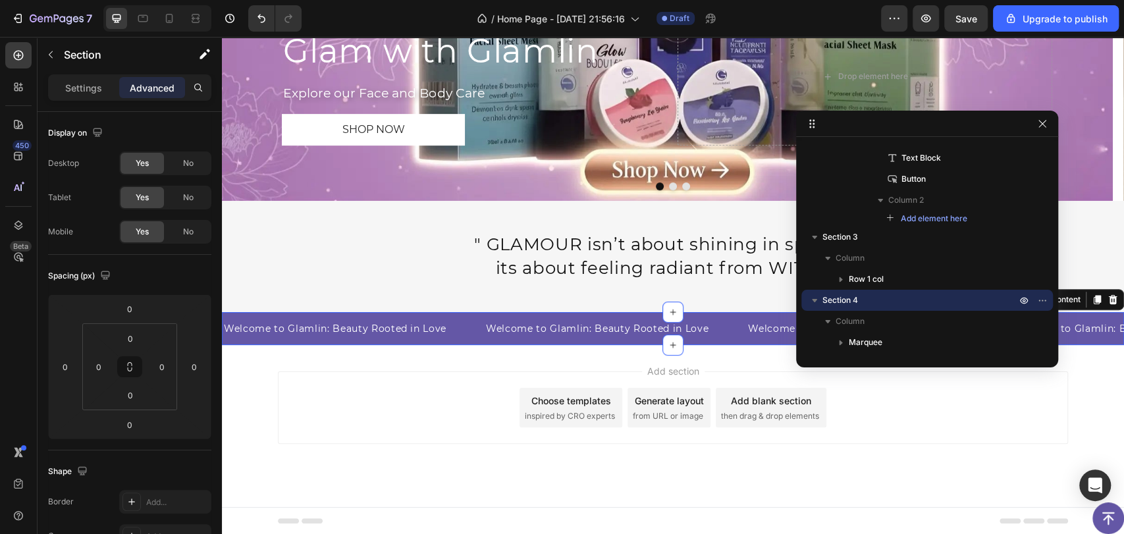
click at [394, 408] on div "Add section Choose templates inspired by CRO experts Generate layout from URL o…" at bounding box center [673, 408] width 790 height 72
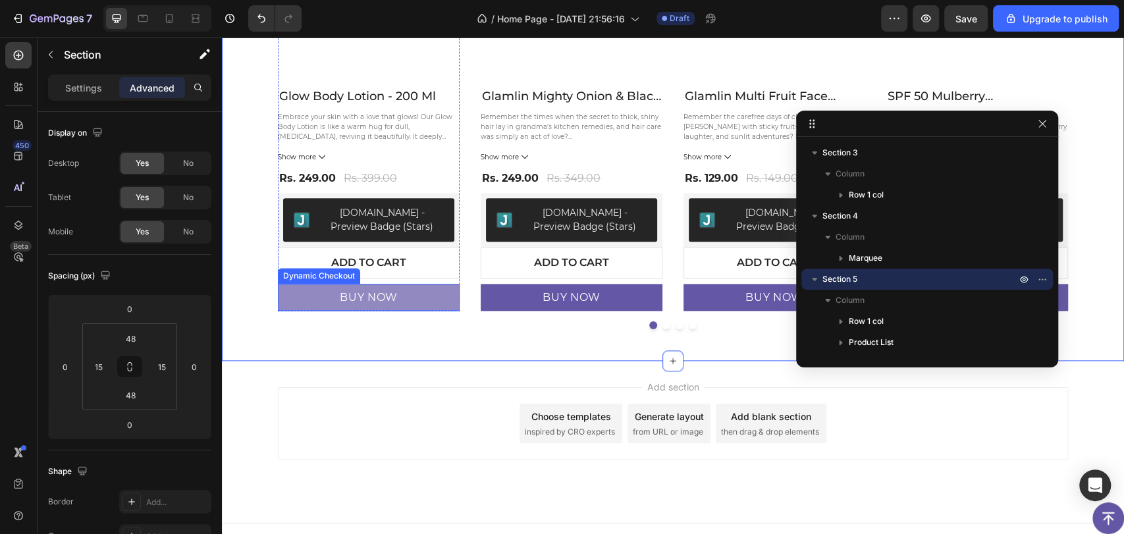
scroll to position [1011, 0]
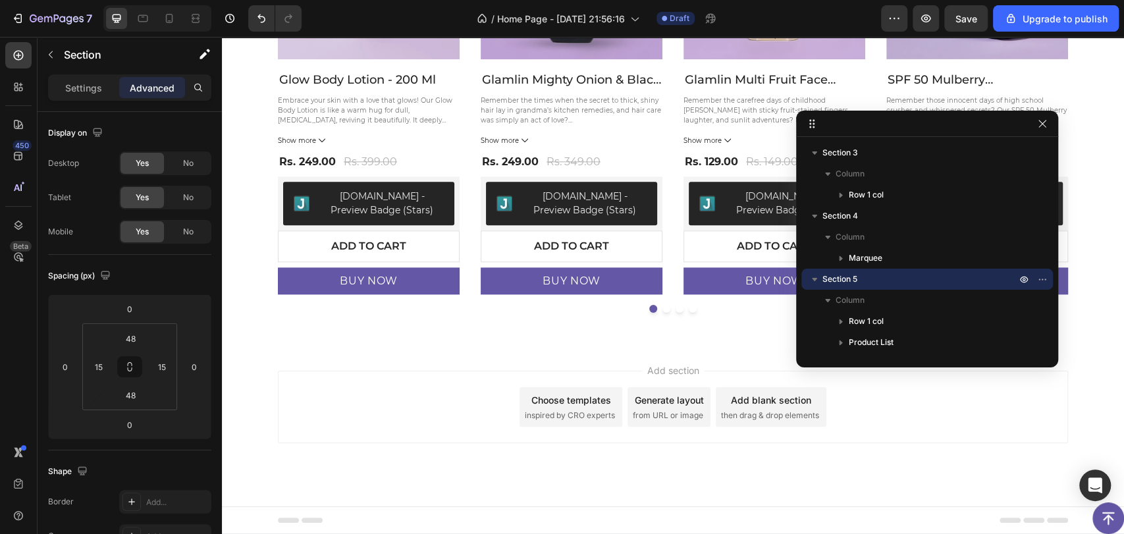
click at [384, 394] on div "Add section Choose templates inspired by CRO experts Generate layout from URL o…" at bounding box center [673, 407] width 790 height 72
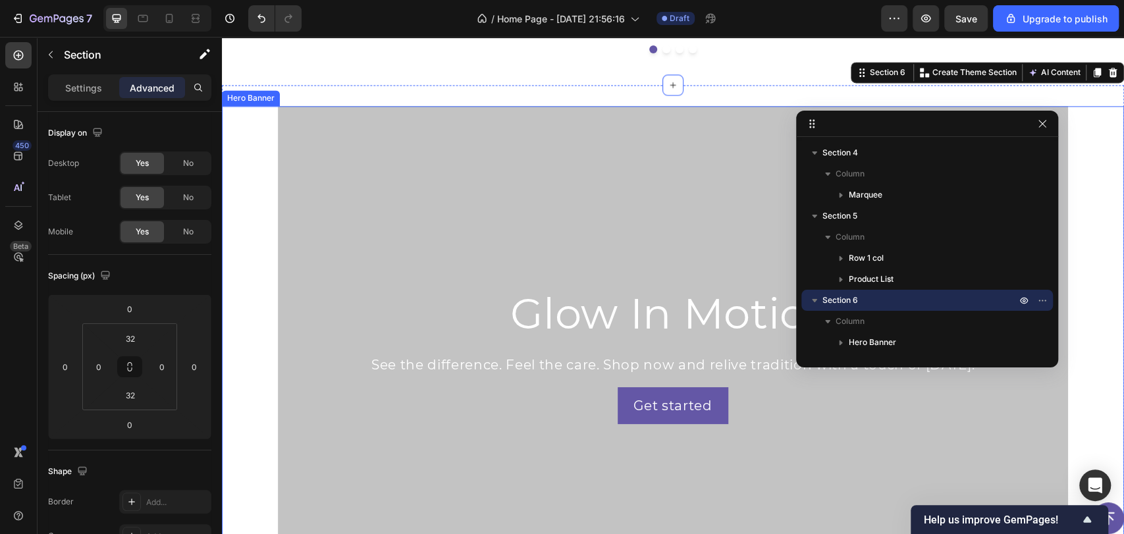
scroll to position [1549, 0]
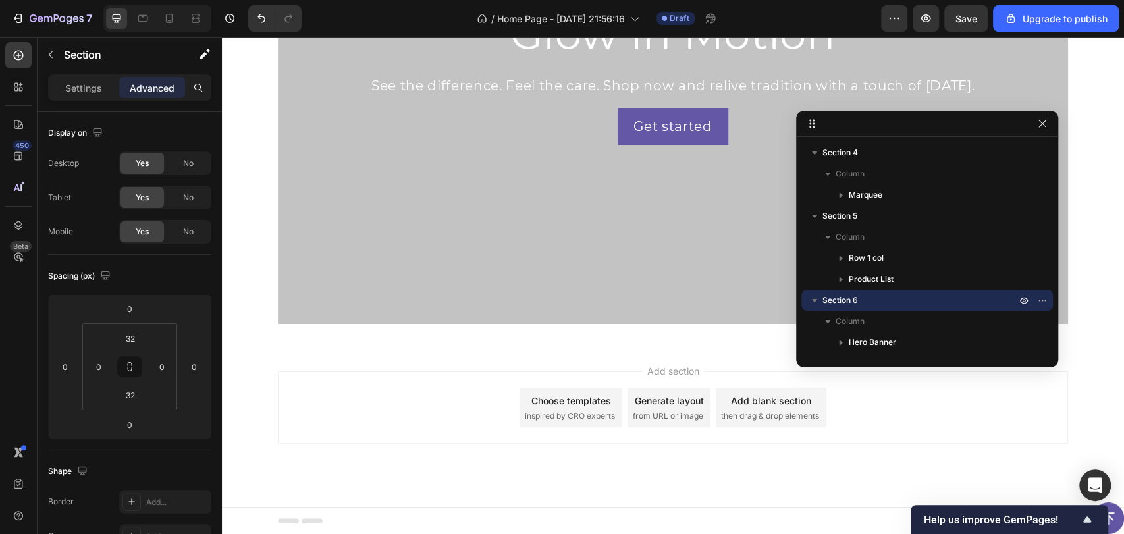
click at [323, 418] on div "Add section Choose templates inspired by CRO experts Generate layout from URL o…" at bounding box center [673, 408] width 790 height 72
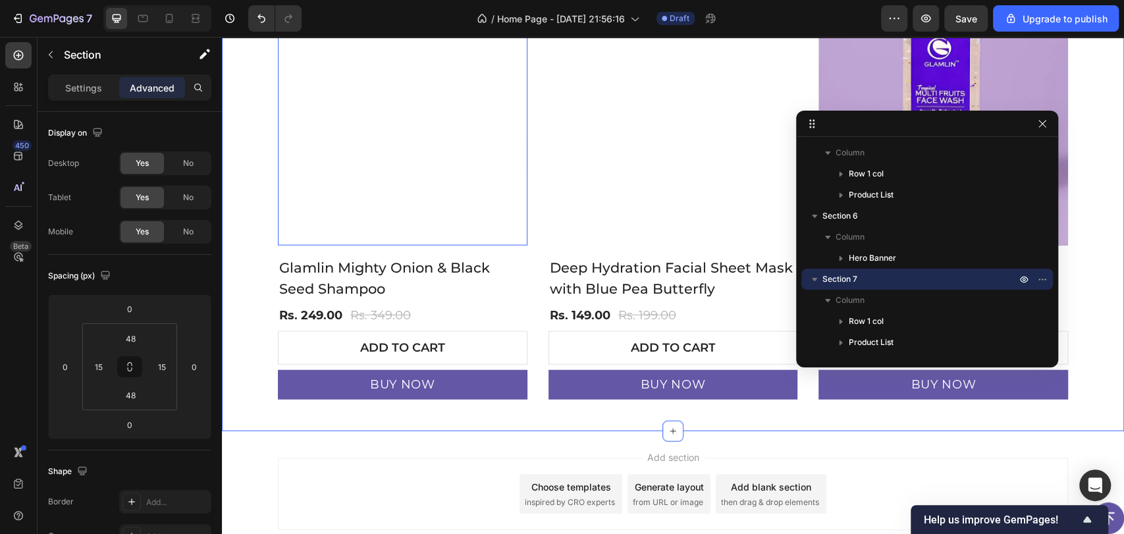
scroll to position [2190, 0]
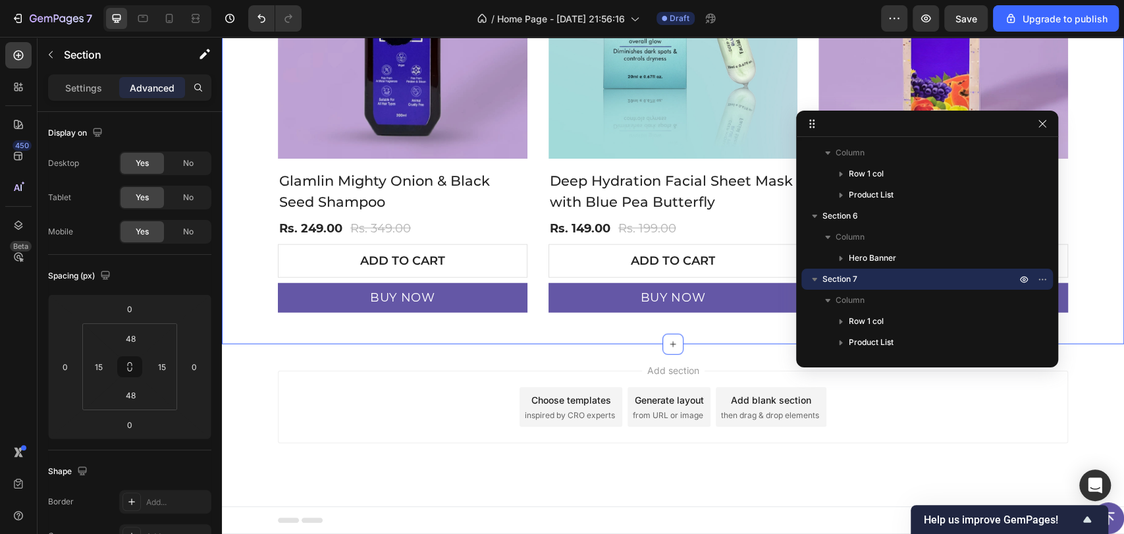
click at [333, 374] on div "Add section Choose templates inspired by CRO experts Generate layout from URL o…" at bounding box center [673, 407] width 790 height 72
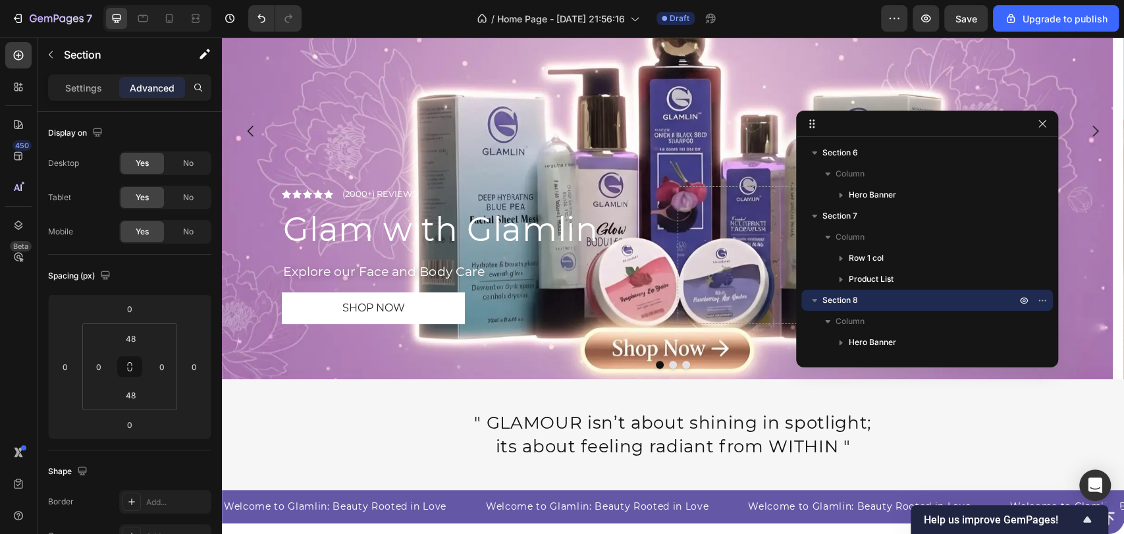
scroll to position [0, 0]
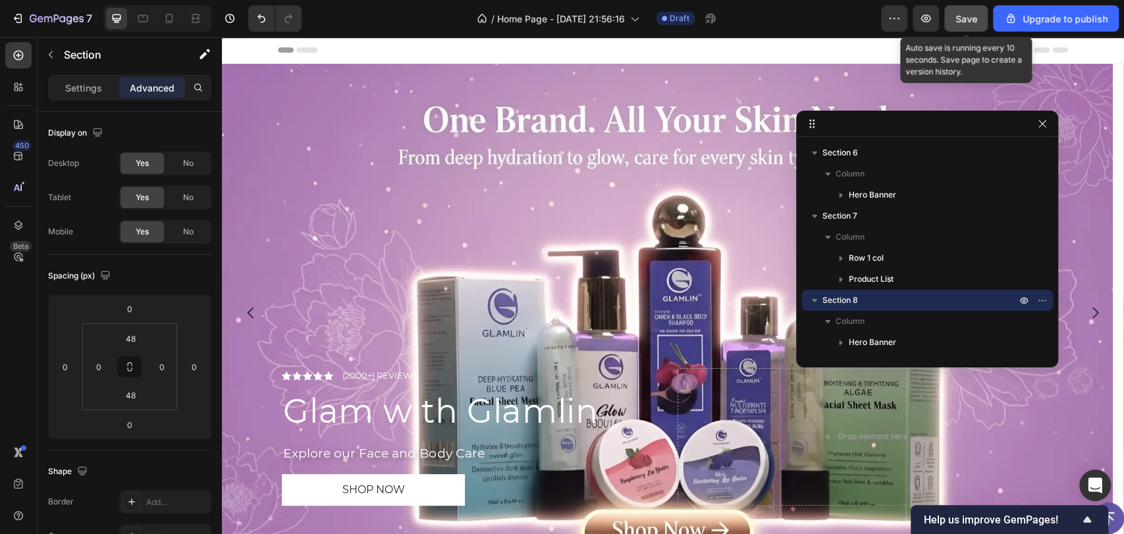
click at [974, 13] on span "Save" at bounding box center [967, 18] width 22 height 11
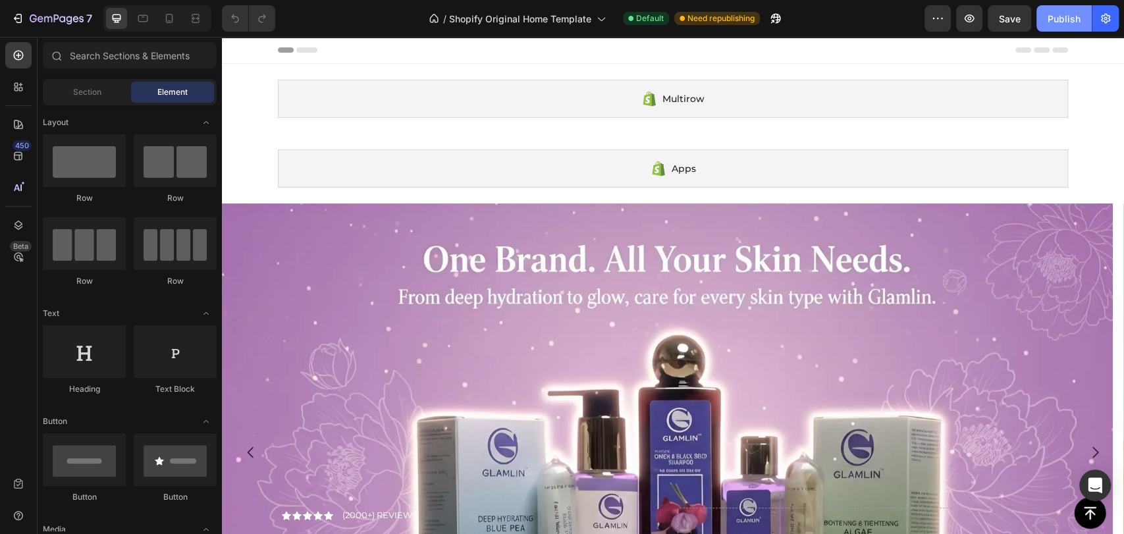
click at [1071, 10] on button "Publish" at bounding box center [1064, 18] width 55 height 26
click at [11, 222] on div at bounding box center [18, 225] width 26 height 26
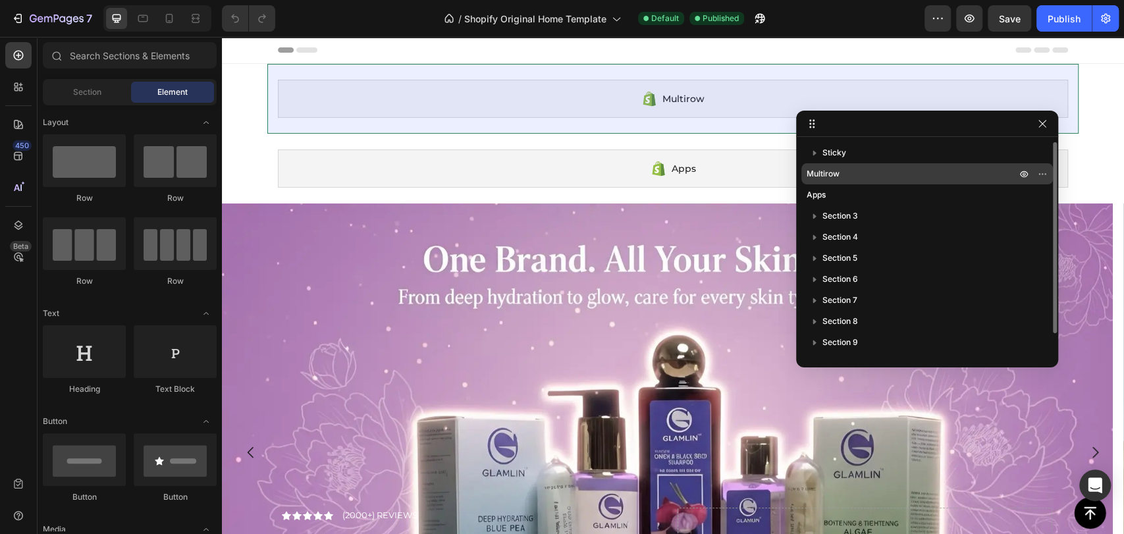
drag, startPoint x: 833, startPoint y: 214, endPoint x: 825, endPoint y: 163, distance: 51.4
click at [825, 163] on div "Sticky Multirow Apps Section 3 Section 4 Section 5 Section 6 Section 7 Section …" at bounding box center [927, 247] width 262 height 211
drag, startPoint x: 944, startPoint y: 223, endPoint x: 918, endPoint y: 173, distance: 56.0
click at [918, 173] on div "Sticky Multirow Apps Section 3 Section 4 Section 5 Section 6 Section 7 Section …" at bounding box center [927, 247] width 262 height 211
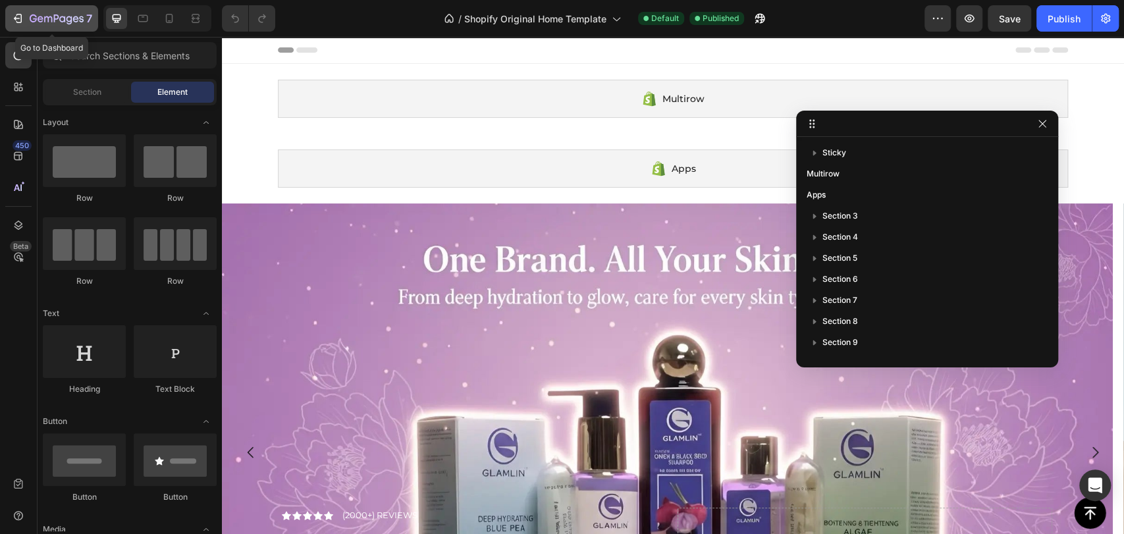
click at [8, 12] on button "7" at bounding box center [51, 18] width 93 height 26
